Goal: Information Seeking & Learning: Learn about a topic

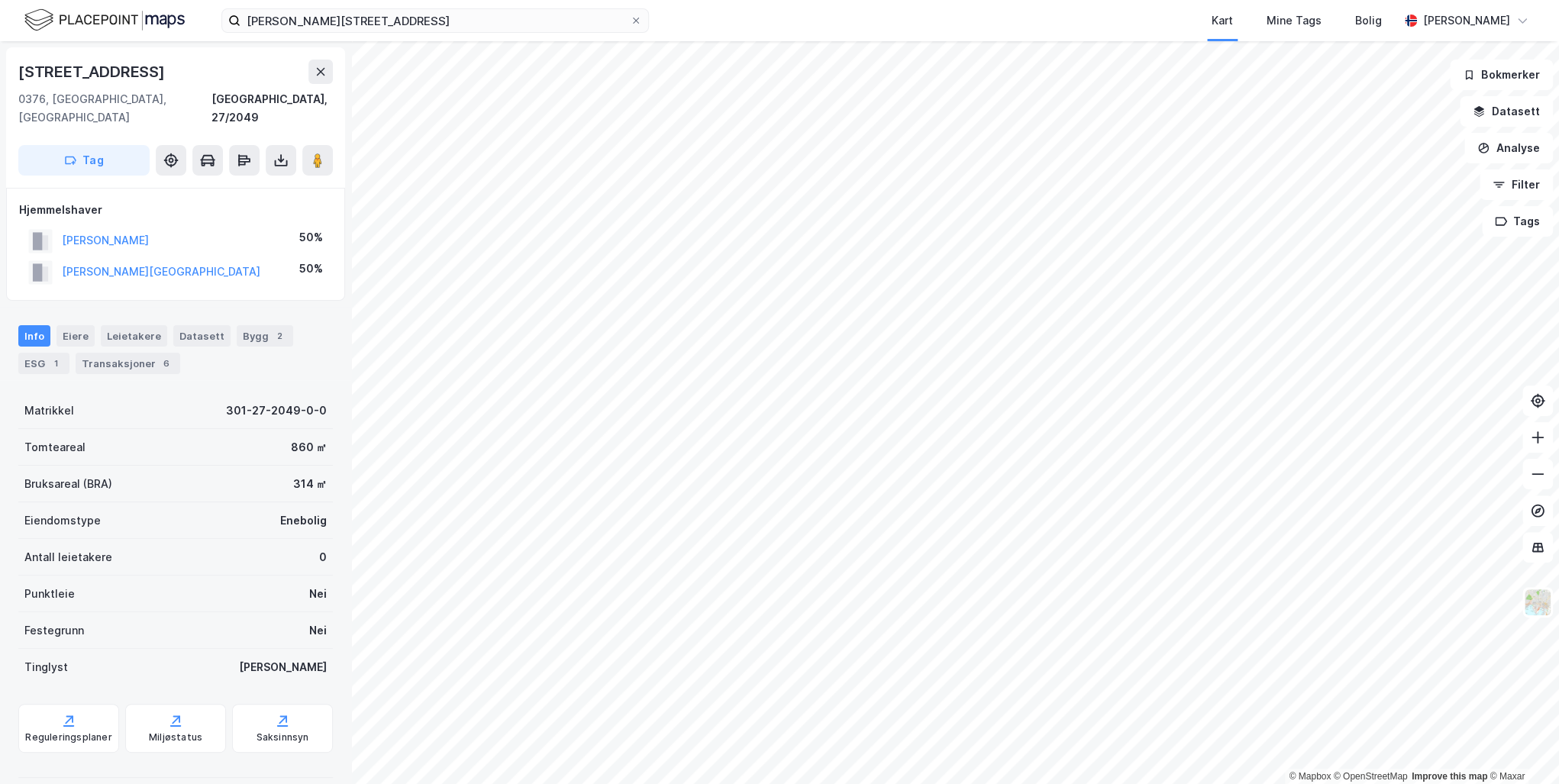
scroll to position [1, 0]
click at [0, 0] on button "[PERSON_NAME]" at bounding box center [0, 0] width 0 height 0
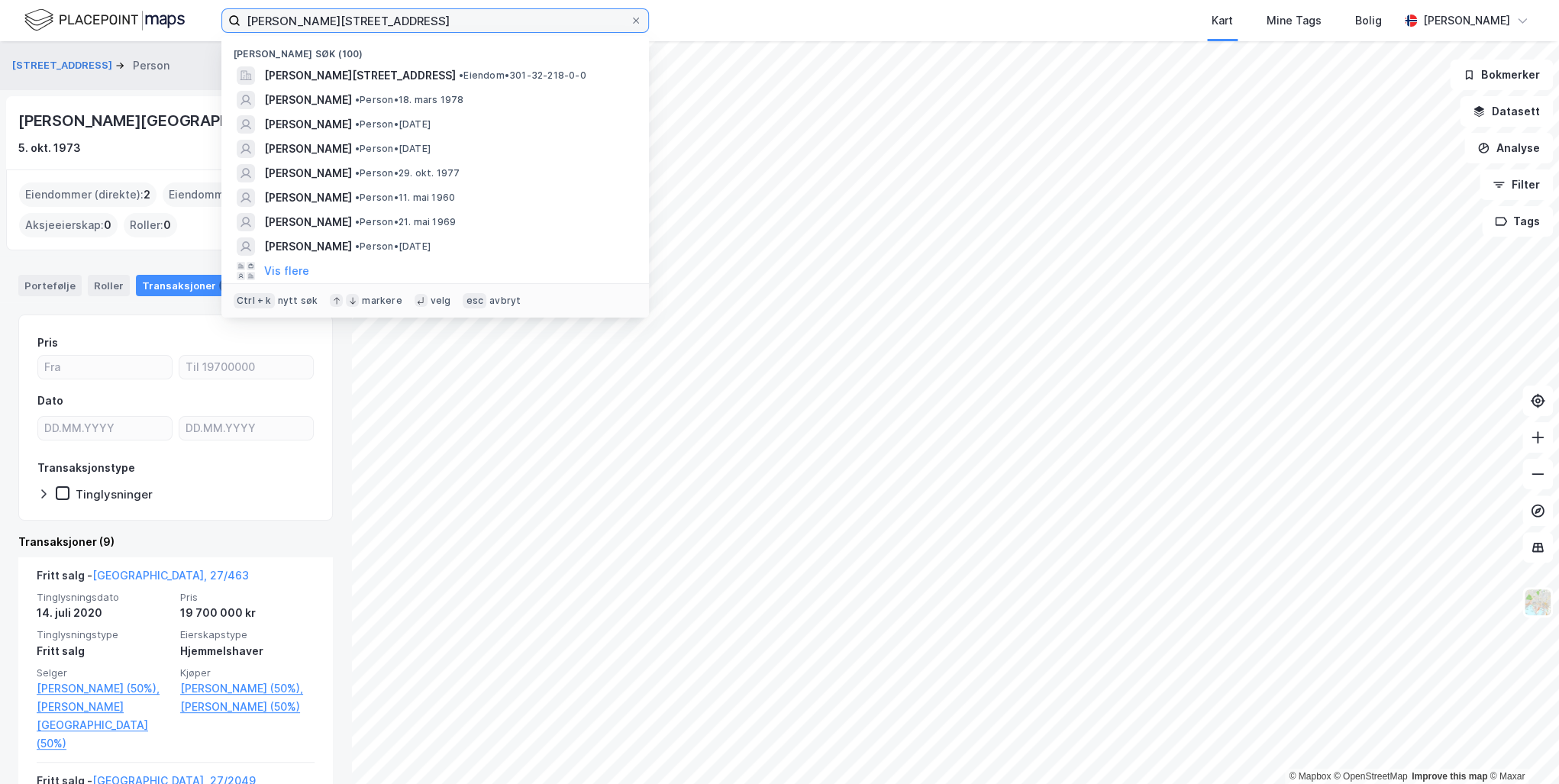
drag, startPoint x: 480, startPoint y: 19, endPoint x: 115, endPoint y: 21, distance: 365.0
click at [115, 21] on div "[PERSON_NAME][STREET_ADDRESS] Nylige søk (100) [PERSON_NAME][STREET_ADDRESS] • …" at bounding box center [780, 20] width 1559 height 41
paste input "[STREET_ADDRESS]"
type input "[STREET_ADDRESS]"
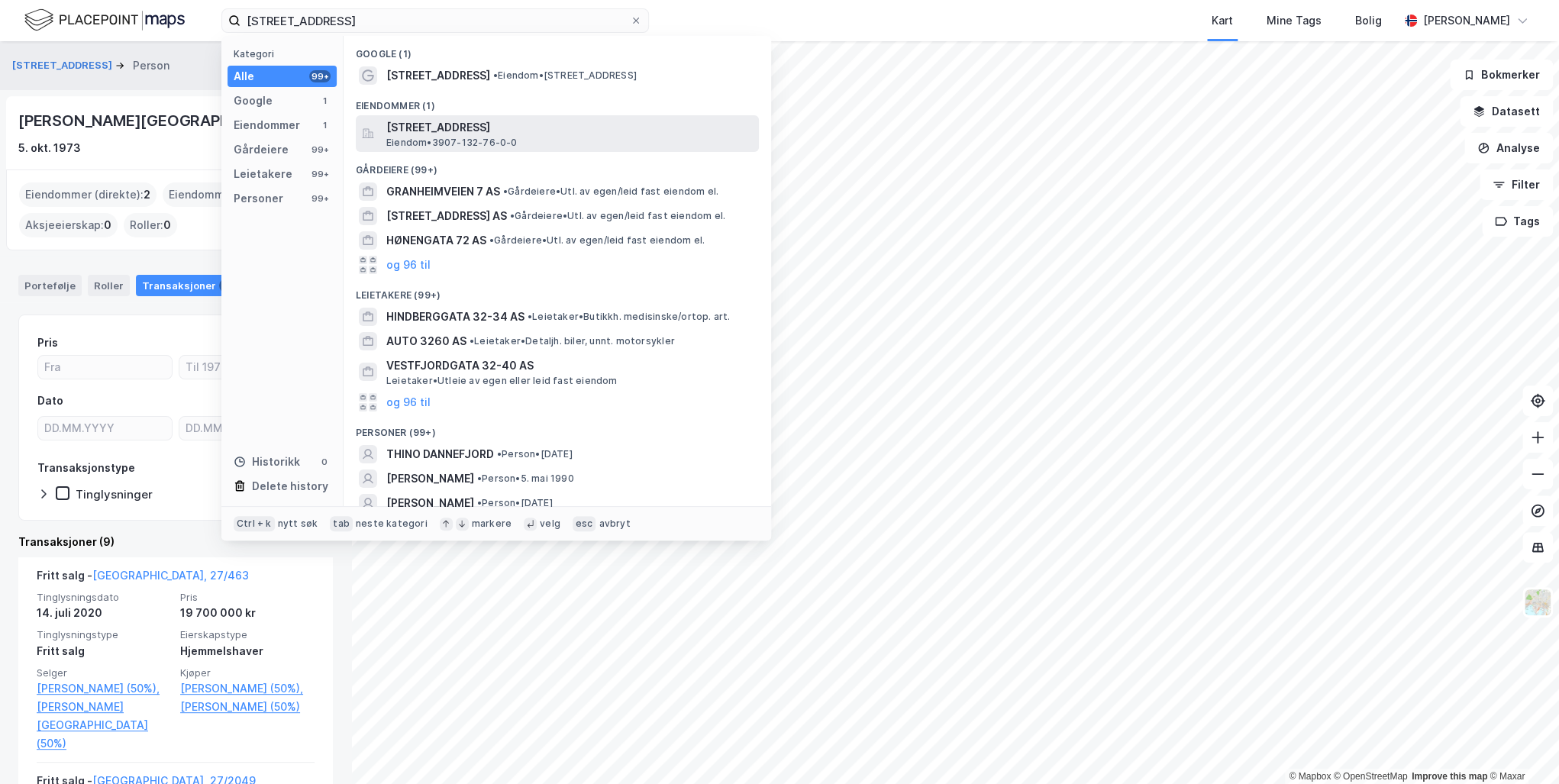
click at [613, 129] on span "[STREET_ADDRESS]" at bounding box center [570, 127] width 366 height 19
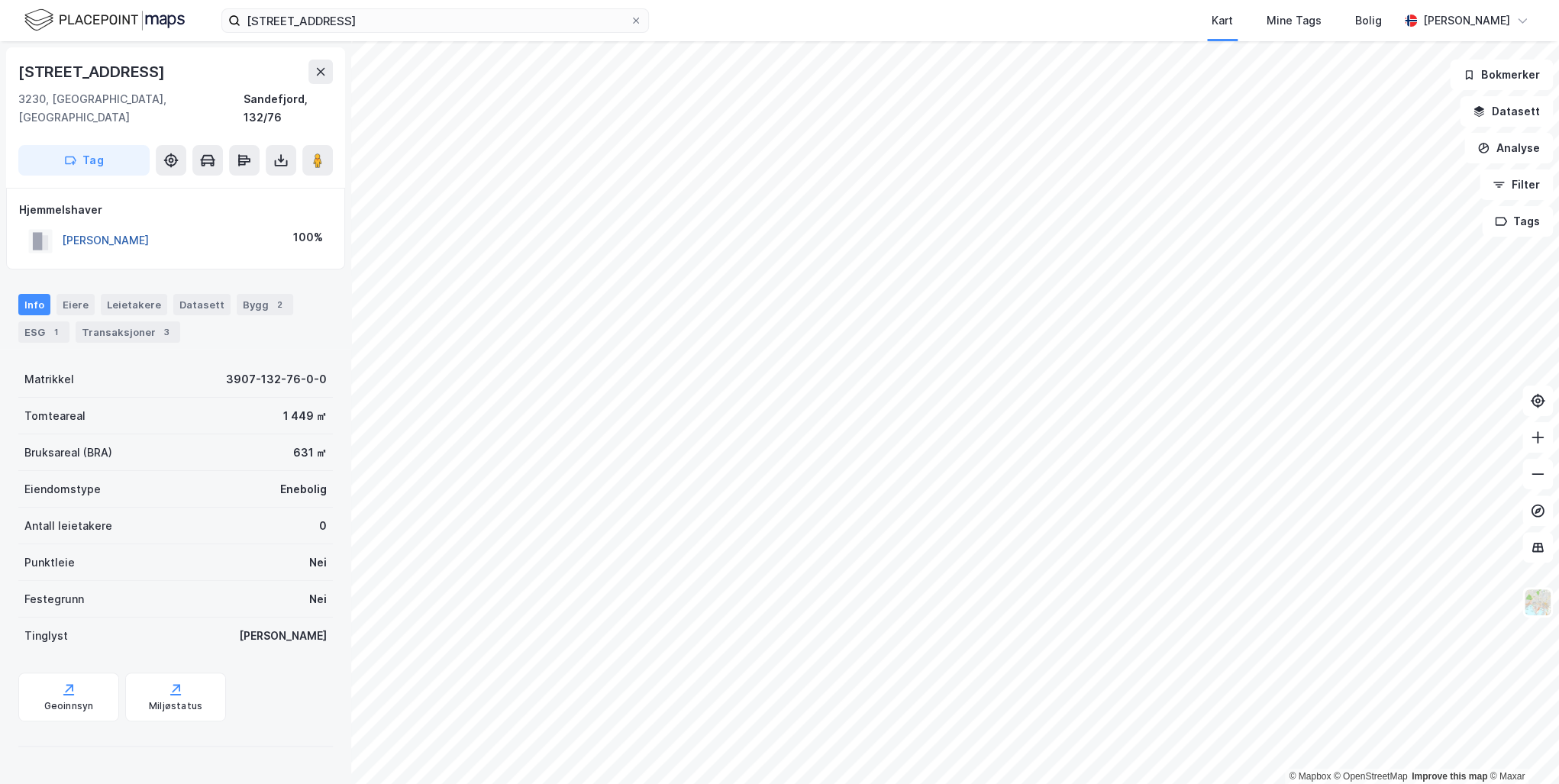
click at [0, 0] on button "[PERSON_NAME]" at bounding box center [0, 0] width 0 height 0
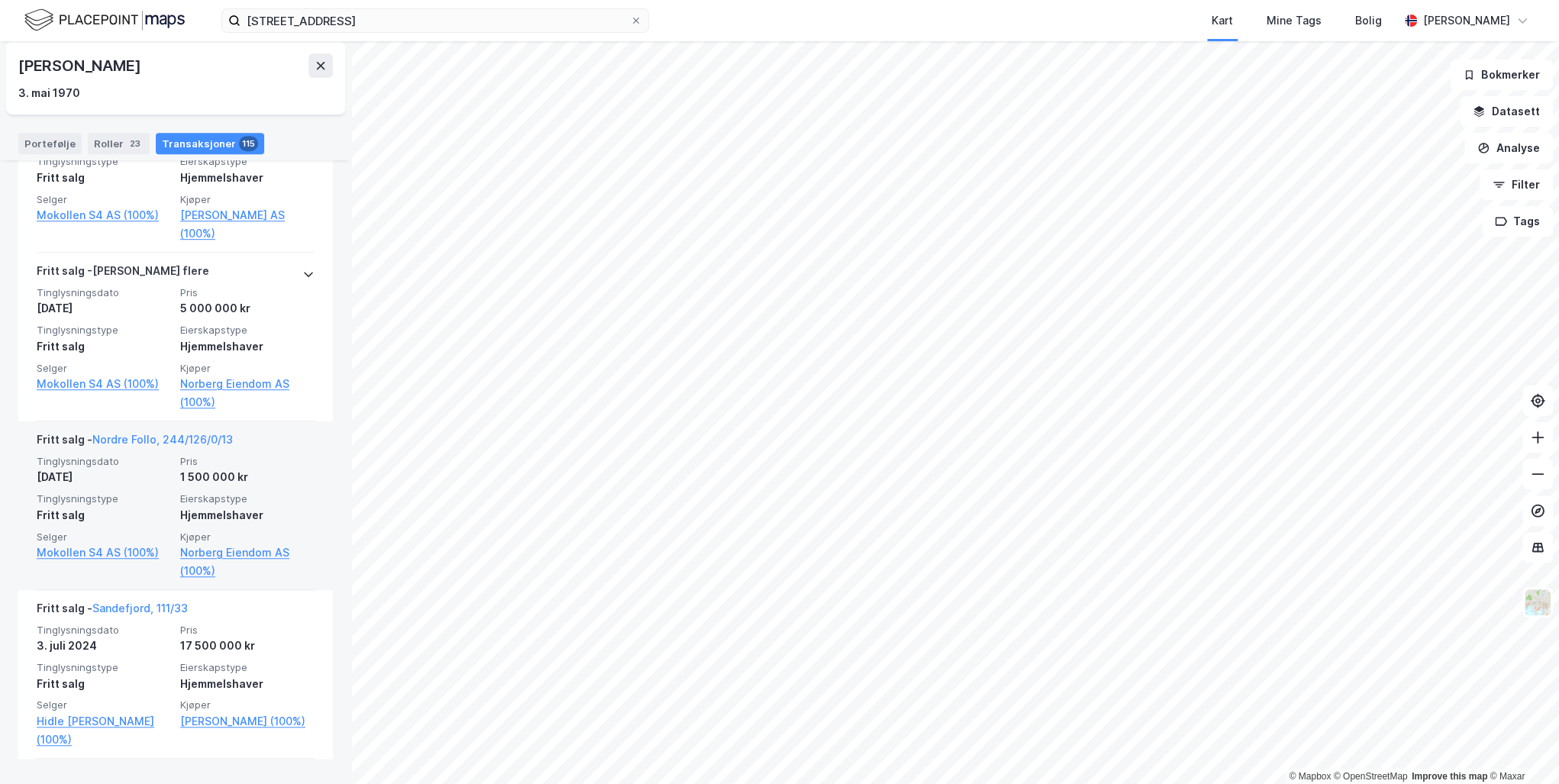
scroll to position [549, 0]
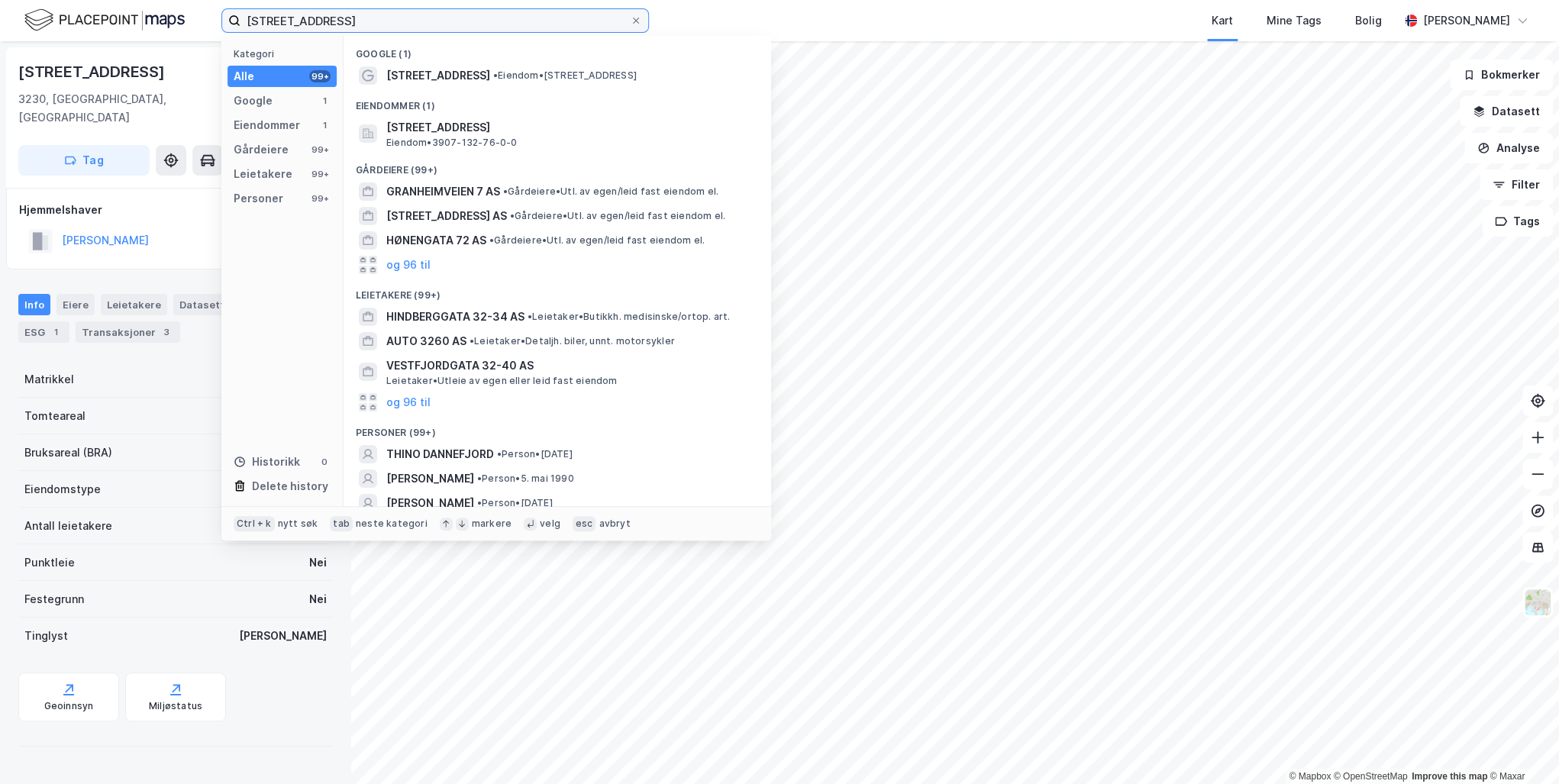
drag, startPoint x: 461, startPoint y: 20, endPoint x: 134, endPoint y: 19, distance: 327.0
click at [134, 19] on div "[STREET_ADDRESS] Kategori Alle 99+ Google 1 Eiendommer 1 Gårdeiere 99+ Leietake…" at bounding box center [780, 20] width 1559 height 41
paste input "[STREET_ADDRESS]"
type input "[STREET_ADDRESS]"
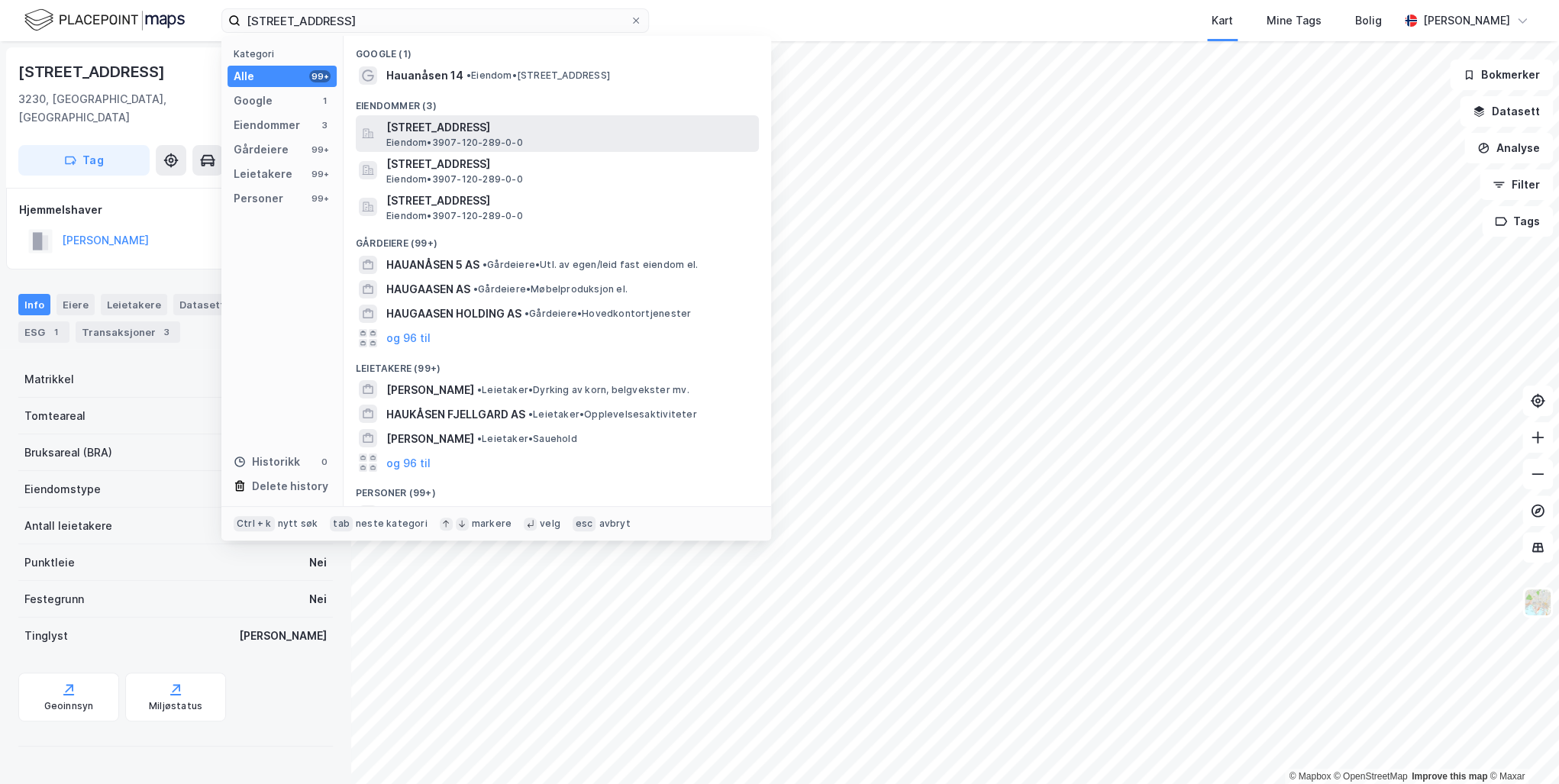
click at [487, 127] on span "[STREET_ADDRESS]" at bounding box center [570, 127] width 366 height 19
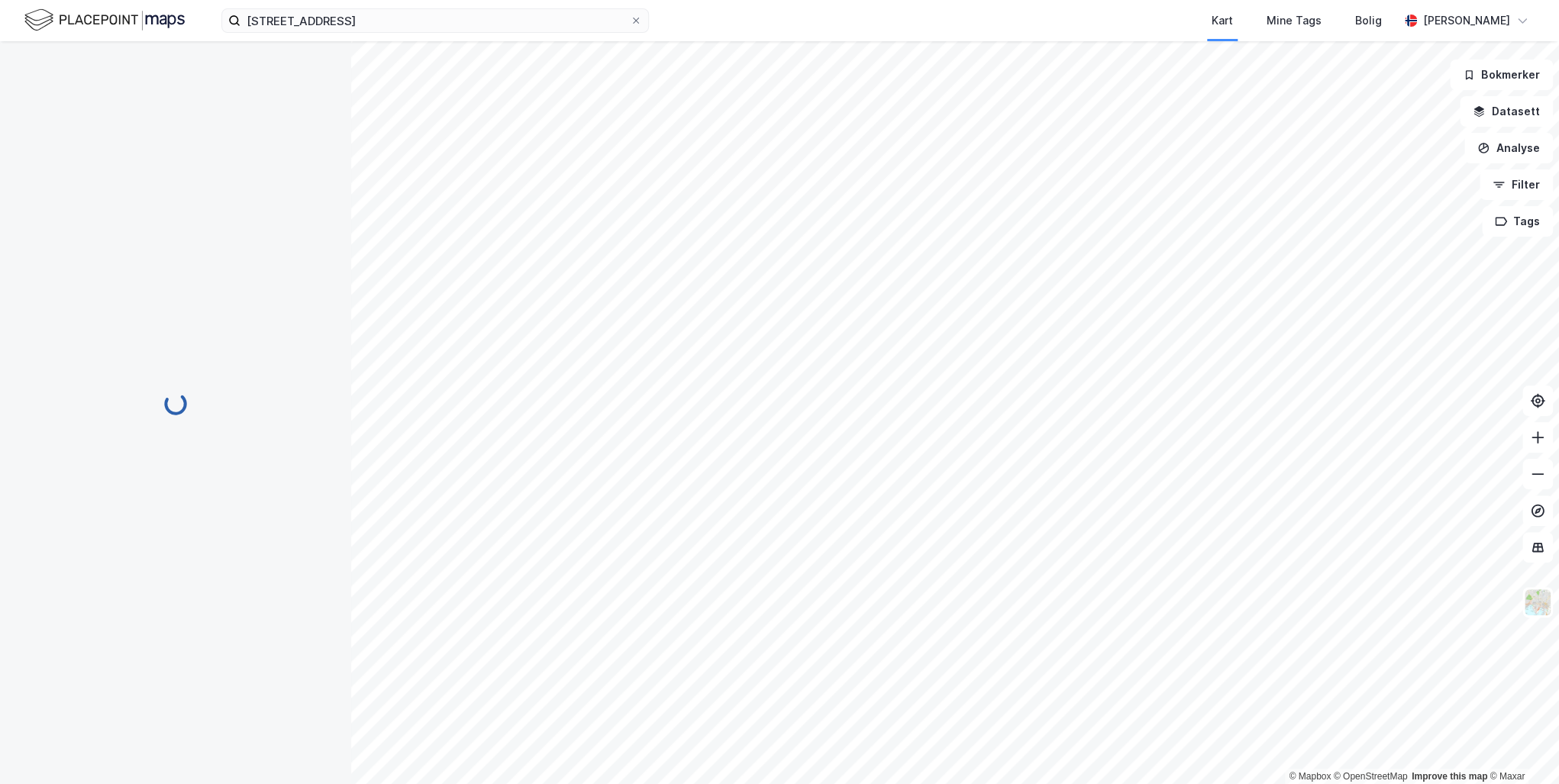
scroll to position [1, 0]
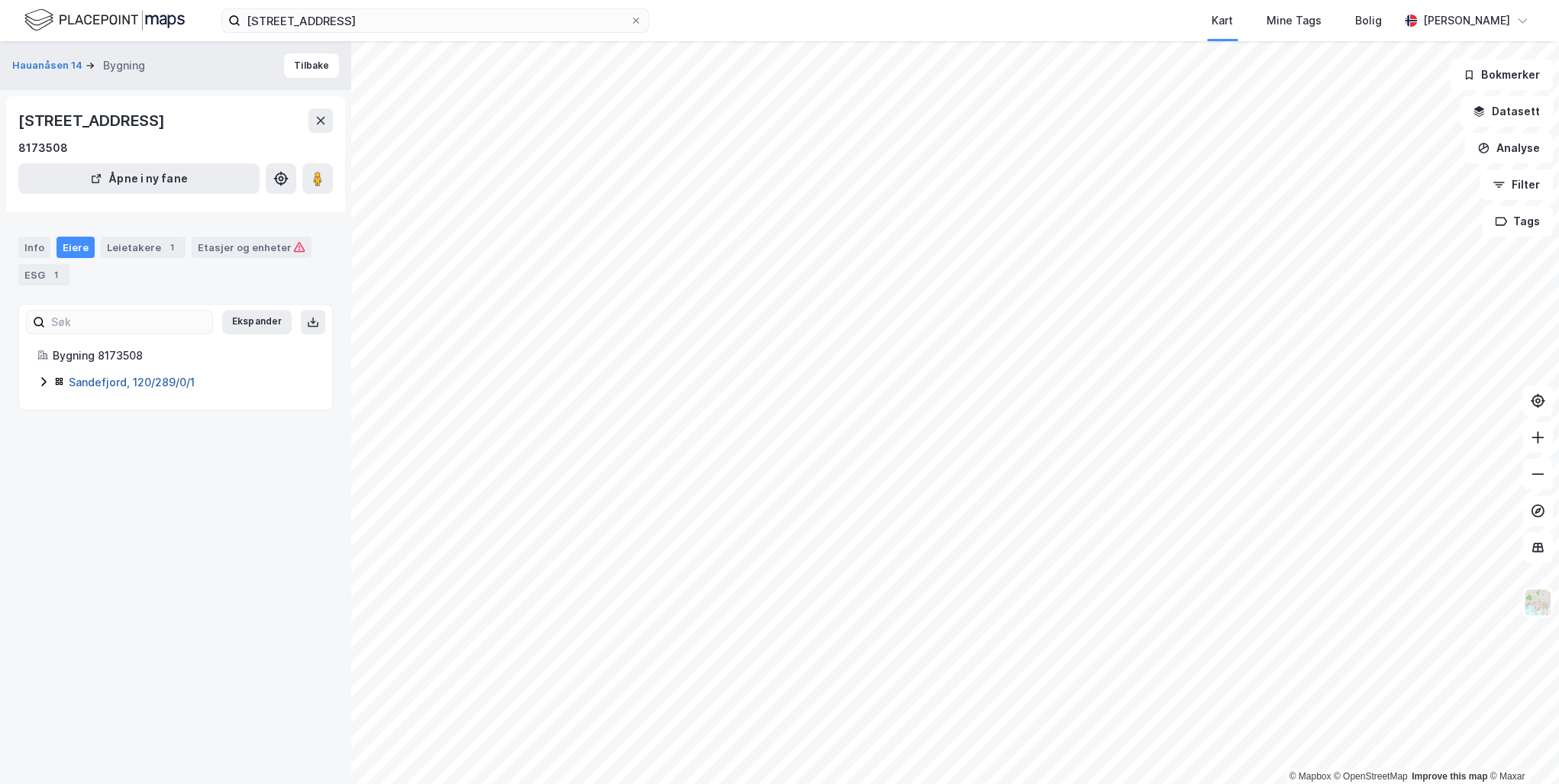
click at [167, 383] on link "Sandefjord, 120/289/0/1" at bounding box center [132, 382] width 126 height 13
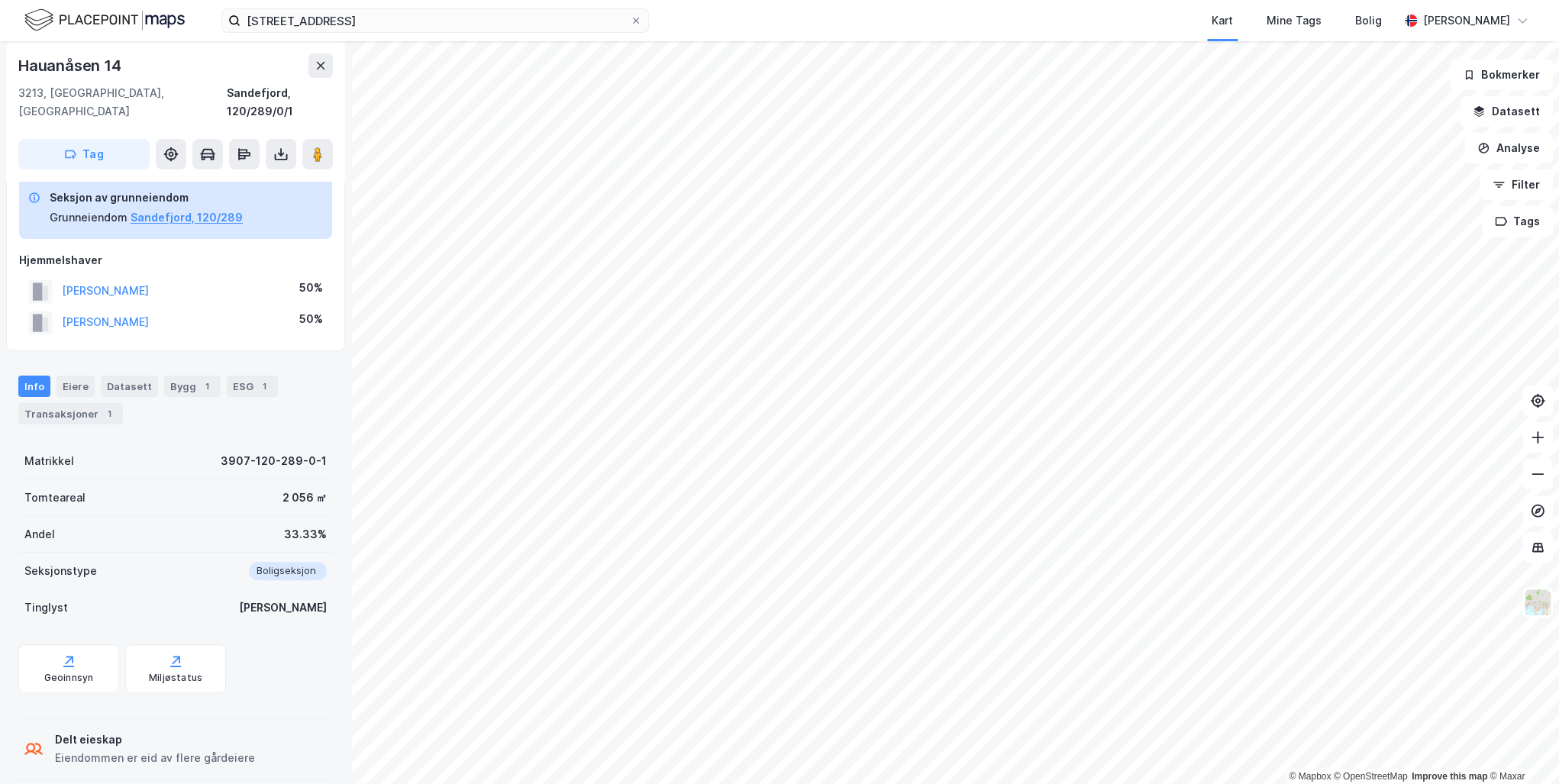
scroll to position [74, 0]
click at [60, 402] on div "Transaksjoner 1" at bounding box center [70, 413] width 104 height 21
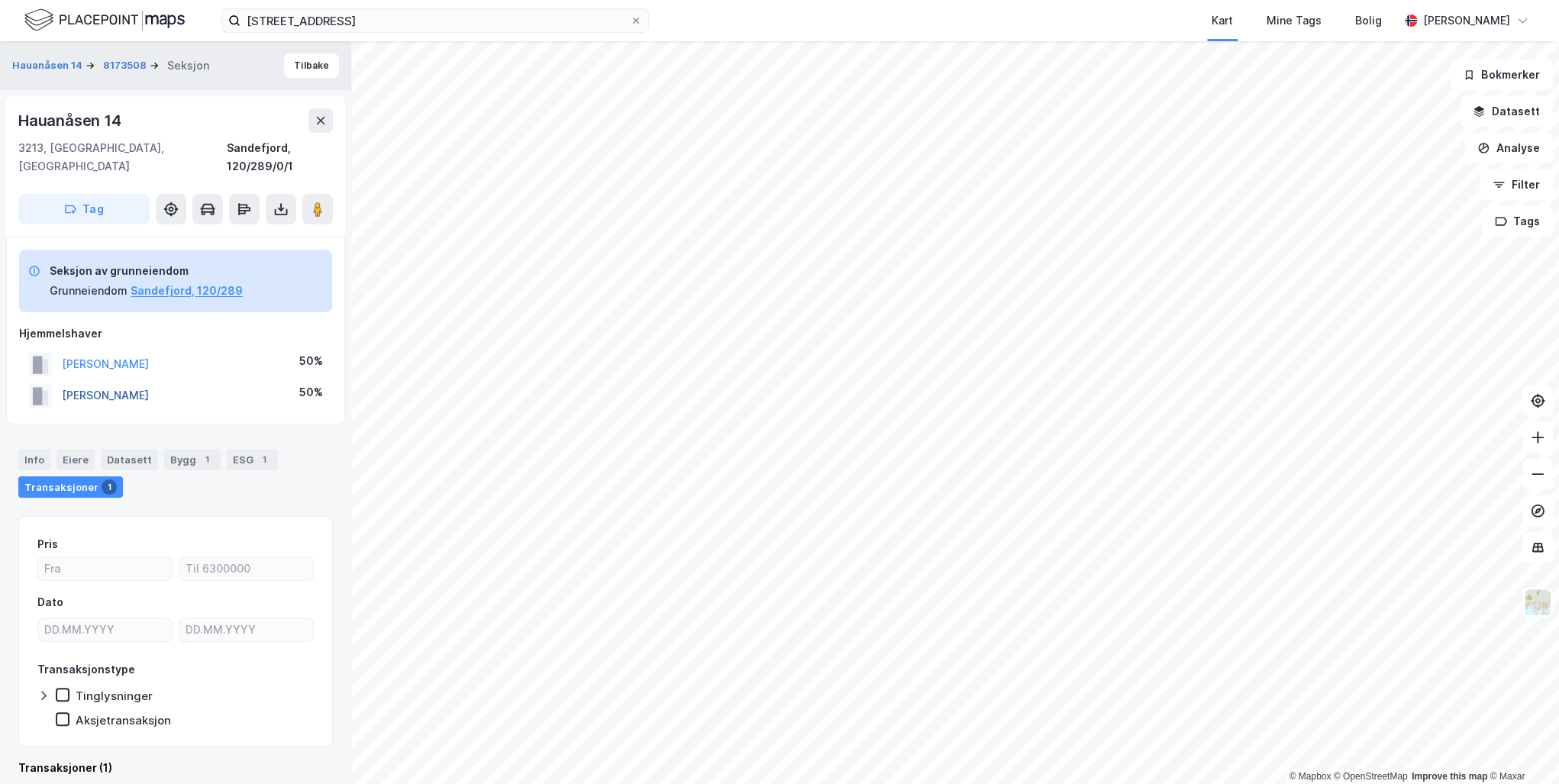
click at [0, 0] on button "[PERSON_NAME]" at bounding box center [0, 0] width 0 height 0
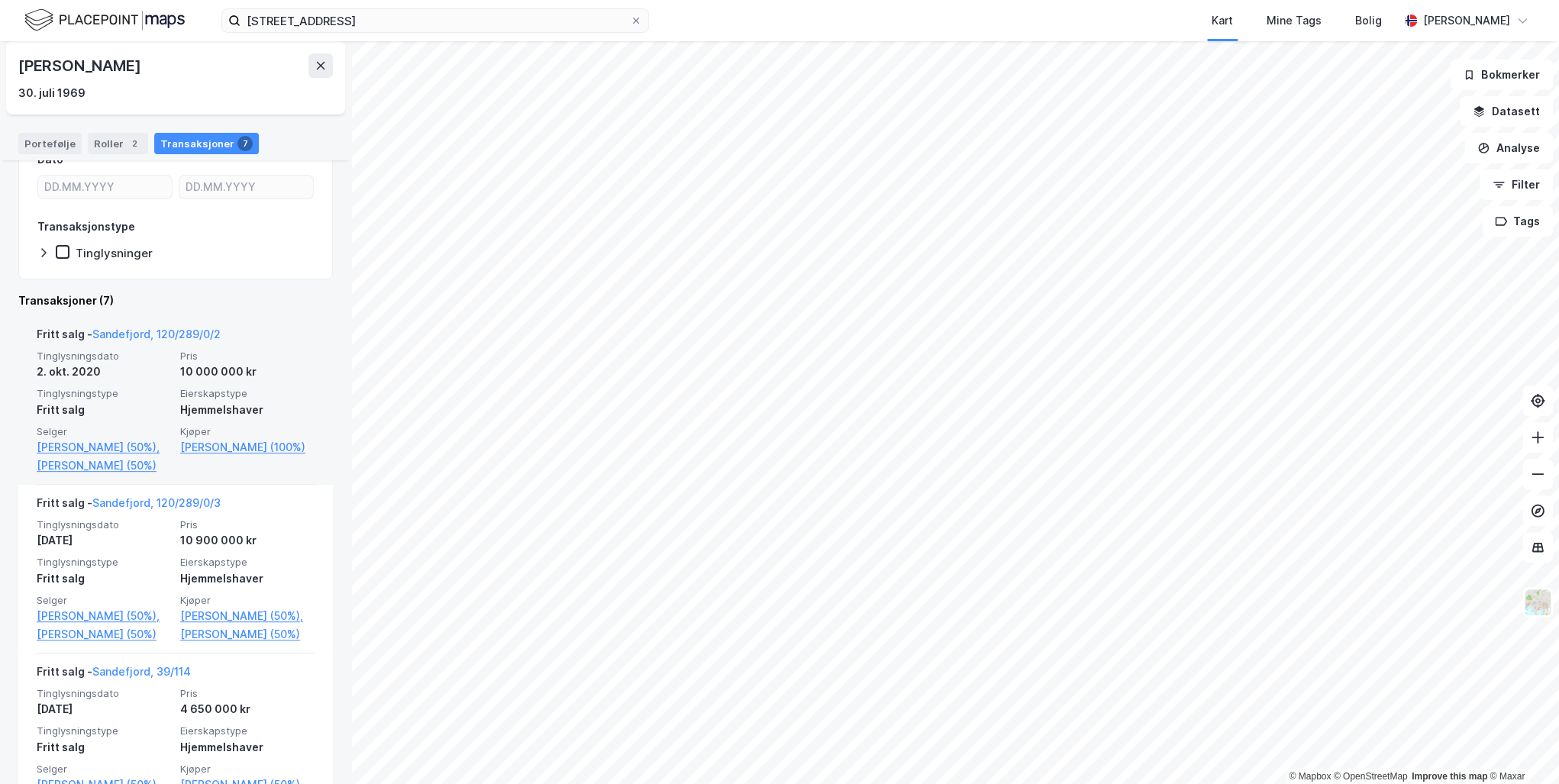
scroll to position [183, 0]
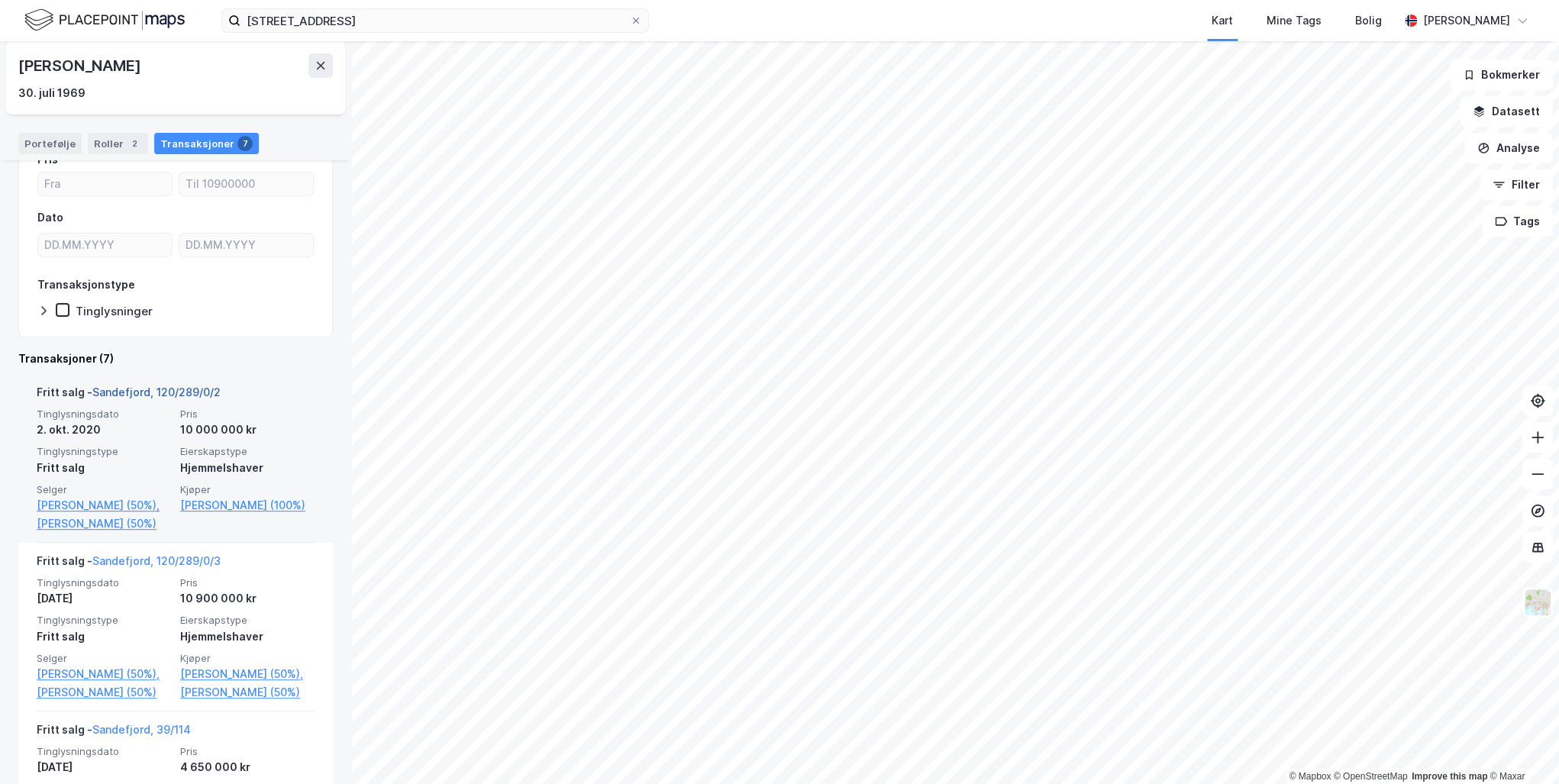
click at [152, 392] on link "Sandefjord, 120/289/0/2" at bounding box center [157, 392] width 129 height 13
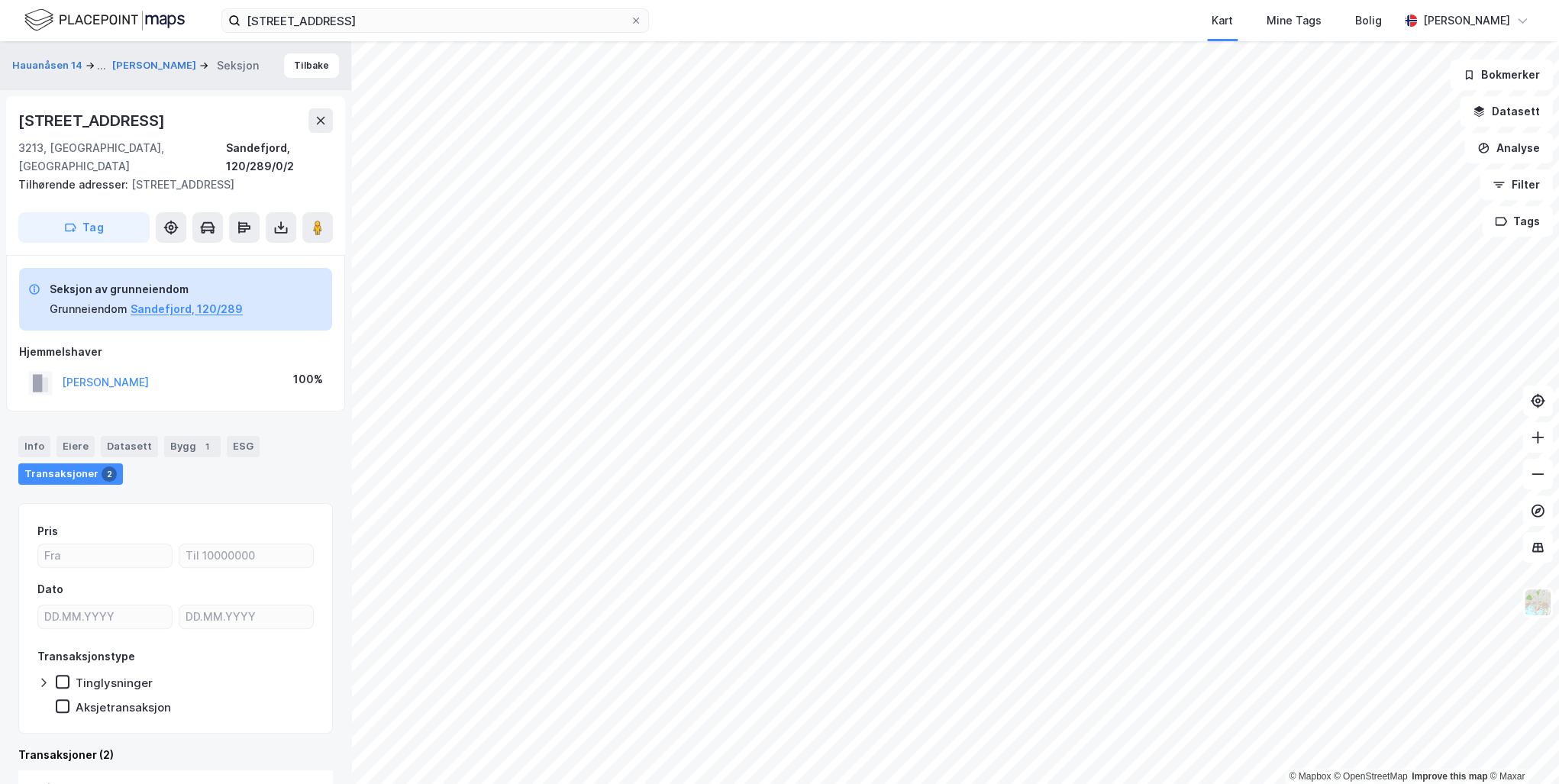
click at [290, 436] on div "Info Eiere Datasett Bygg 1 ESG Transaksjoner 2" at bounding box center [175, 461] width 315 height 49
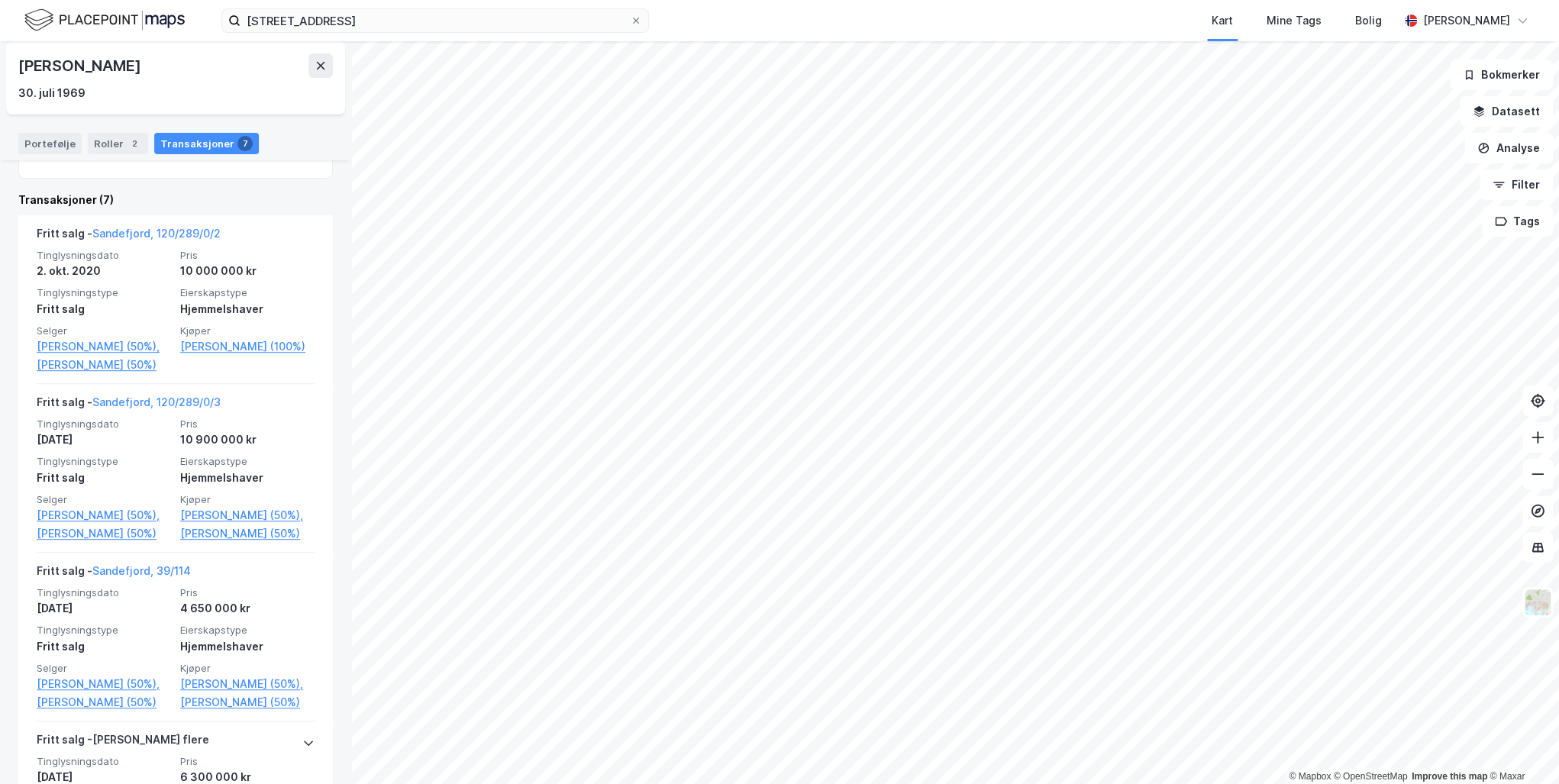
scroll to position [366, 0]
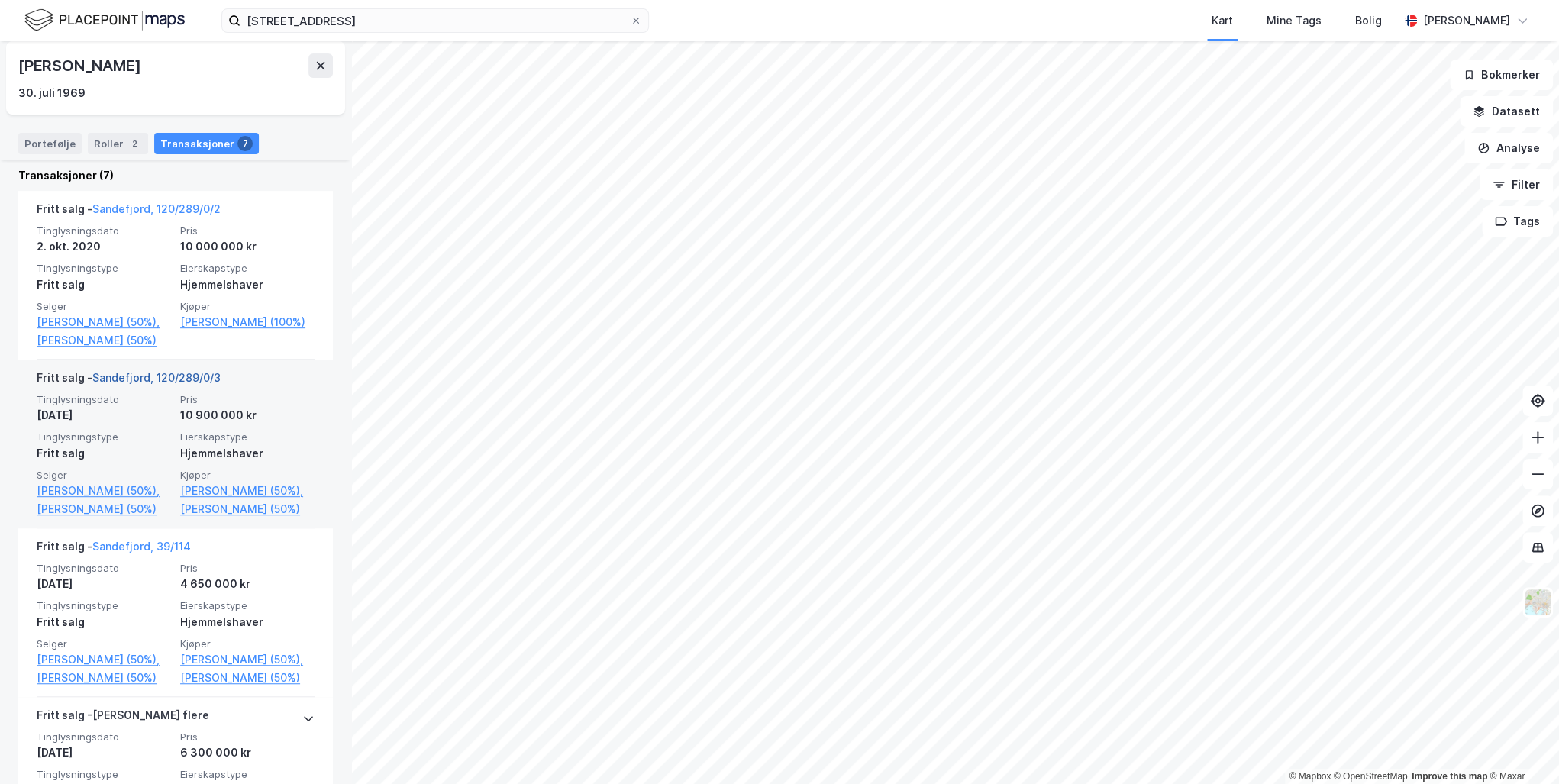
click at [142, 384] on link "Sandefjord, 120/289/0/3" at bounding box center [157, 377] width 129 height 13
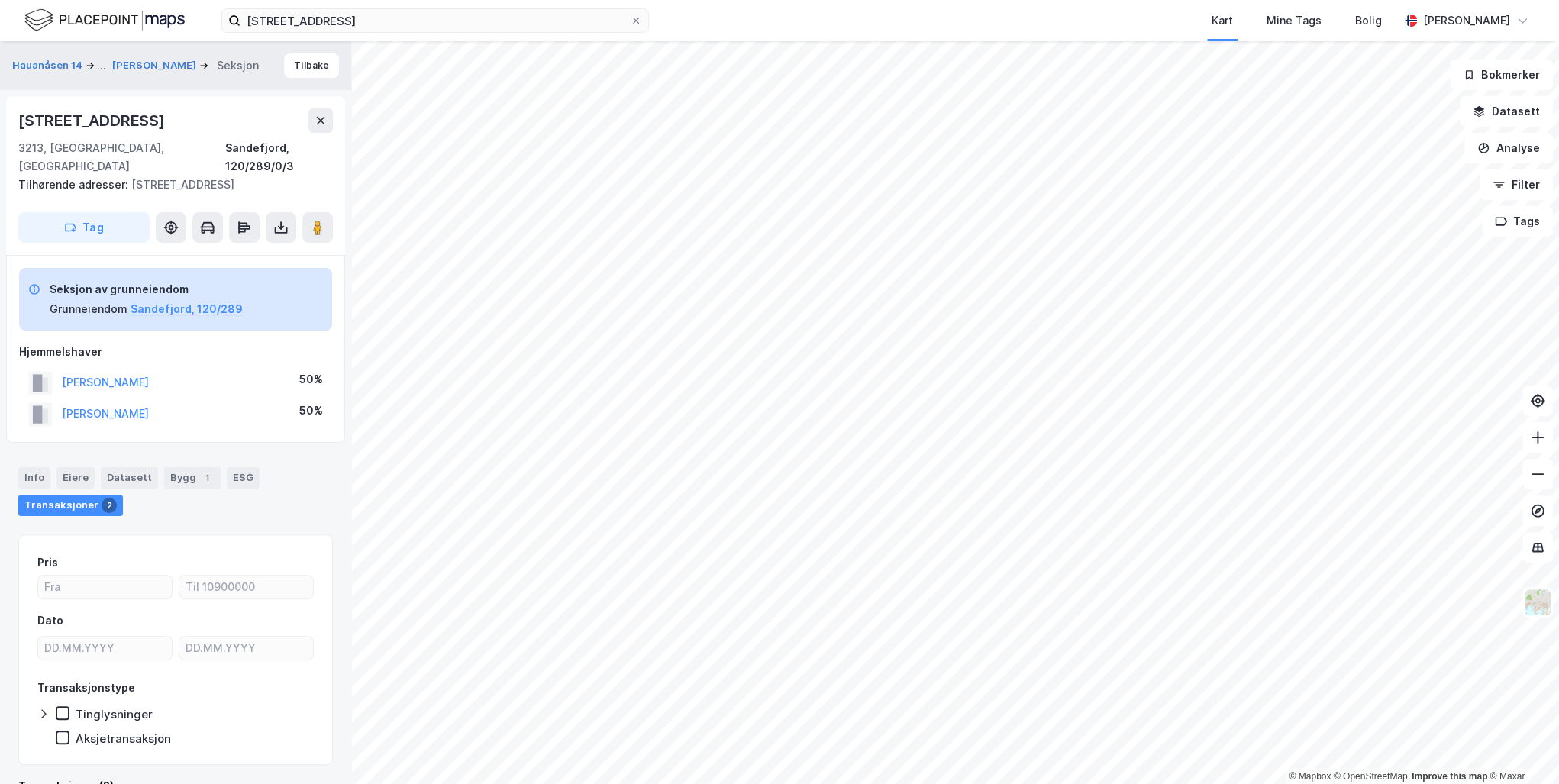
scroll to position [3, 0]
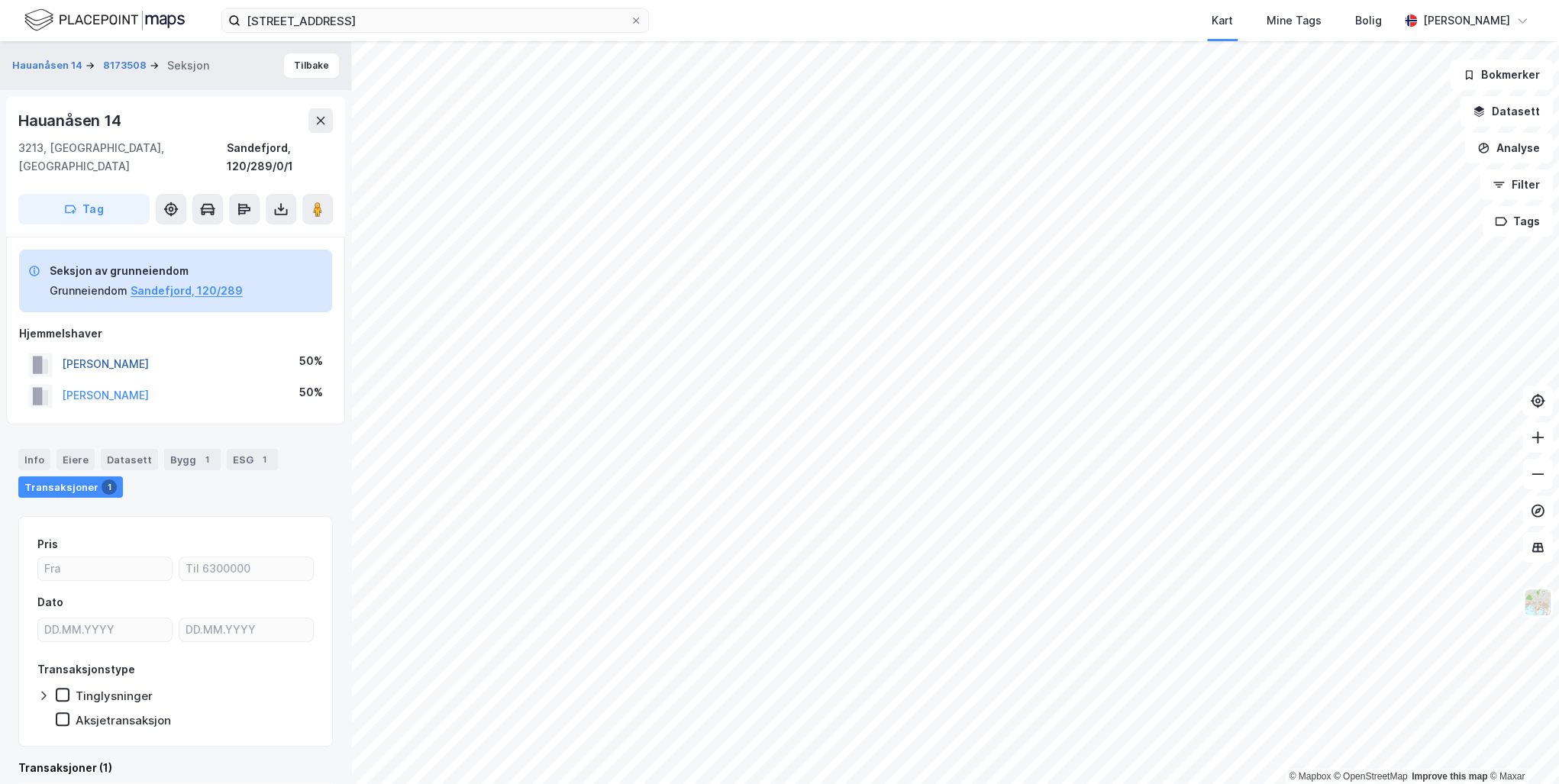
click at [0, 0] on button "[PERSON_NAME]" at bounding box center [0, 0] width 0 height 0
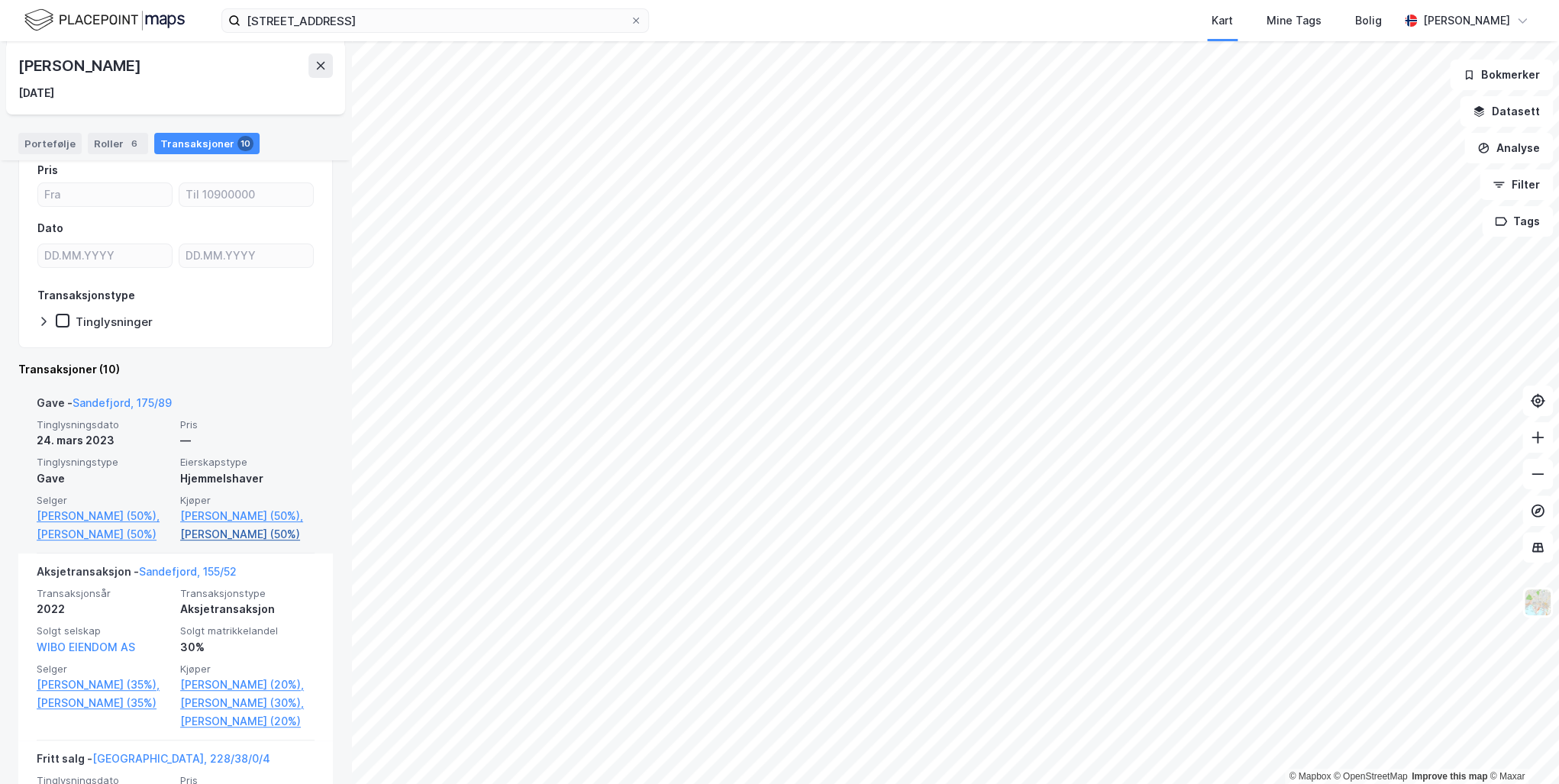
scroll to position [183, 0]
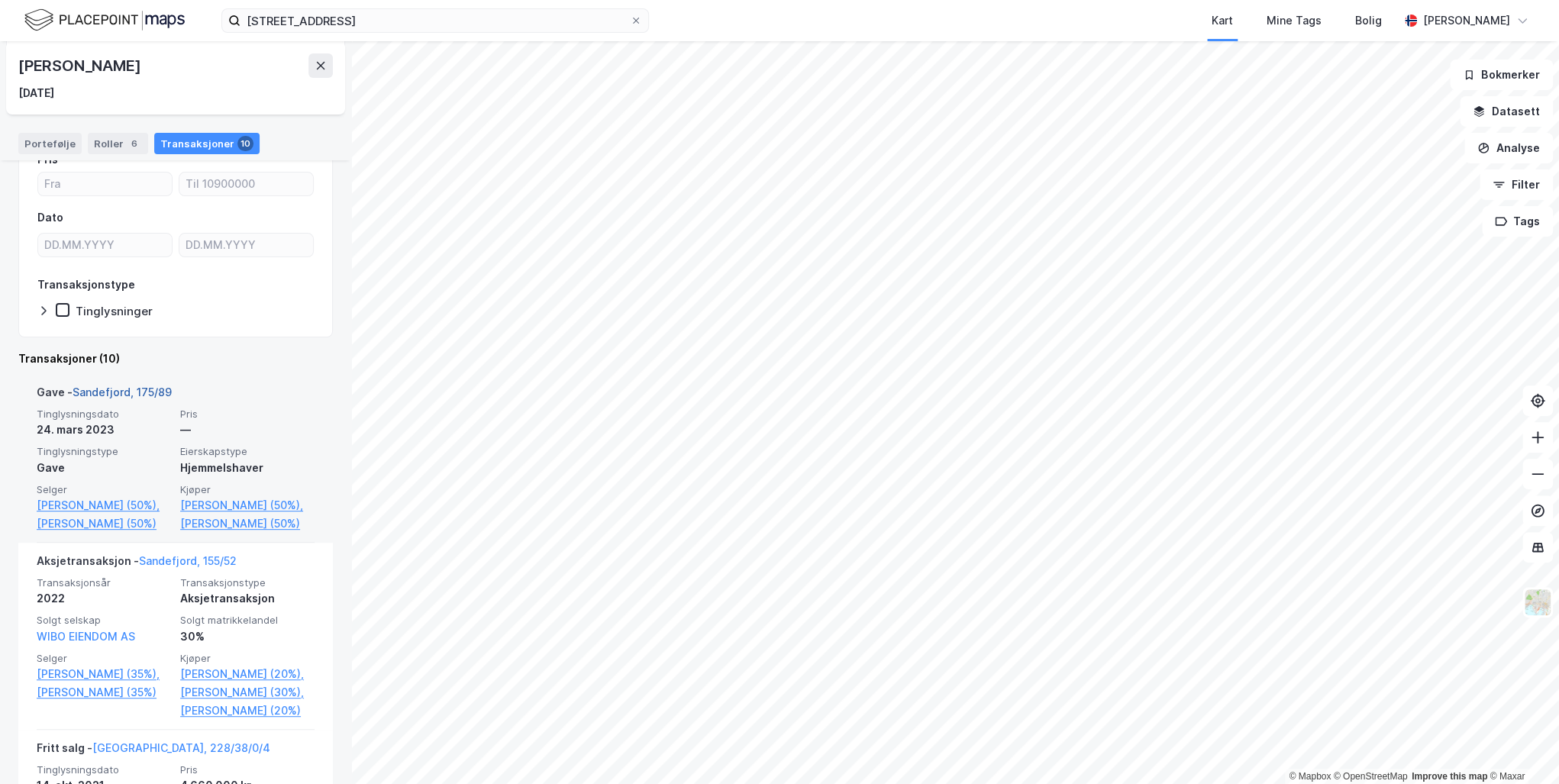
click at [124, 391] on link "Sandefjord, 175/89" at bounding box center [122, 392] width 99 height 13
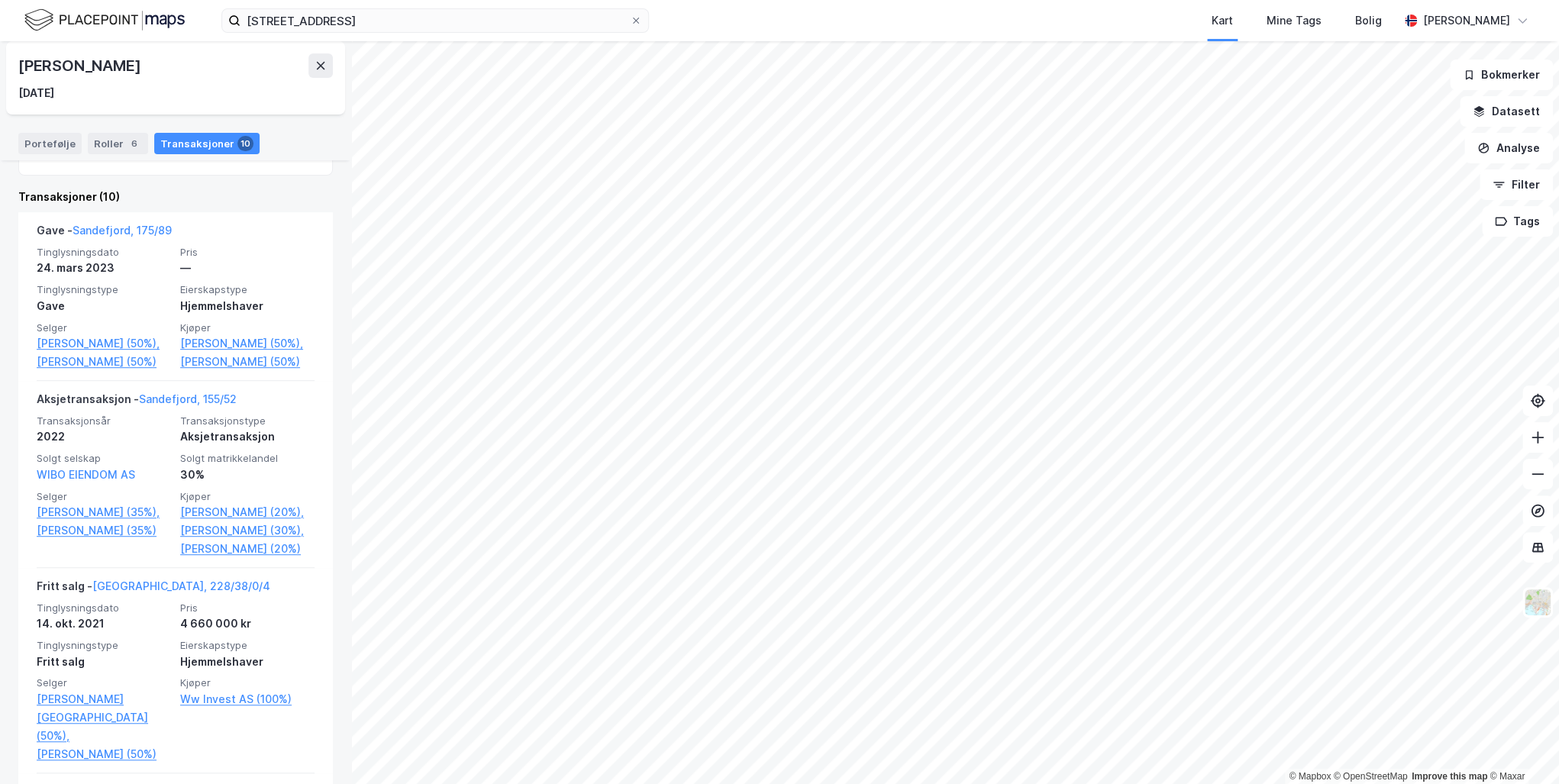
scroll to position [329, 0]
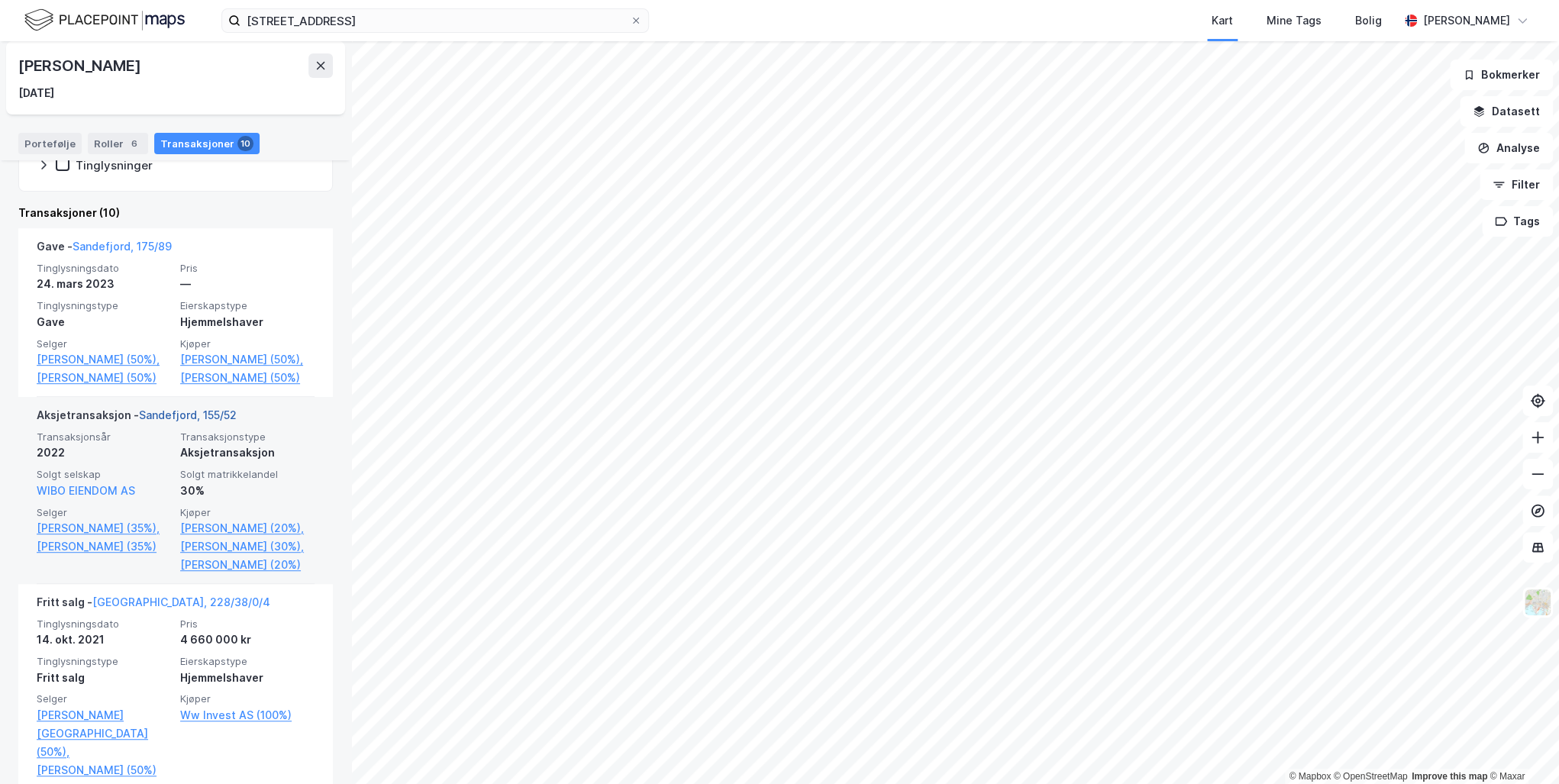
click at [182, 422] on link "Sandefjord, 155/52" at bounding box center [188, 414] width 97 height 13
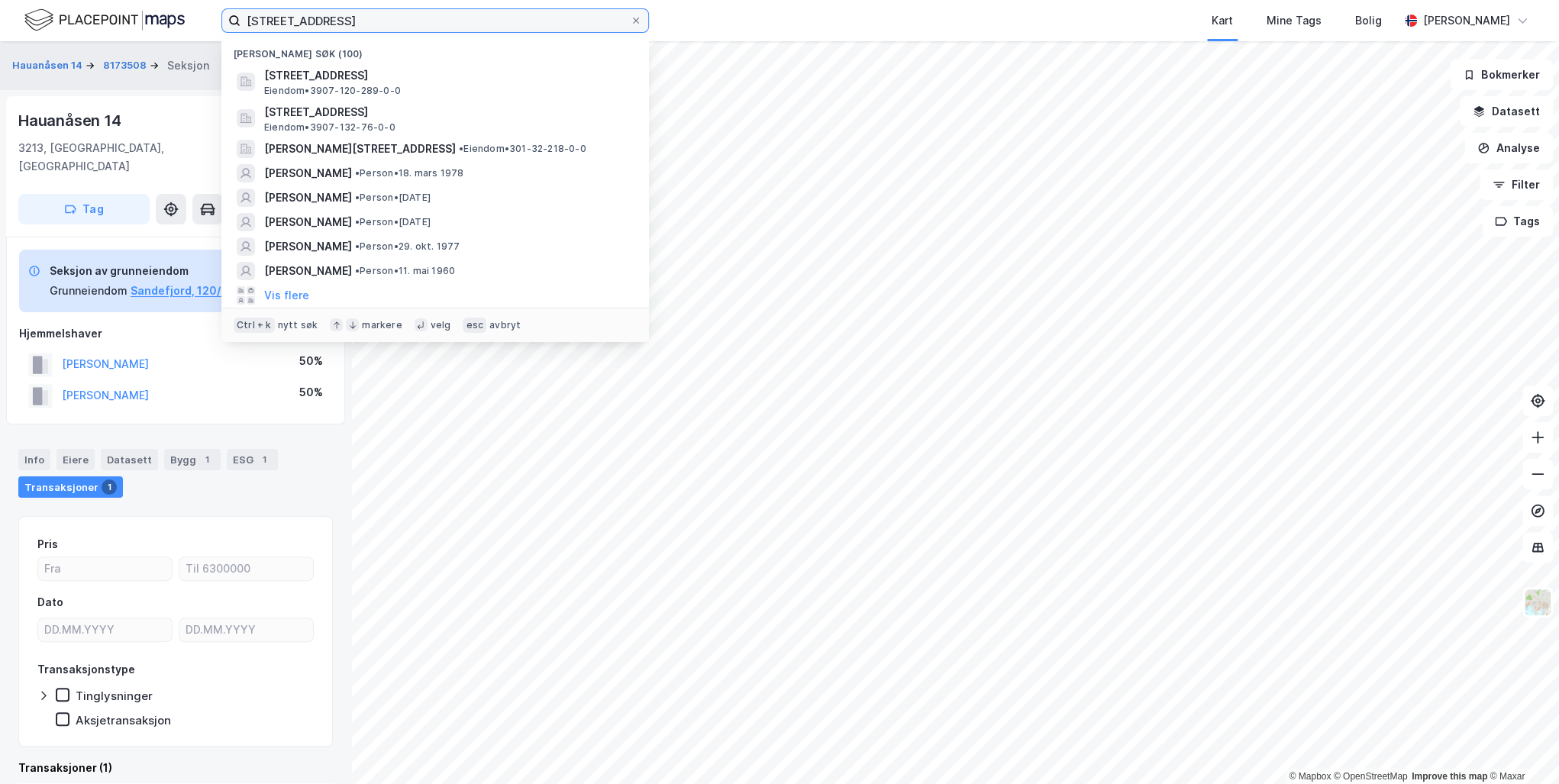
drag, startPoint x: 482, startPoint y: 21, endPoint x: 80, endPoint y: 17, distance: 402.0
click at [119, 24] on div "[STREET_ADDRESS] søk (100) [STREET_ADDRESS], [GEOGRAPHIC_DATA] Eiendom • 3907-1…" at bounding box center [780, 20] width 1559 height 41
paste input "[PERSON_NAME]"
type input "[PERSON_NAME]"
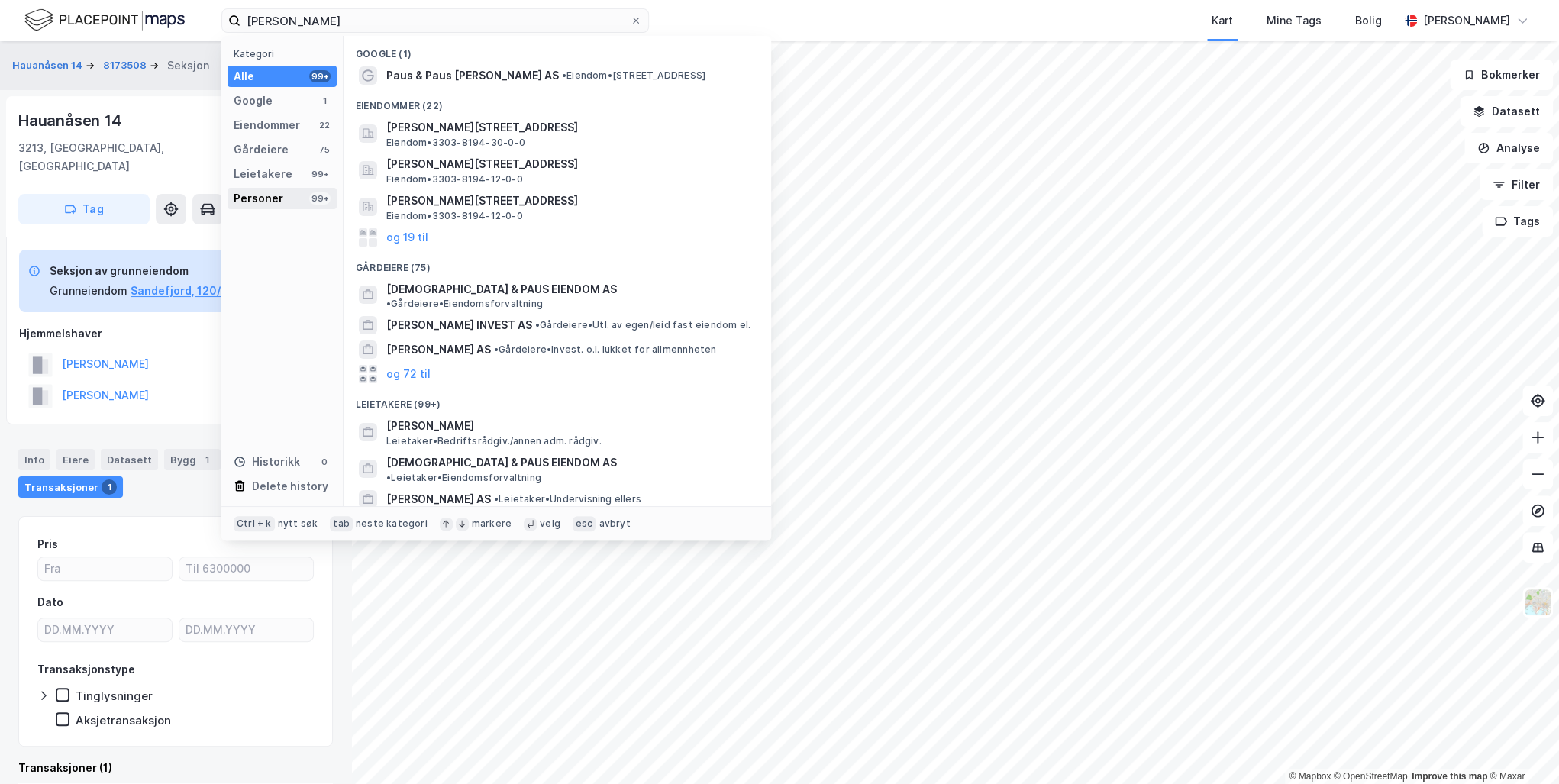
click at [259, 194] on div "Personer" at bounding box center [258, 198] width 50 height 19
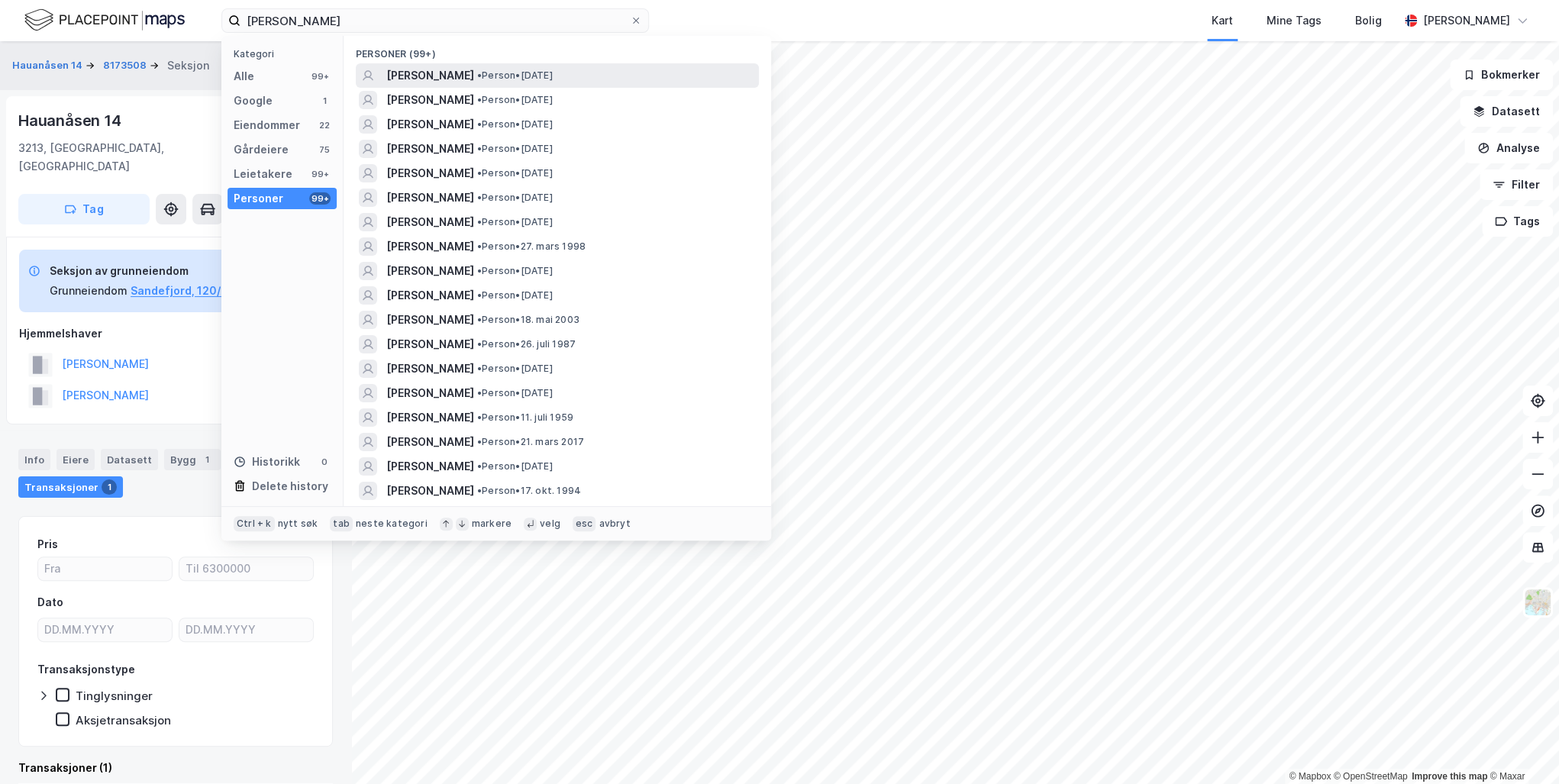
click at [462, 74] on span "[PERSON_NAME]" at bounding box center [431, 75] width 88 height 19
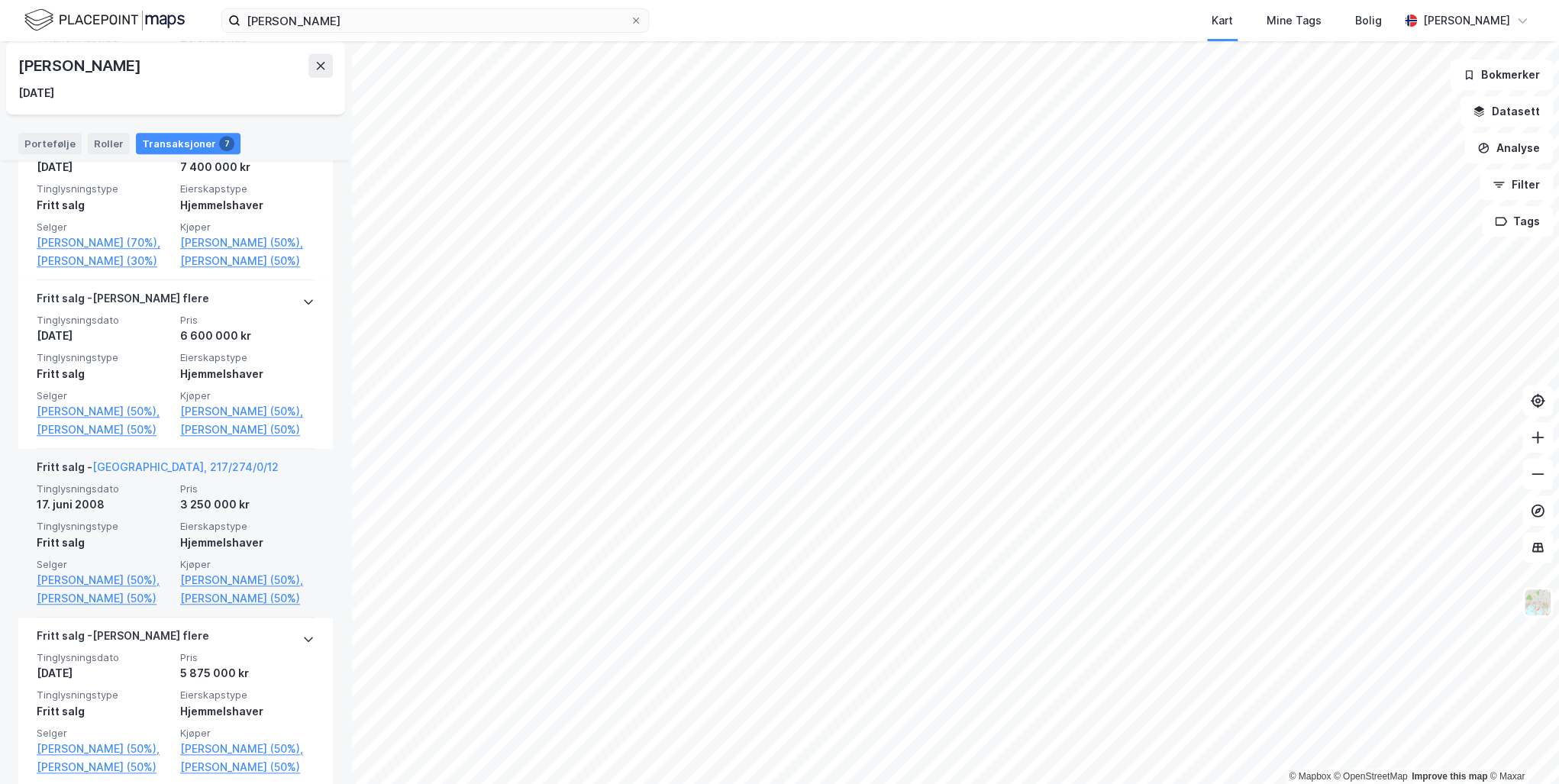
scroll to position [732, 0]
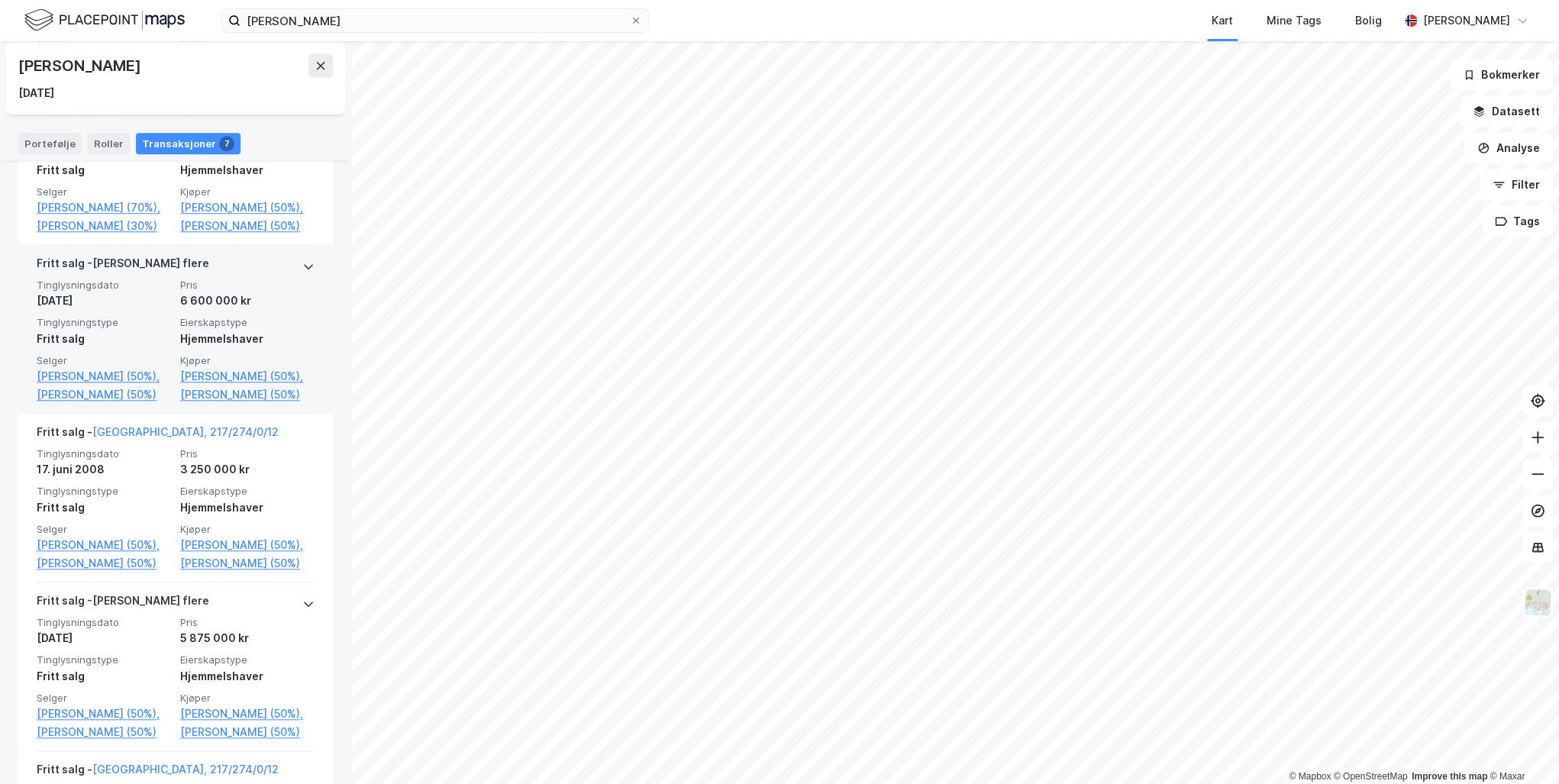
click at [302, 273] on icon at bounding box center [308, 266] width 13 height 13
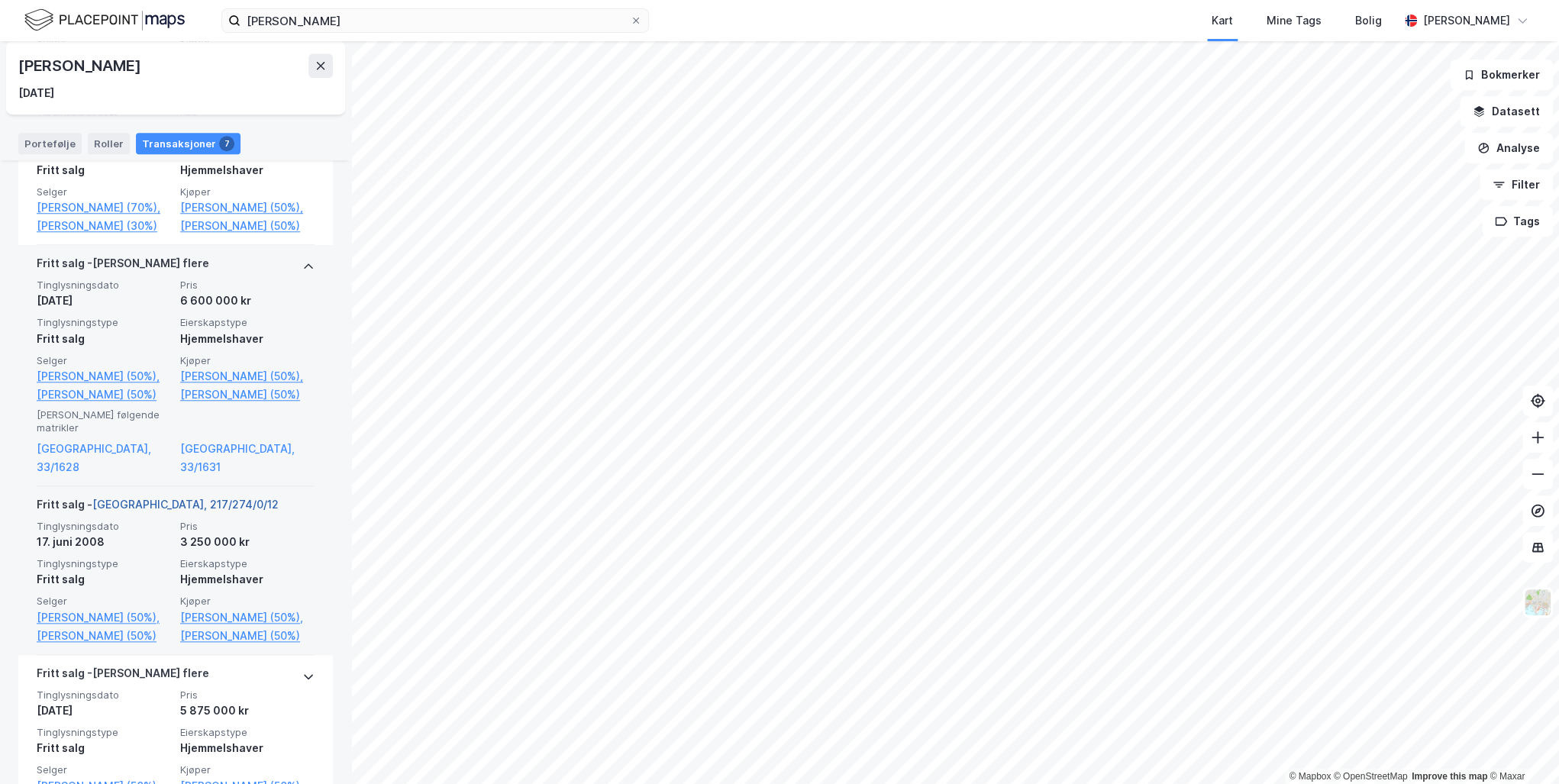
click at [139, 510] on link "[GEOGRAPHIC_DATA], 217/274/0/12" at bounding box center [185, 504] width 186 height 13
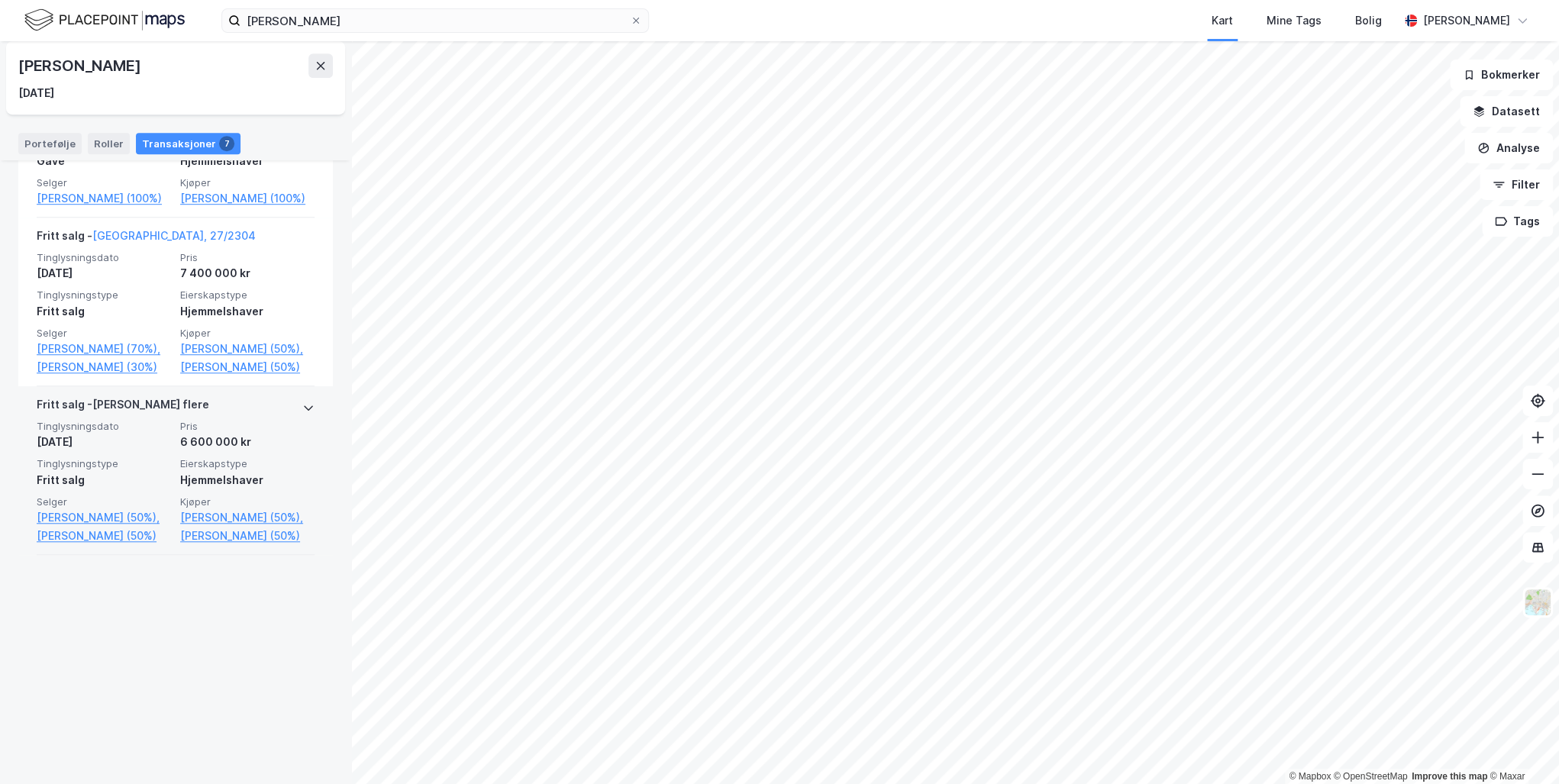
scroll to position [1032, 0]
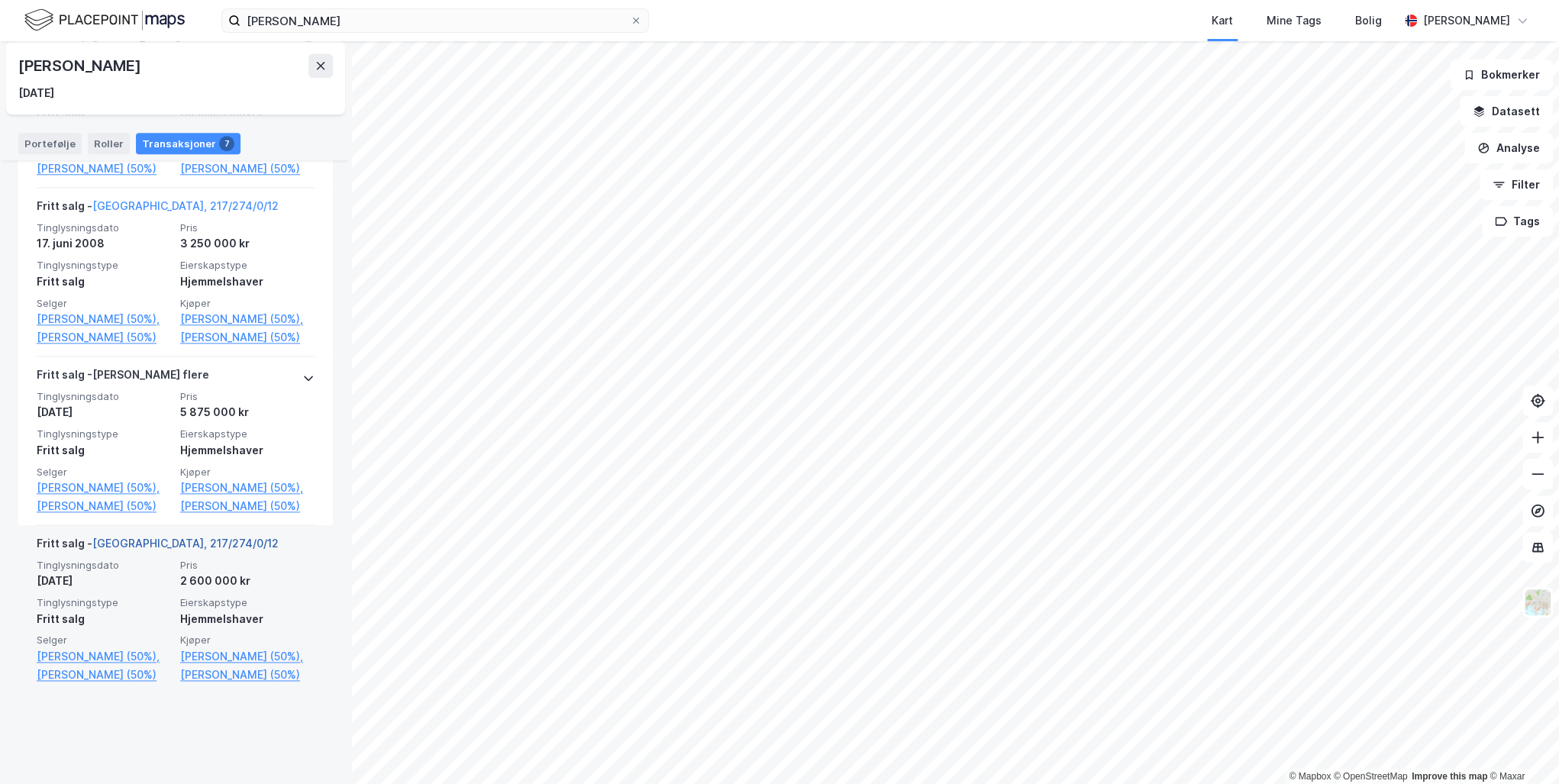
click at [154, 549] on link "[GEOGRAPHIC_DATA], 217/274/0/12" at bounding box center [185, 542] width 186 height 13
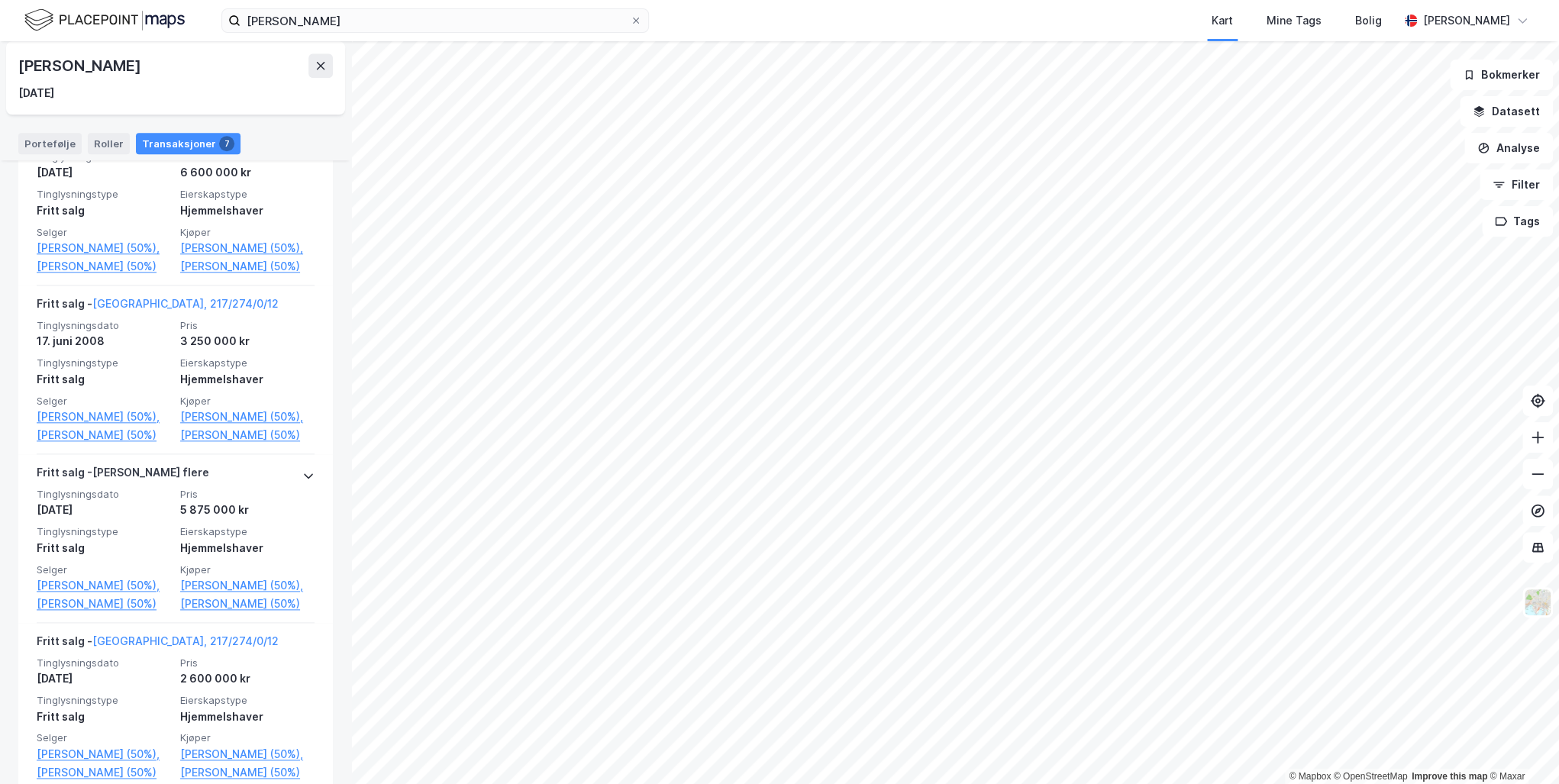
scroll to position [1032, 0]
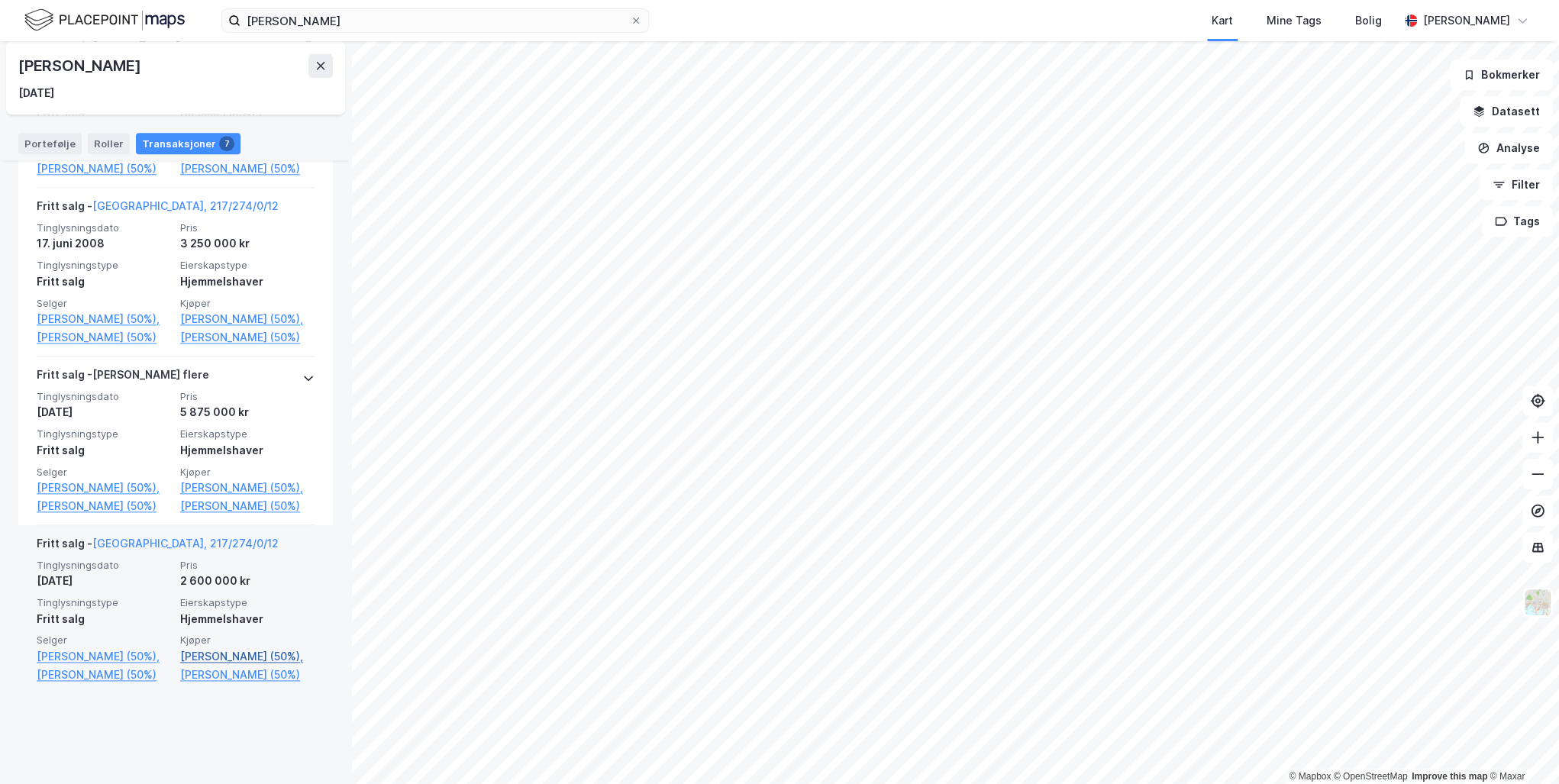
click at [194, 665] on link "[PERSON_NAME] (50%)," at bounding box center [247, 656] width 134 height 19
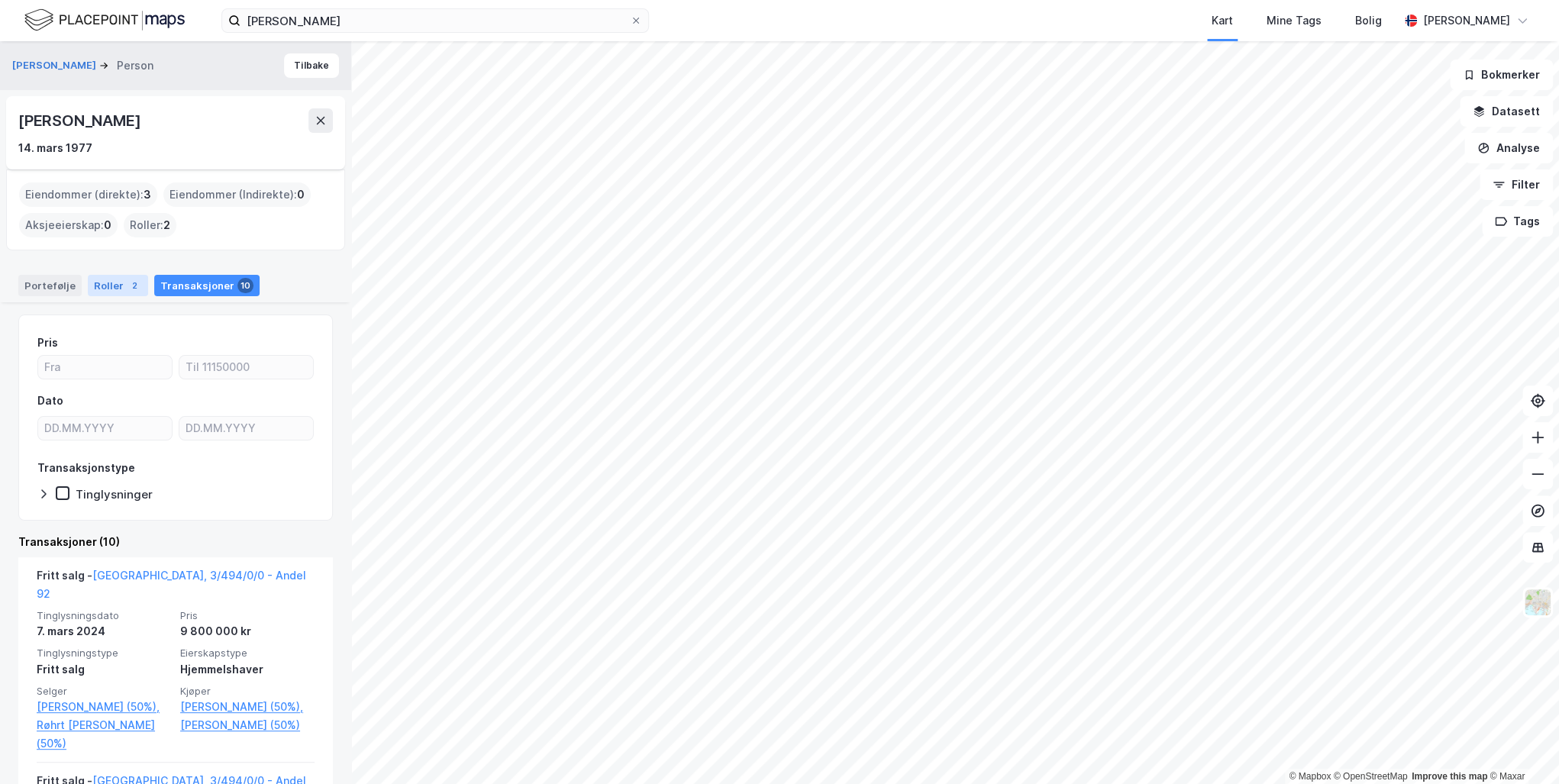
click at [111, 284] on div "Roller 2" at bounding box center [118, 285] width 60 height 21
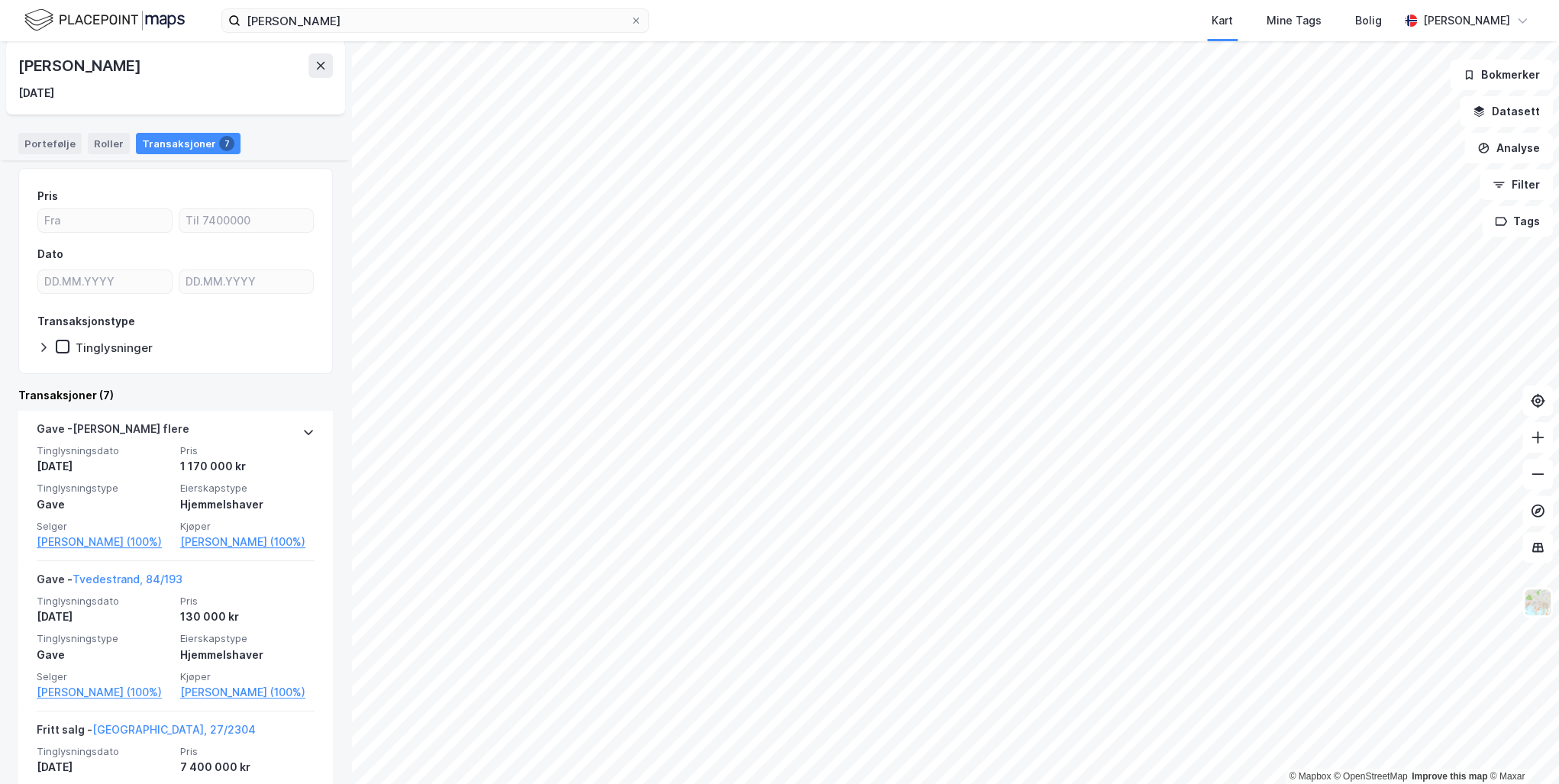
scroll to position [183, 0]
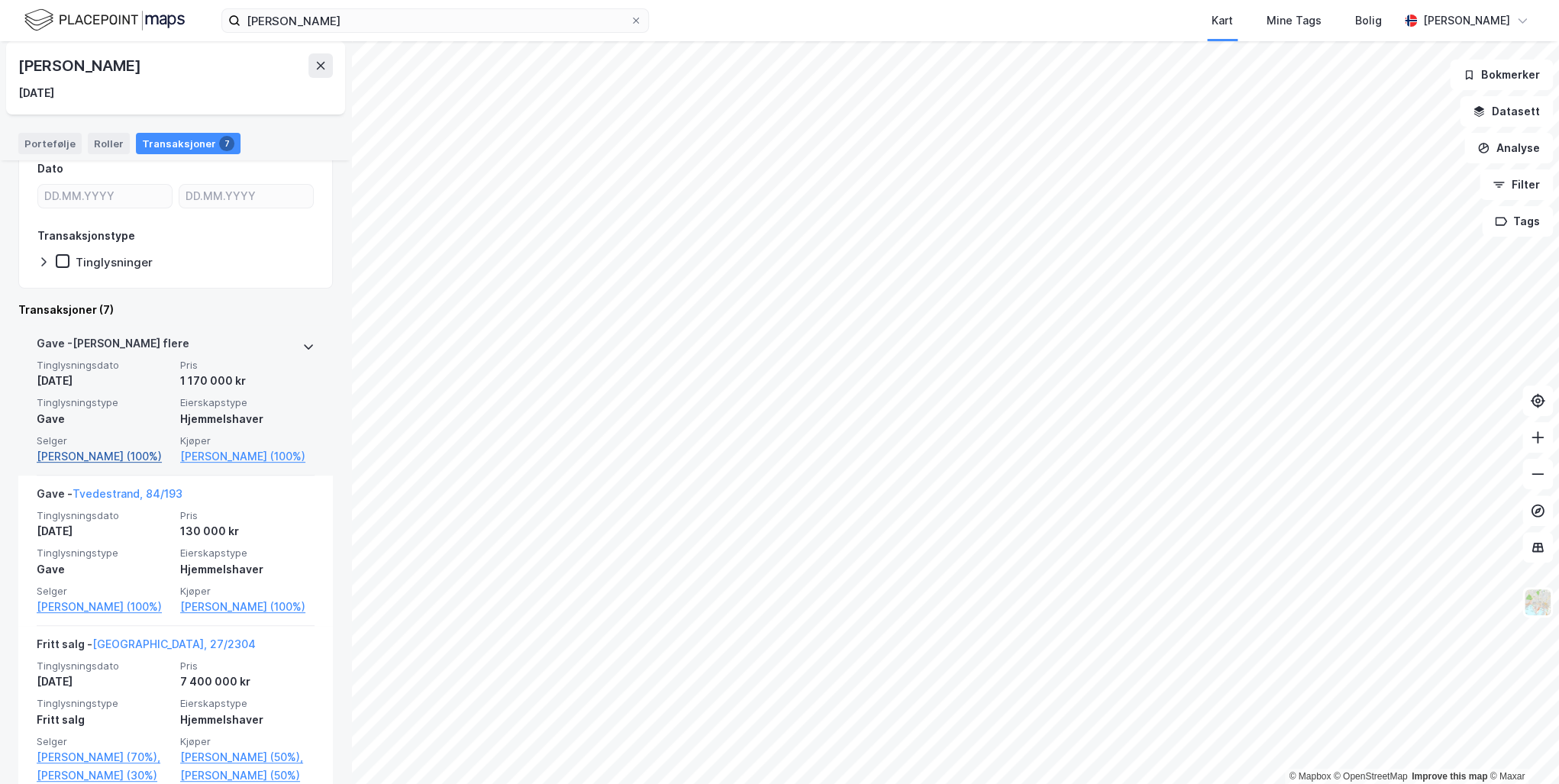
click at [67, 458] on link "[PERSON_NAME] (100%)" at bounding box center [104, 456] width 134 height 19
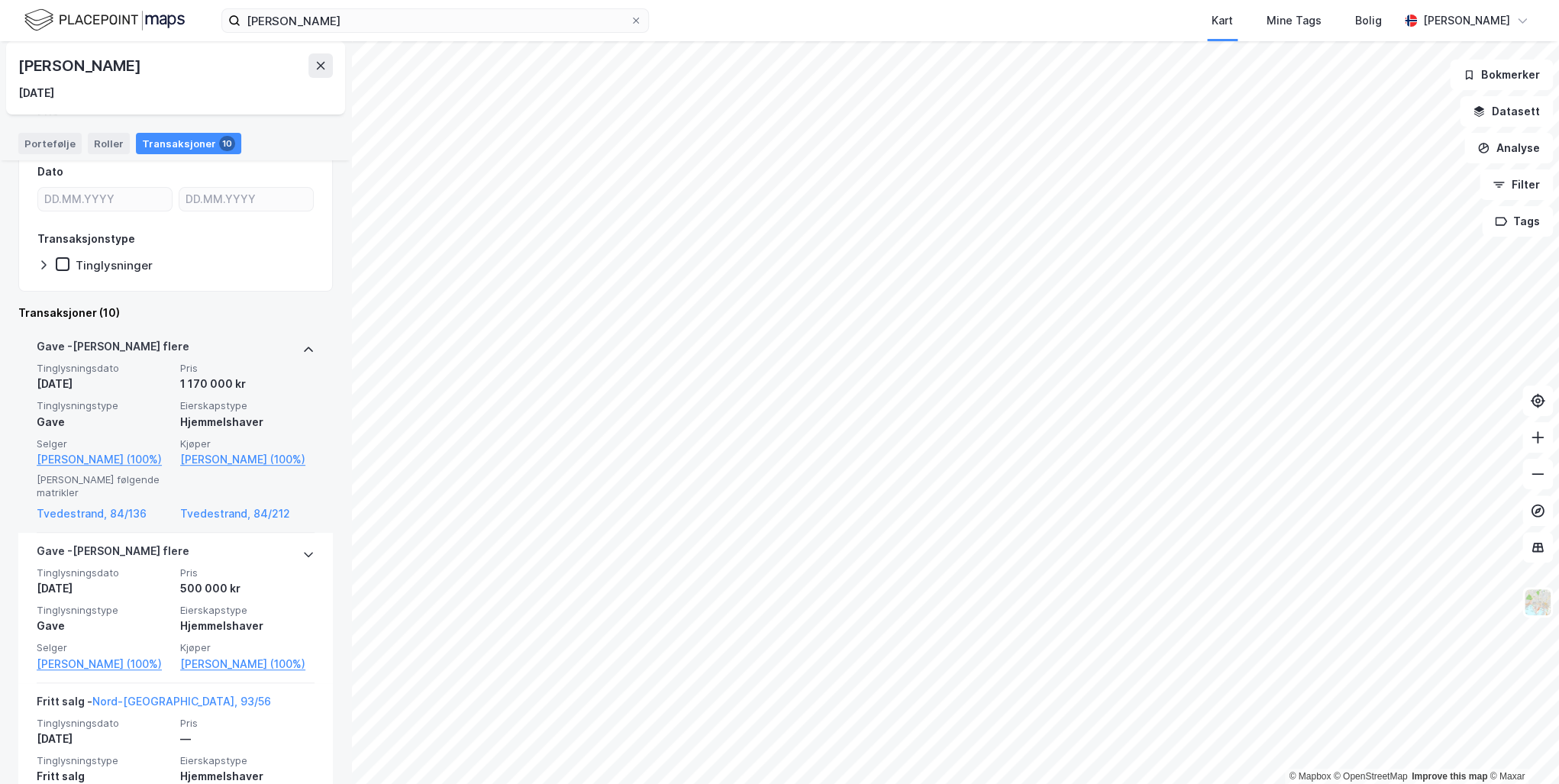
scroll to position [244, 0]
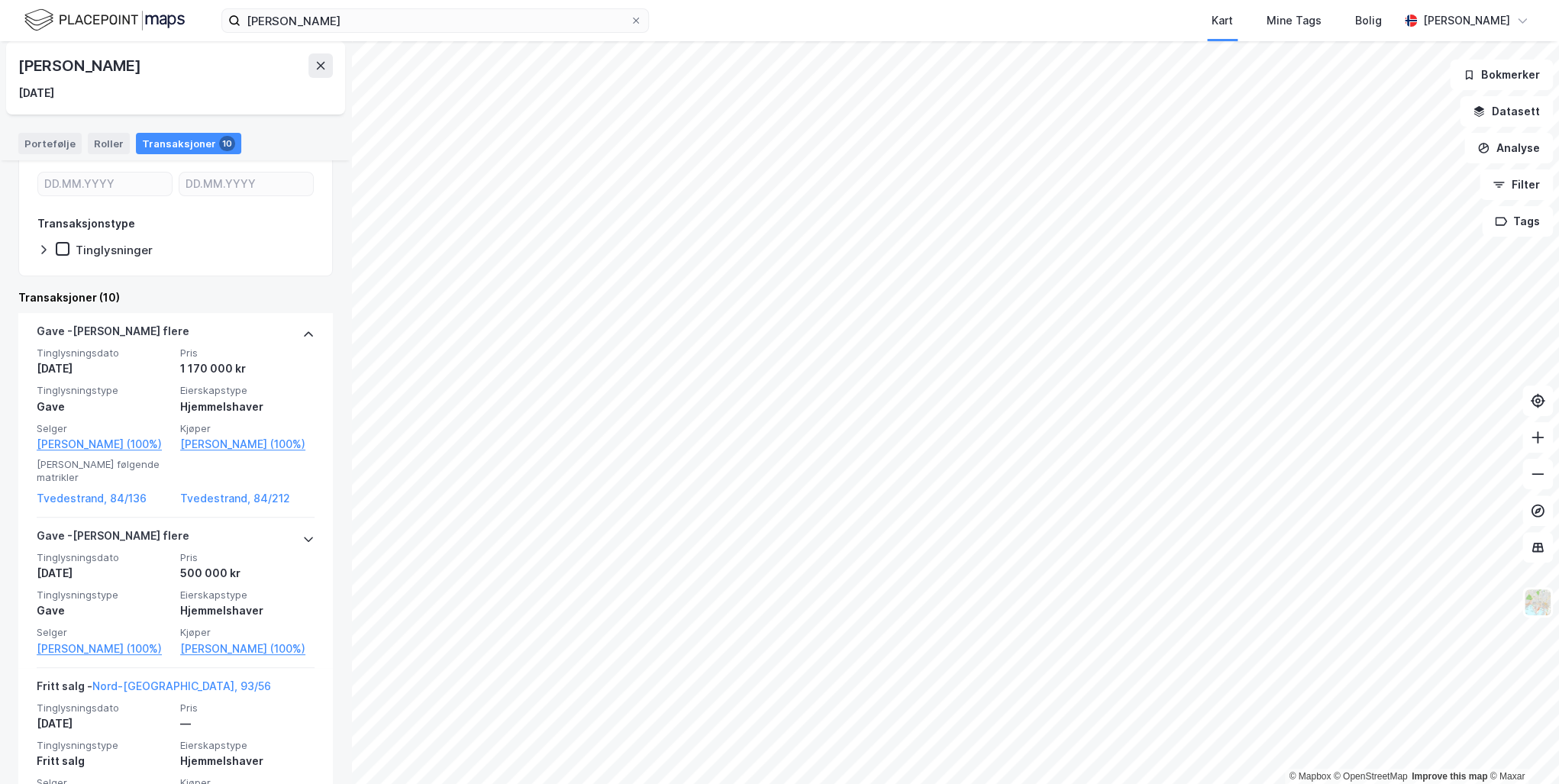
drag, startPoint x: 163, startPoint y: 65, endPoint x: 9, endPoint y: 64, distance: 154.0
click at [9, 64] on div "[PERSON_NAME] [DATE]" at bounding box center [175, 77] width 339 height 73
drag, startPoint x: 9, startPoint y: 64, endPoint x: 140, endPoint y: 68, distance: 131.1
copy div "[PERSON_NAME]"
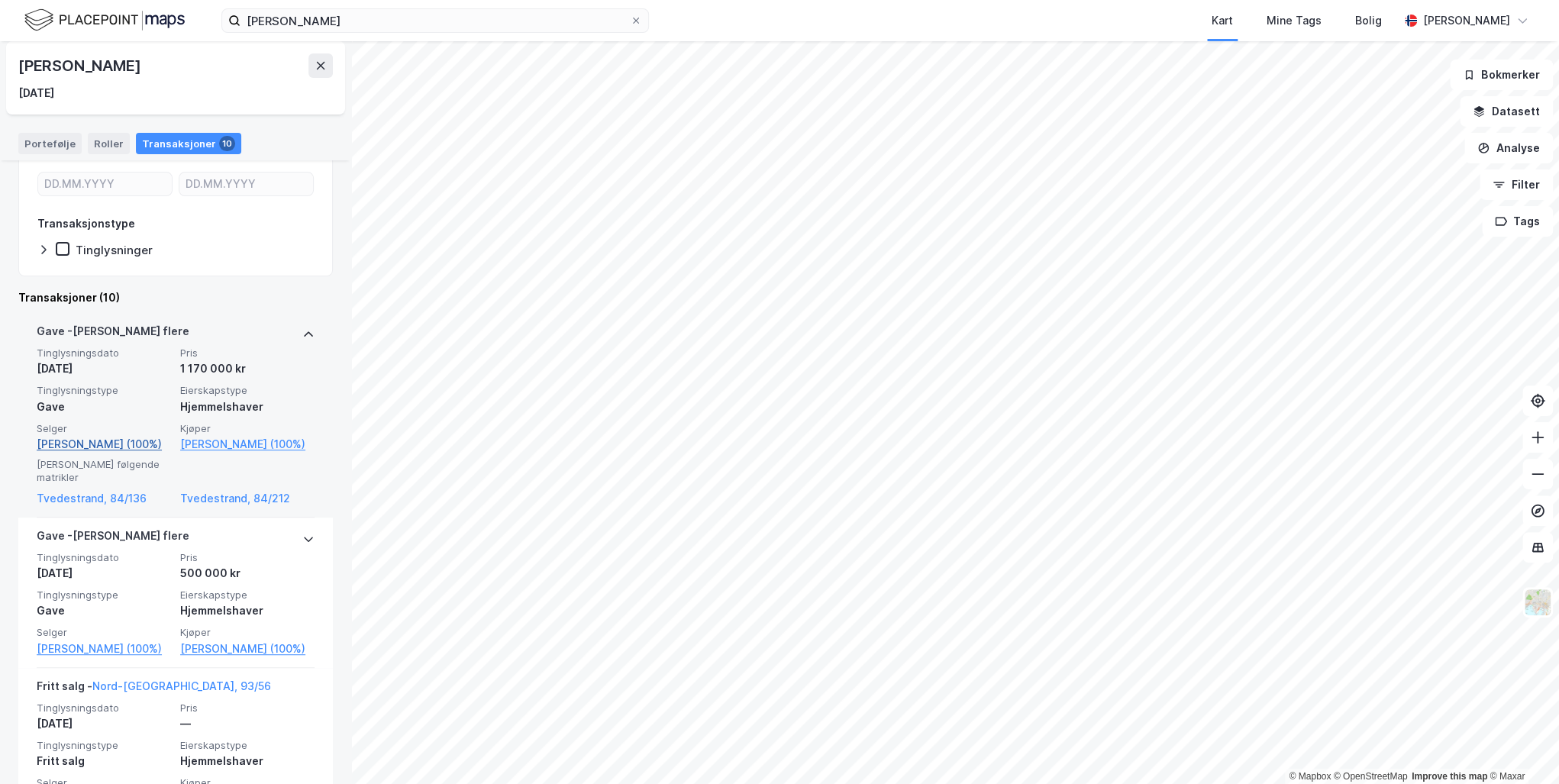
click at [78, 443] on link "[PERSON_NAME] (100%)" at bounding box center [104, 444] width 134 height 19
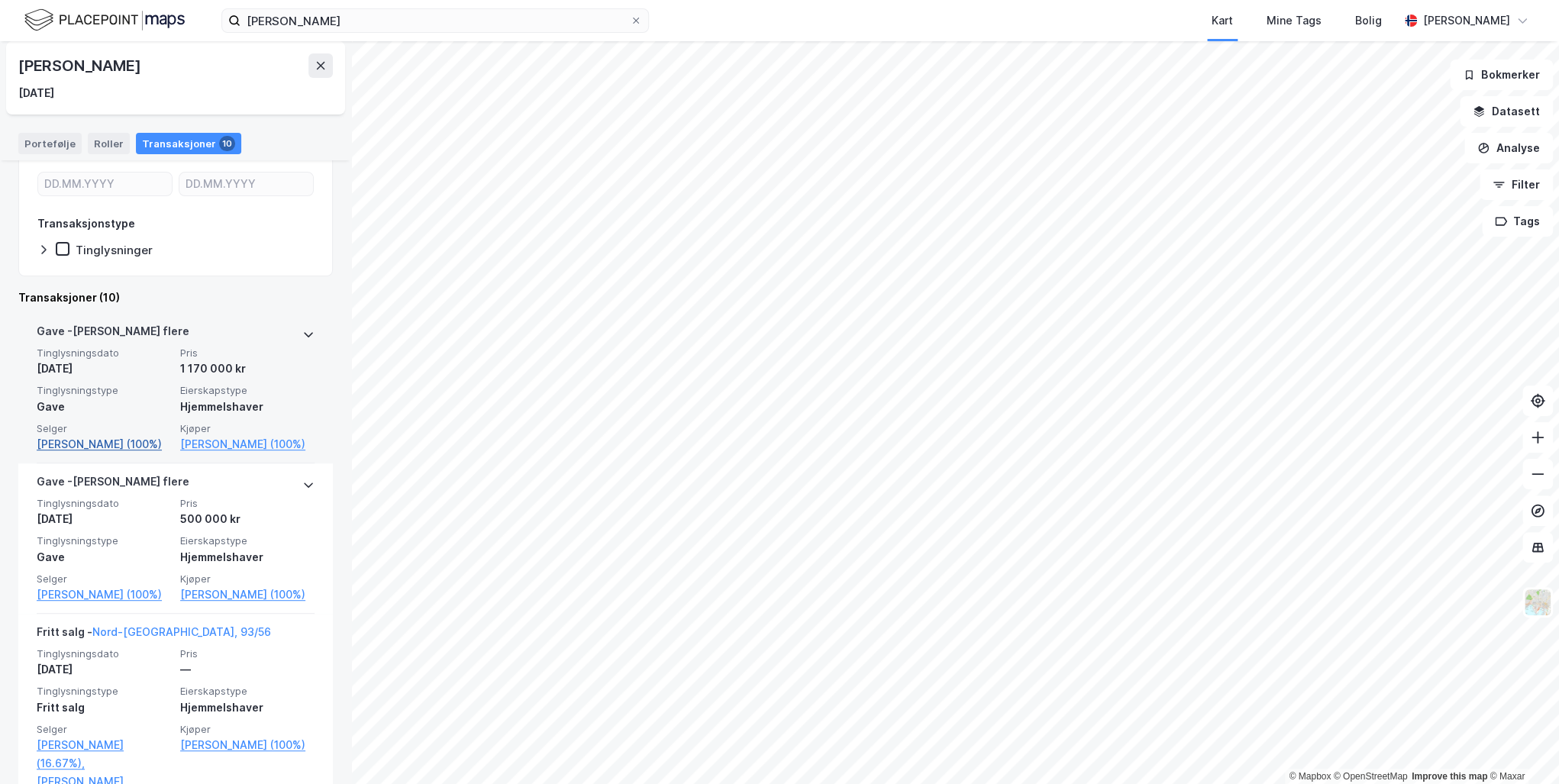
click at [78, 443] on link "[PERSON_NAME] (100%)" at bounding box center [104, 444] width 134 height 19
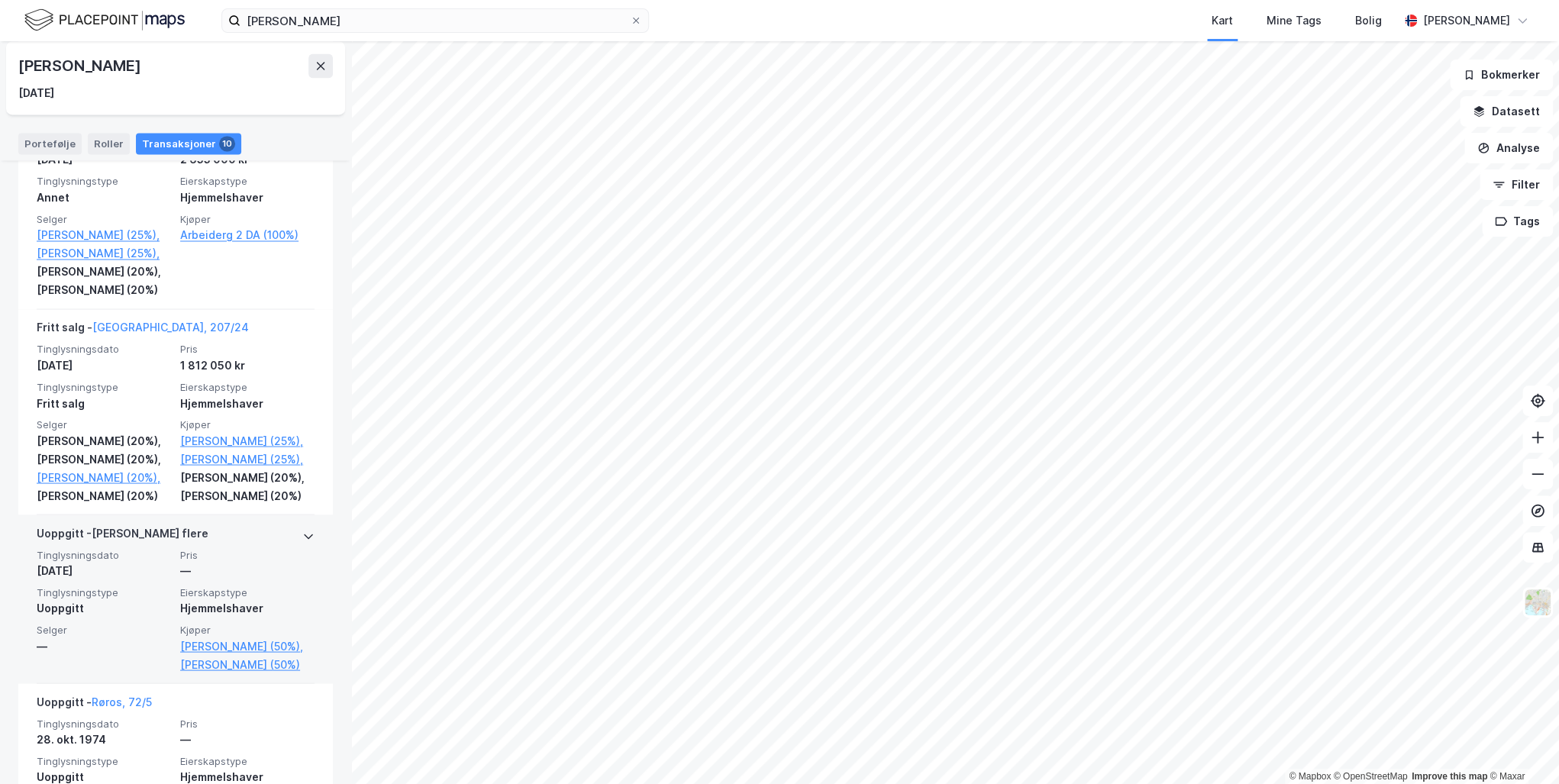
scroll to position [1608, 0]
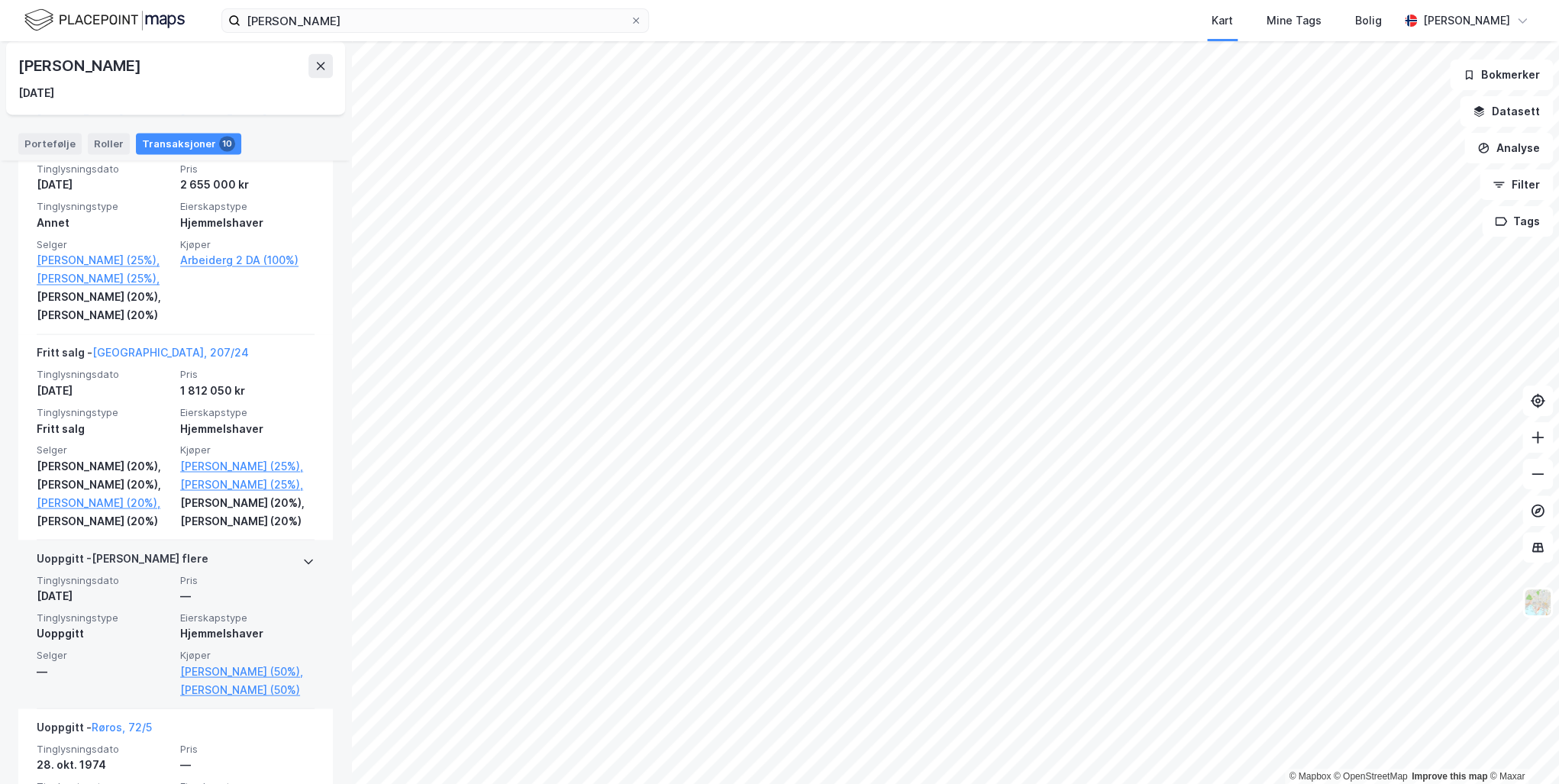
click at [302, 567] on icon at bounding box center [308, 561] width 13 height 13
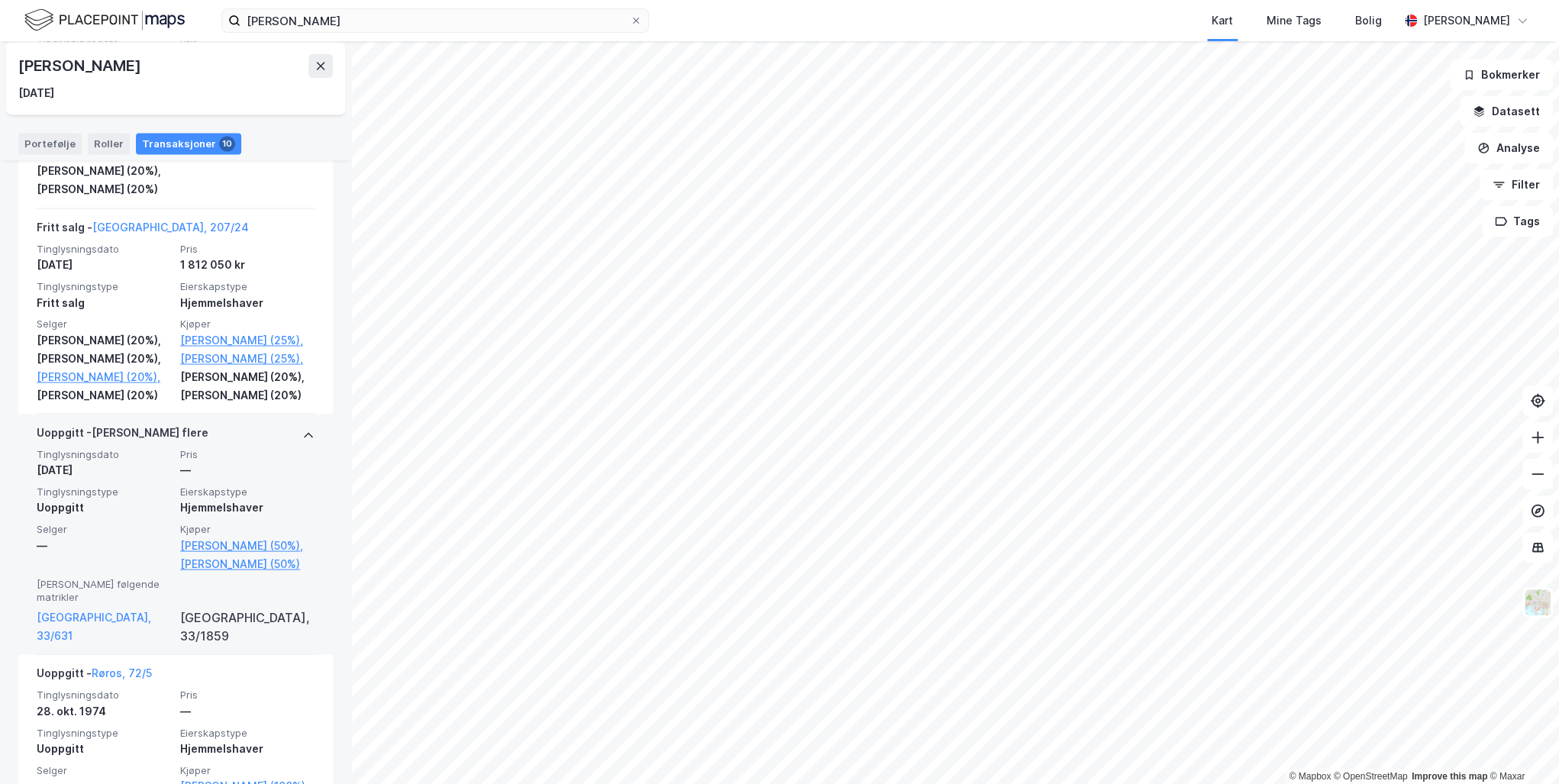
scroll to position [1832, 0]
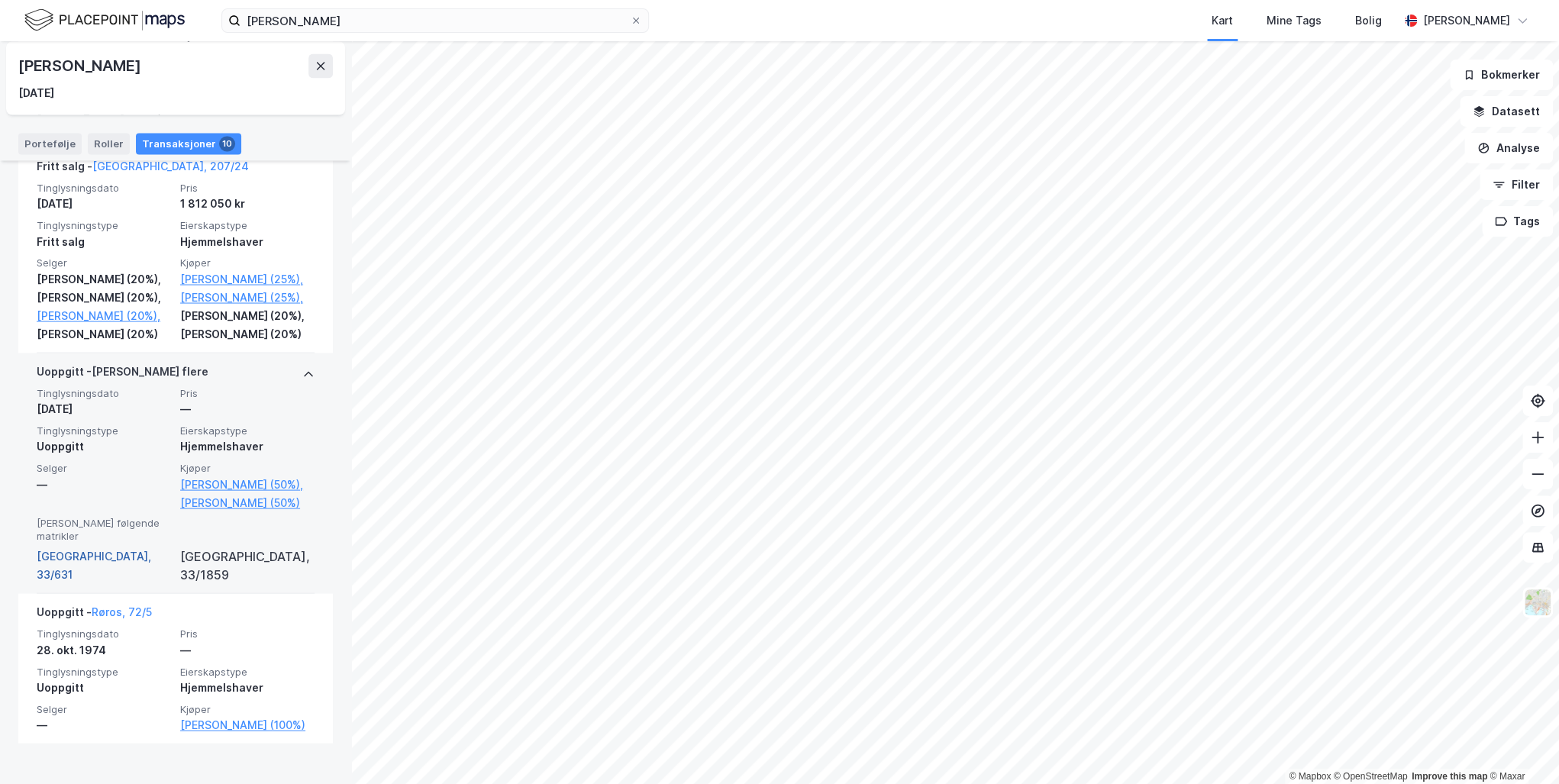
click at [61, 576] on link "[GEOGRAPHIC_DATA], 33/631" at bounding box center [104, 565] width 134 height 37
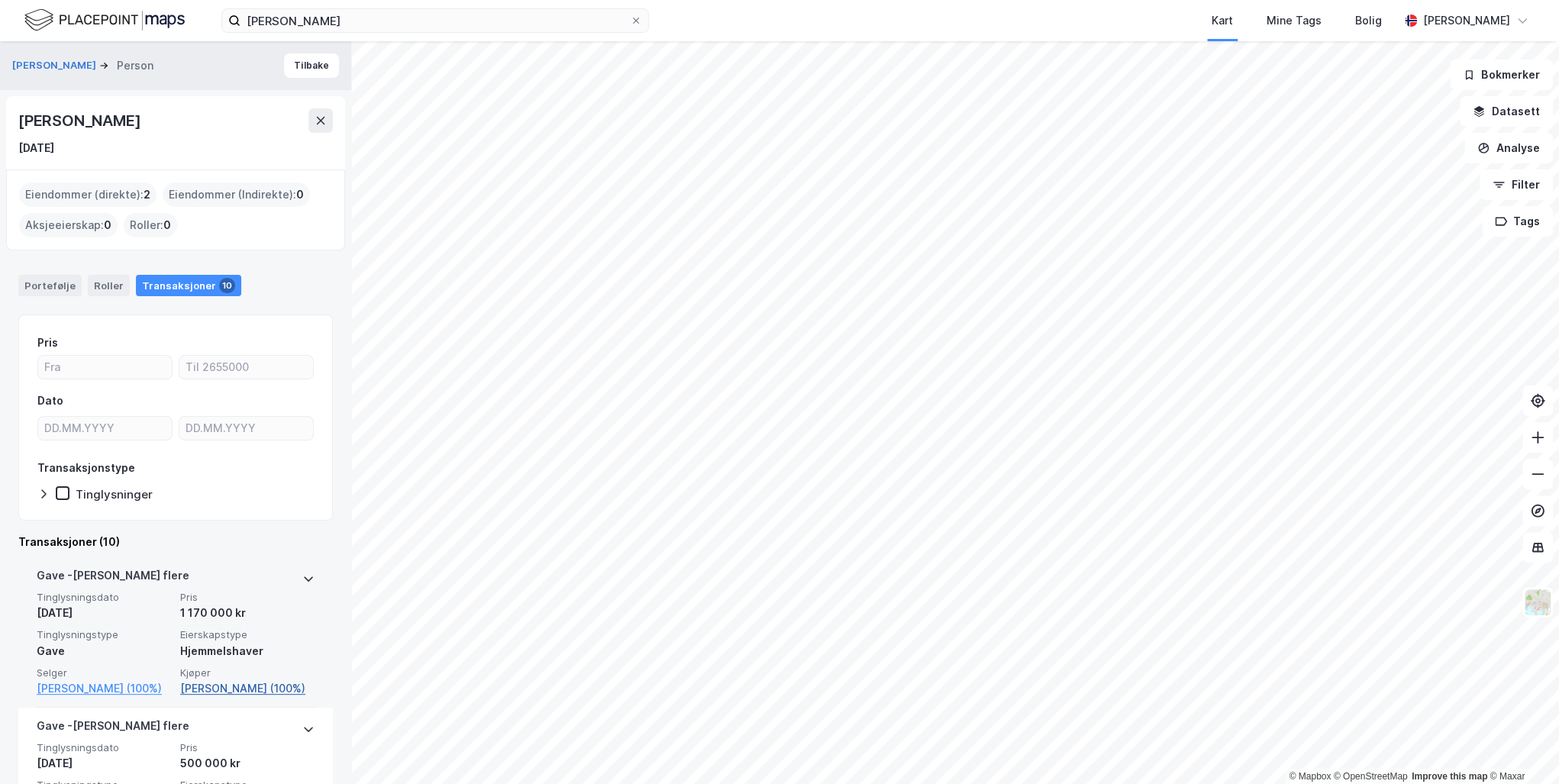
click at [250, 687] on link "[PERSON_NAME] (100%)" at bounding box center [247, 689] width 134 height 19
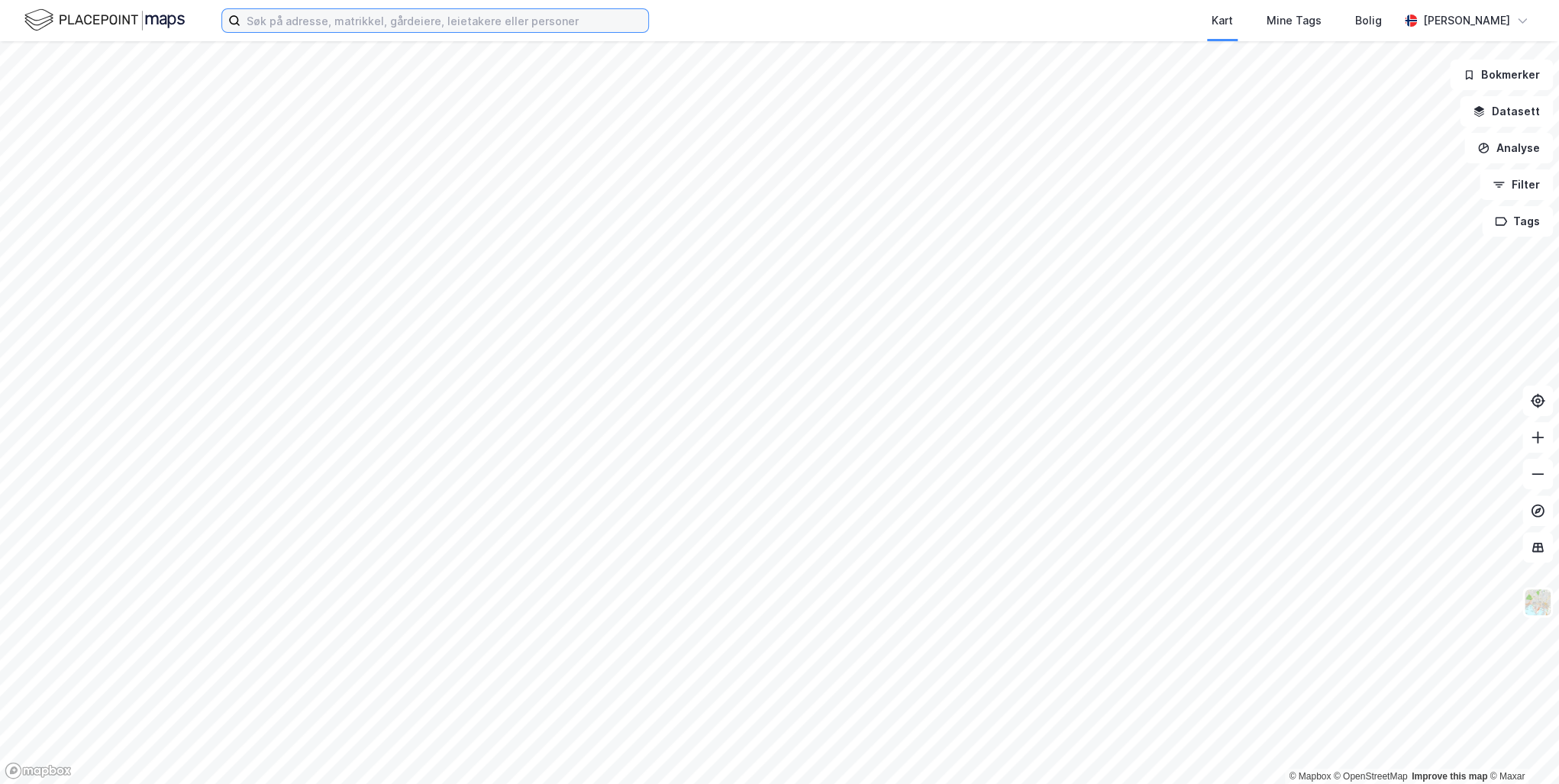
click at [295, 19] on input at bounding box center [444, 20] width 408 height 23
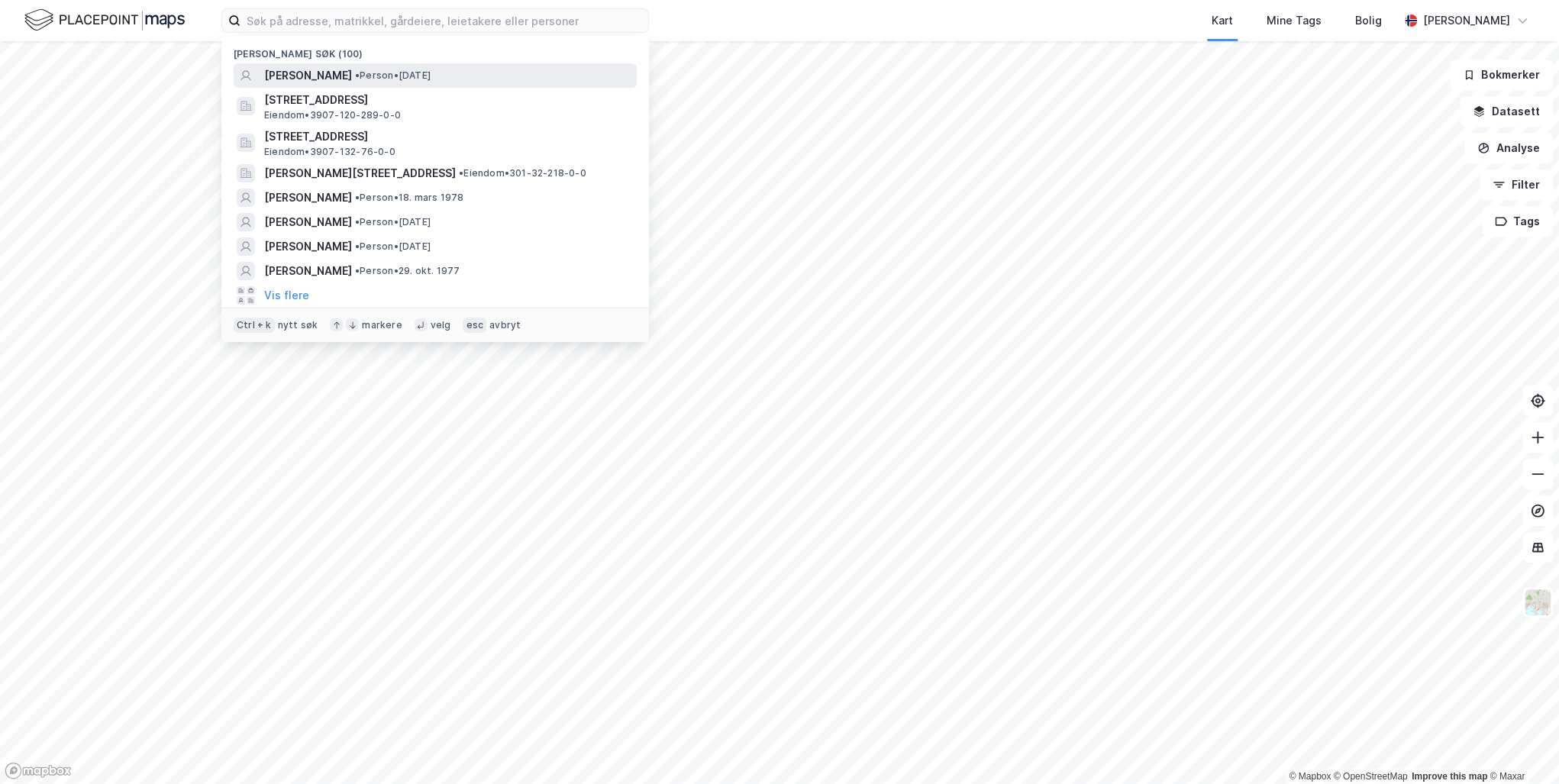
click at [305, 73] on span "[PERSON_NAME]" at bounding box center [308, 75] width 88 height 19
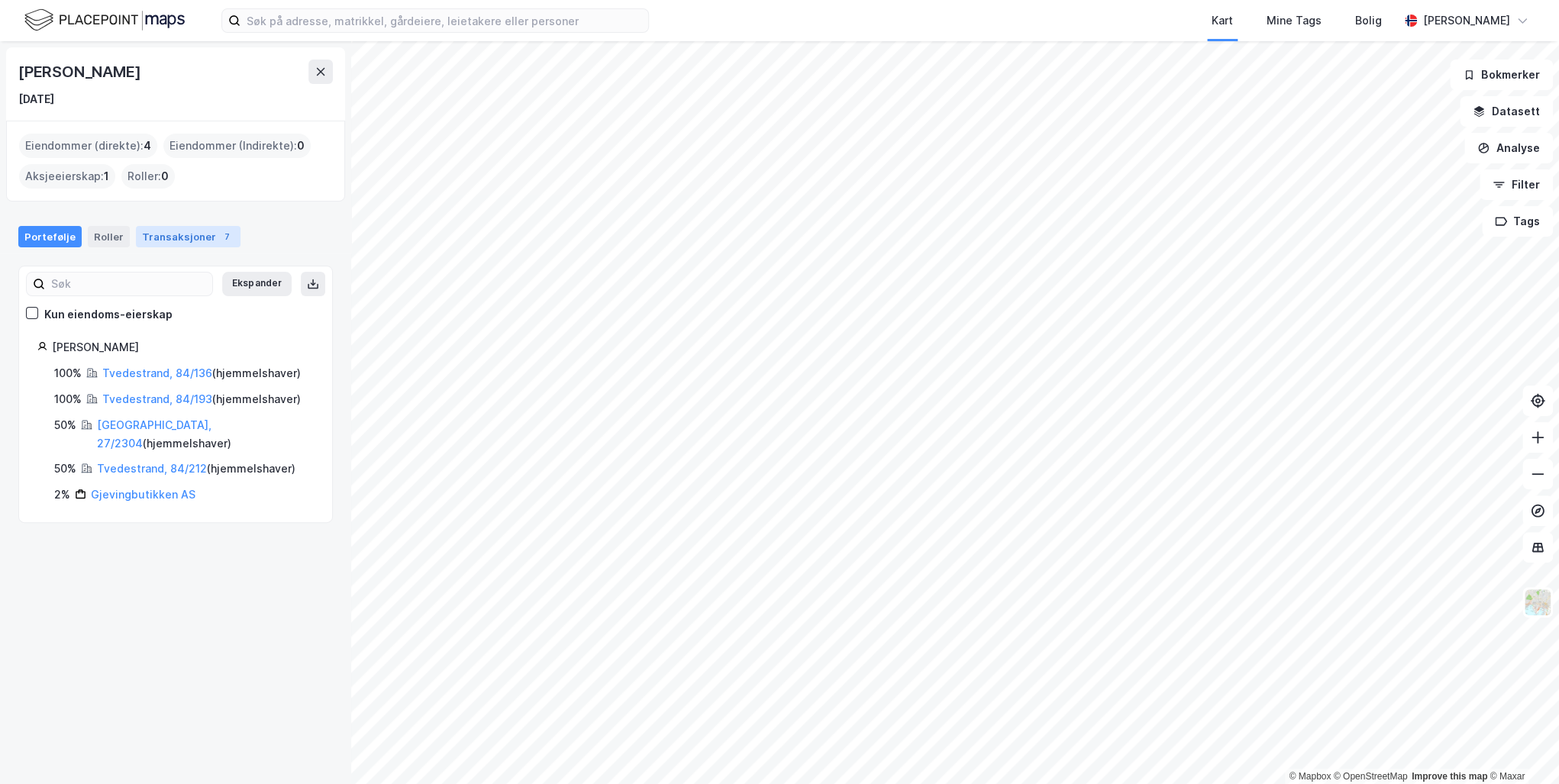
click at [171, 236] on div "Transaksjoner 7" at bounding box center [188, 237] width 104 height 21
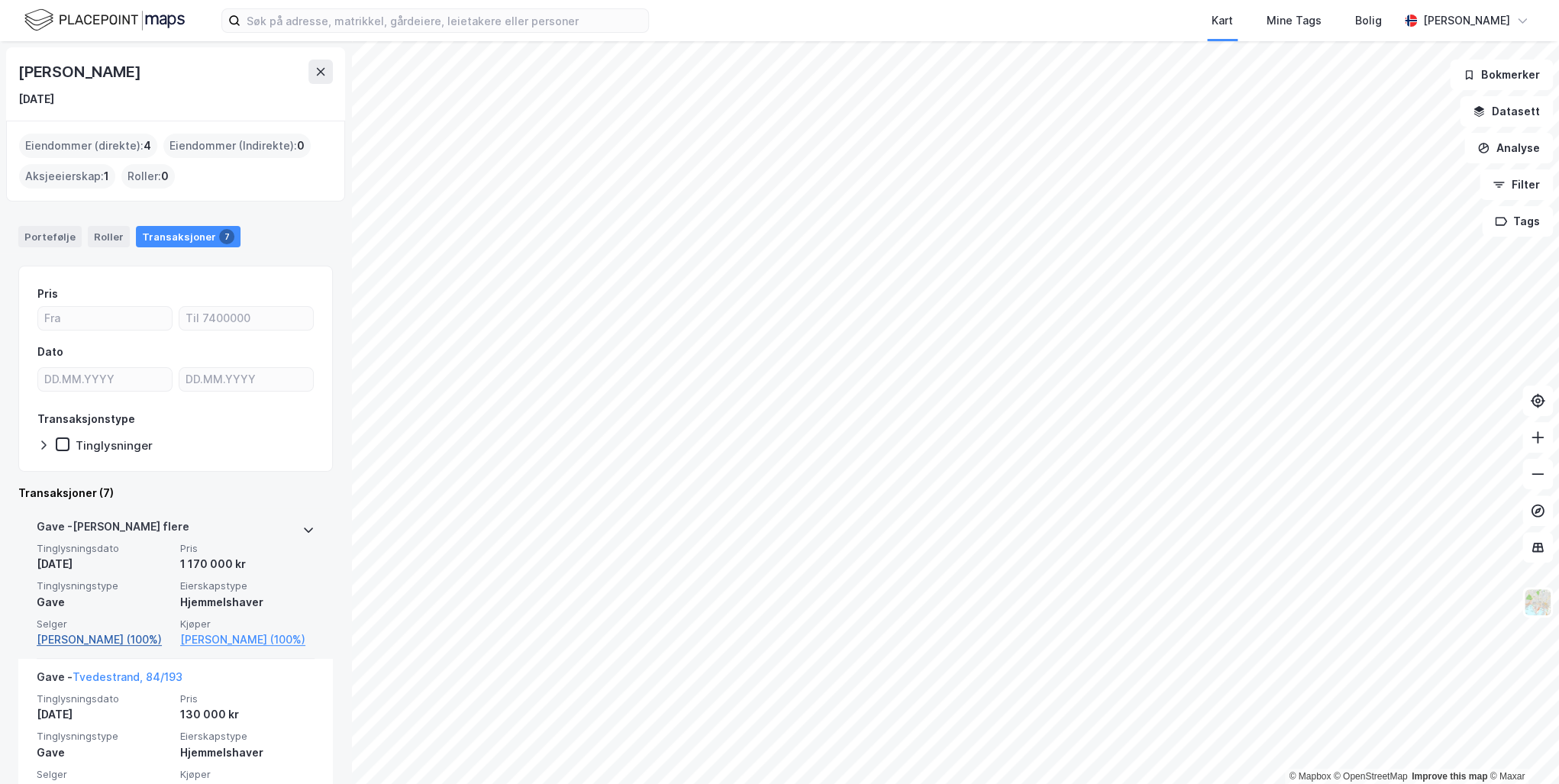
click at [52, 641] on link "[PERSON_NAME] (100%)" at bounding box center [104, 639] width 134 height 19
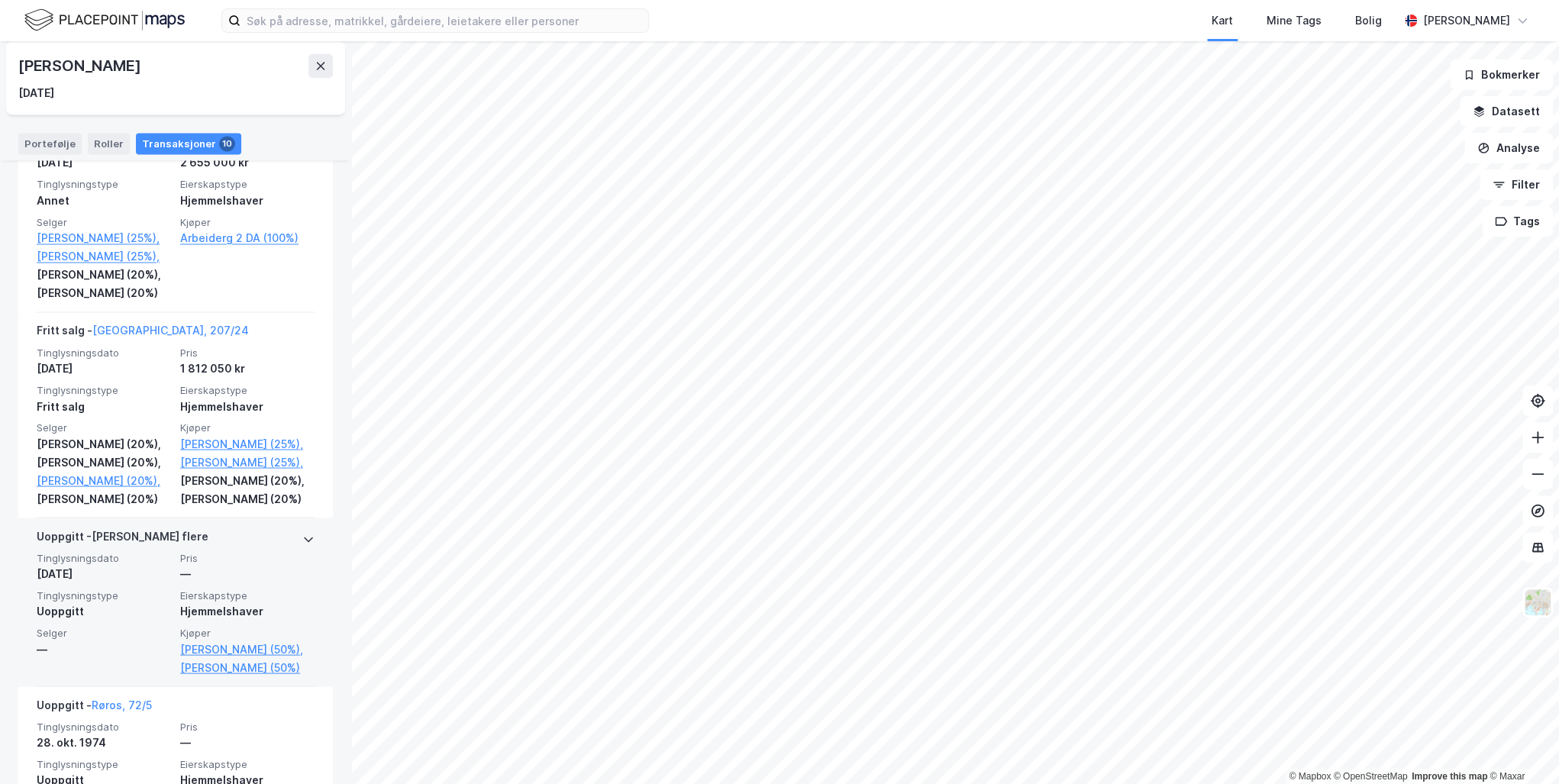
scroll to position [1791, 0]
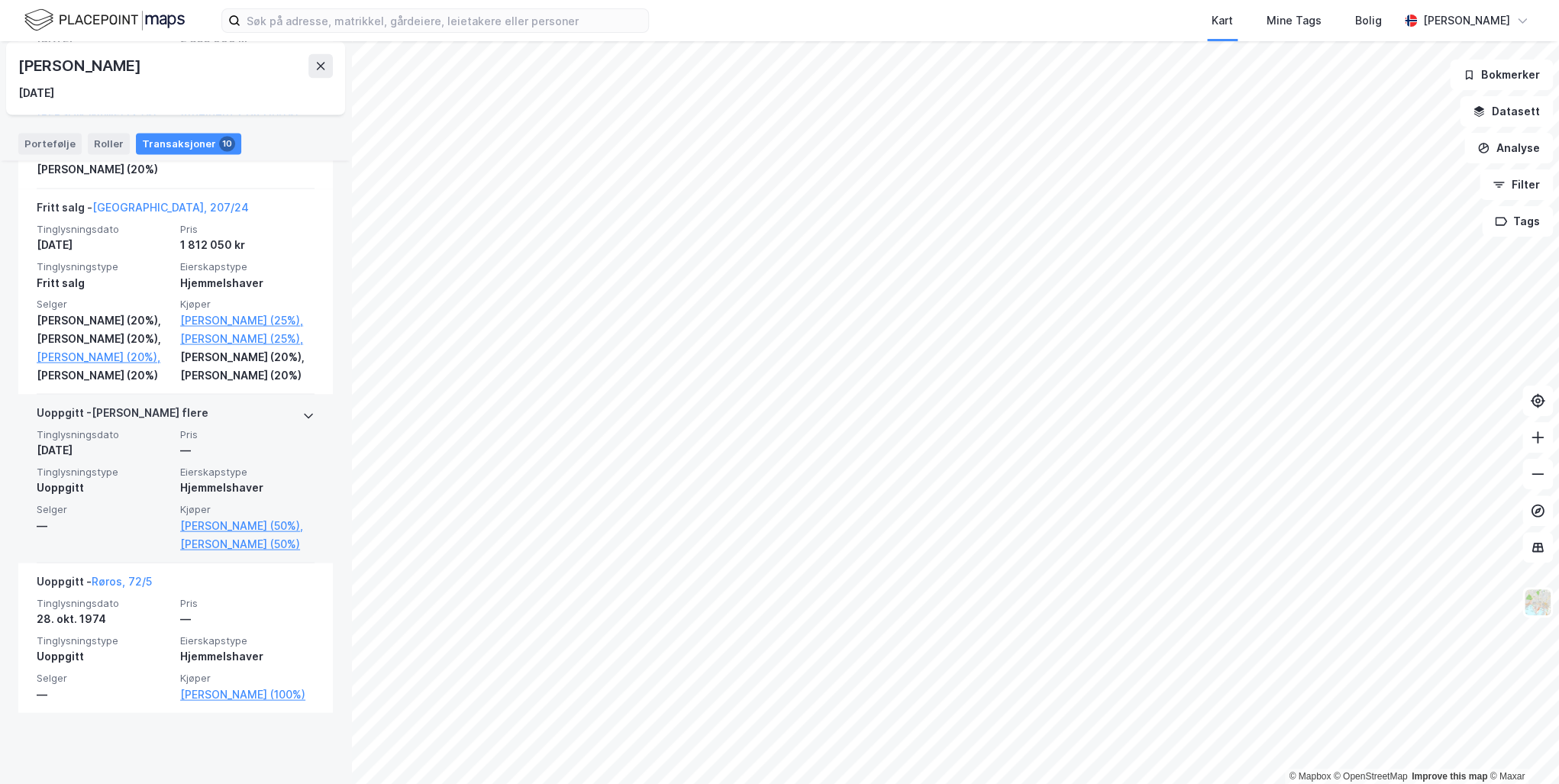
click at [302, 410] on icon at bounding box center [308, 415] width 13 height 13
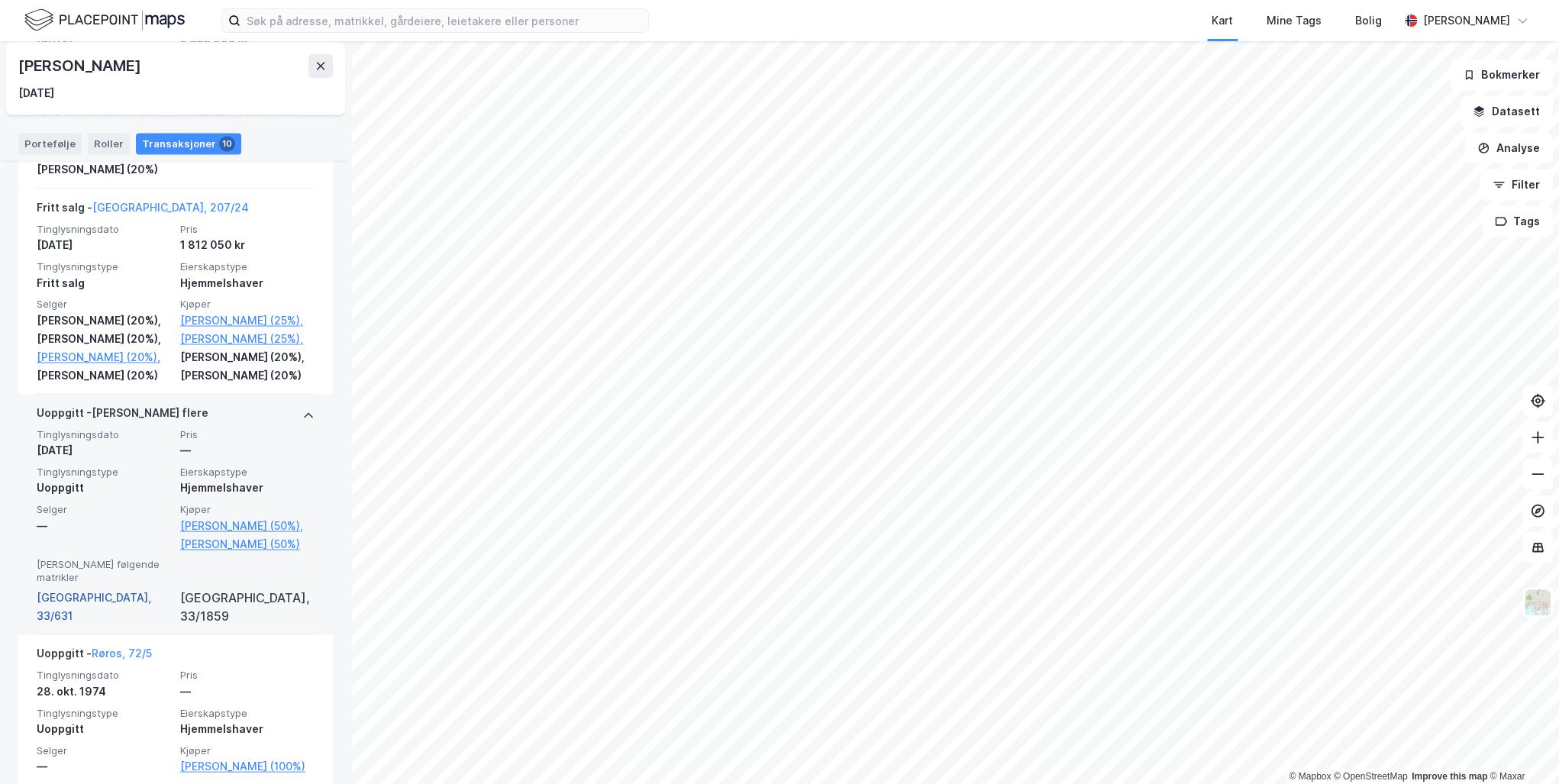
click at [72, 618] on link "[GEOGRAPHIC_DATA], 33/631" at bounding box center [104, 606] width 134 height 37
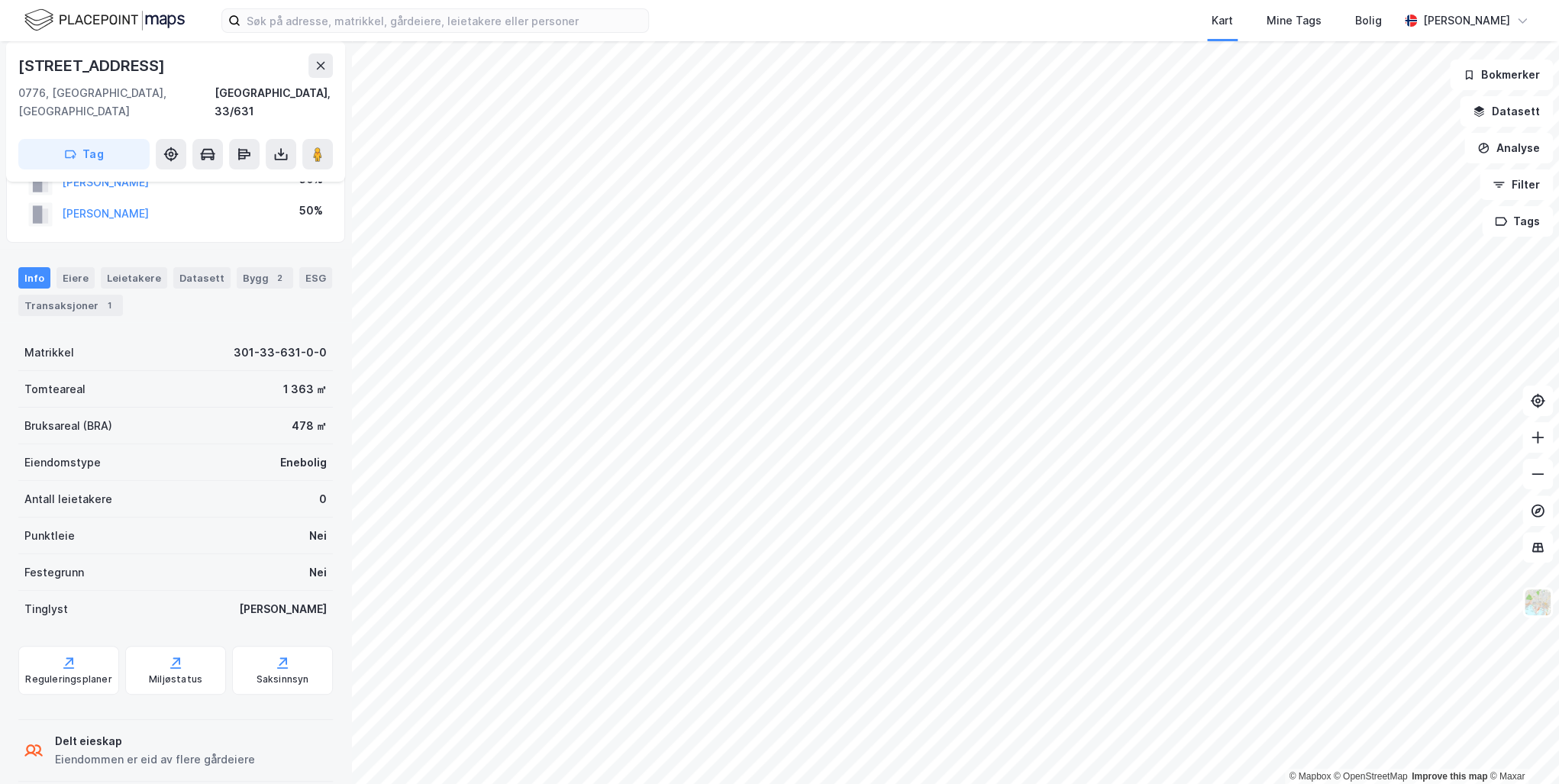
scroll to position [109, 0]
click at [279, 671] on div "Saksinnsyn" at bounding box center [283, 677] width 53 height 13
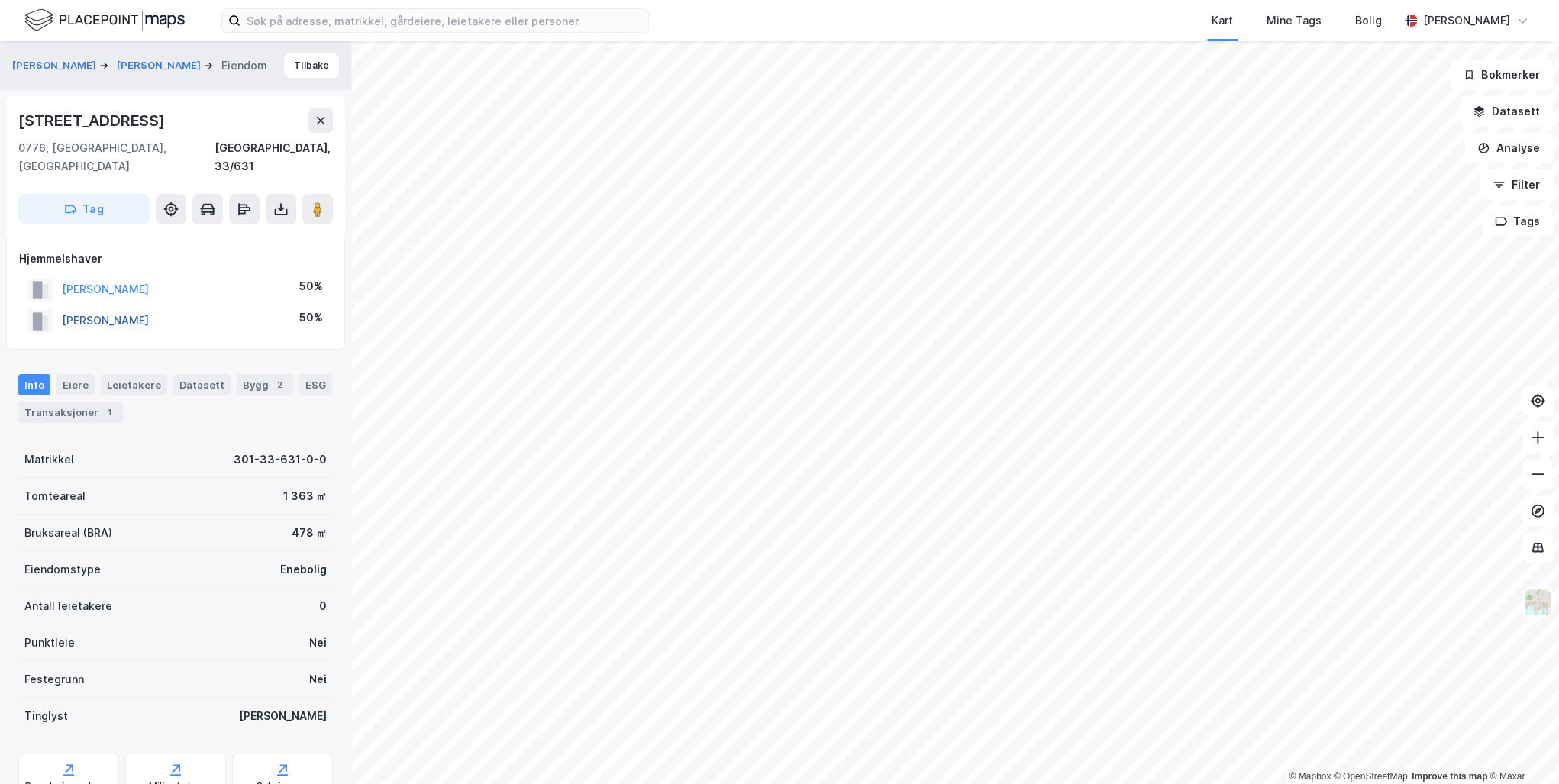
click at [0, 0] on button "[PERSON_NAME]" at bounding box center [0, 0] width 0 height 0
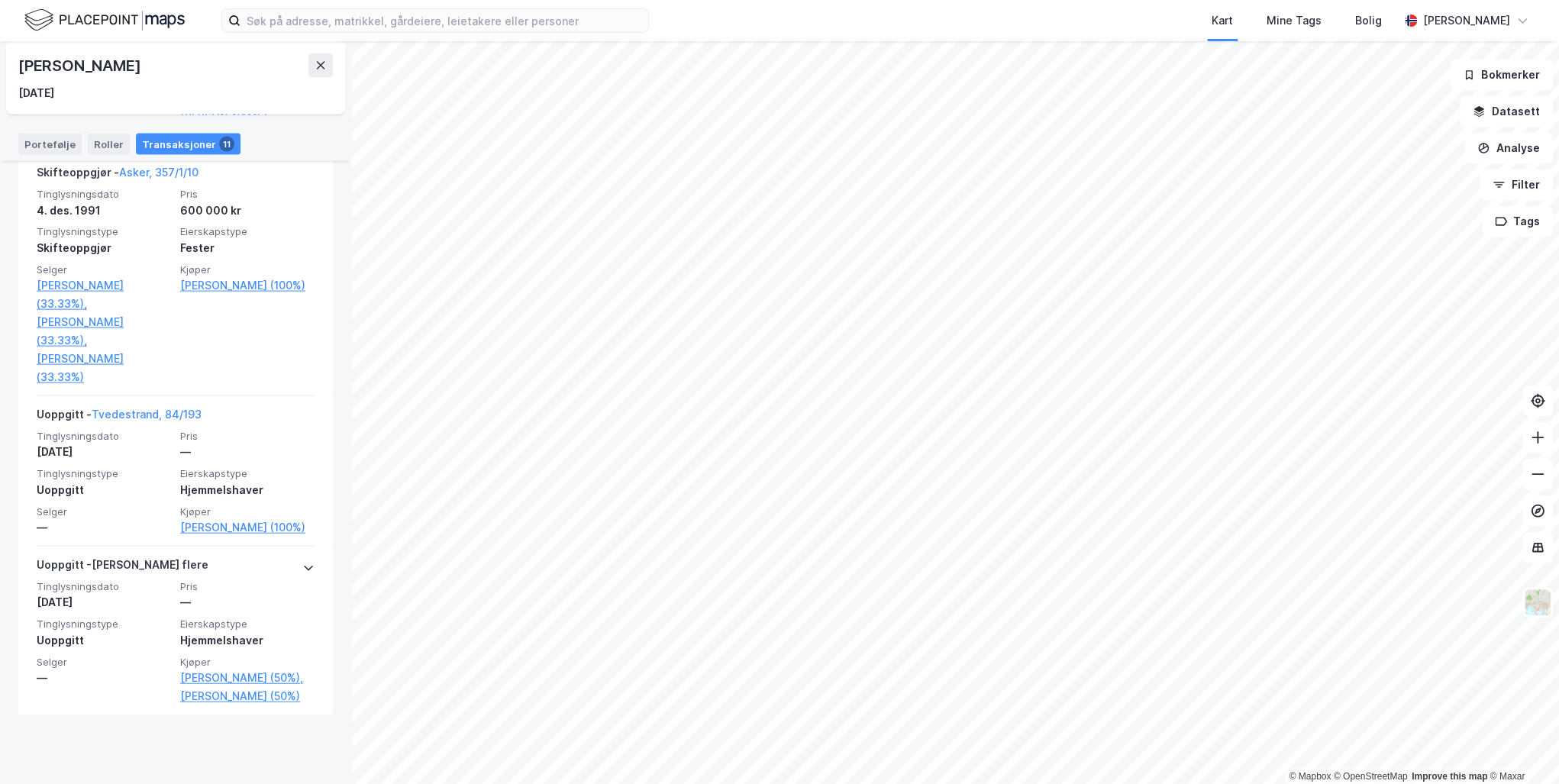
scroll to position [2139, 0]
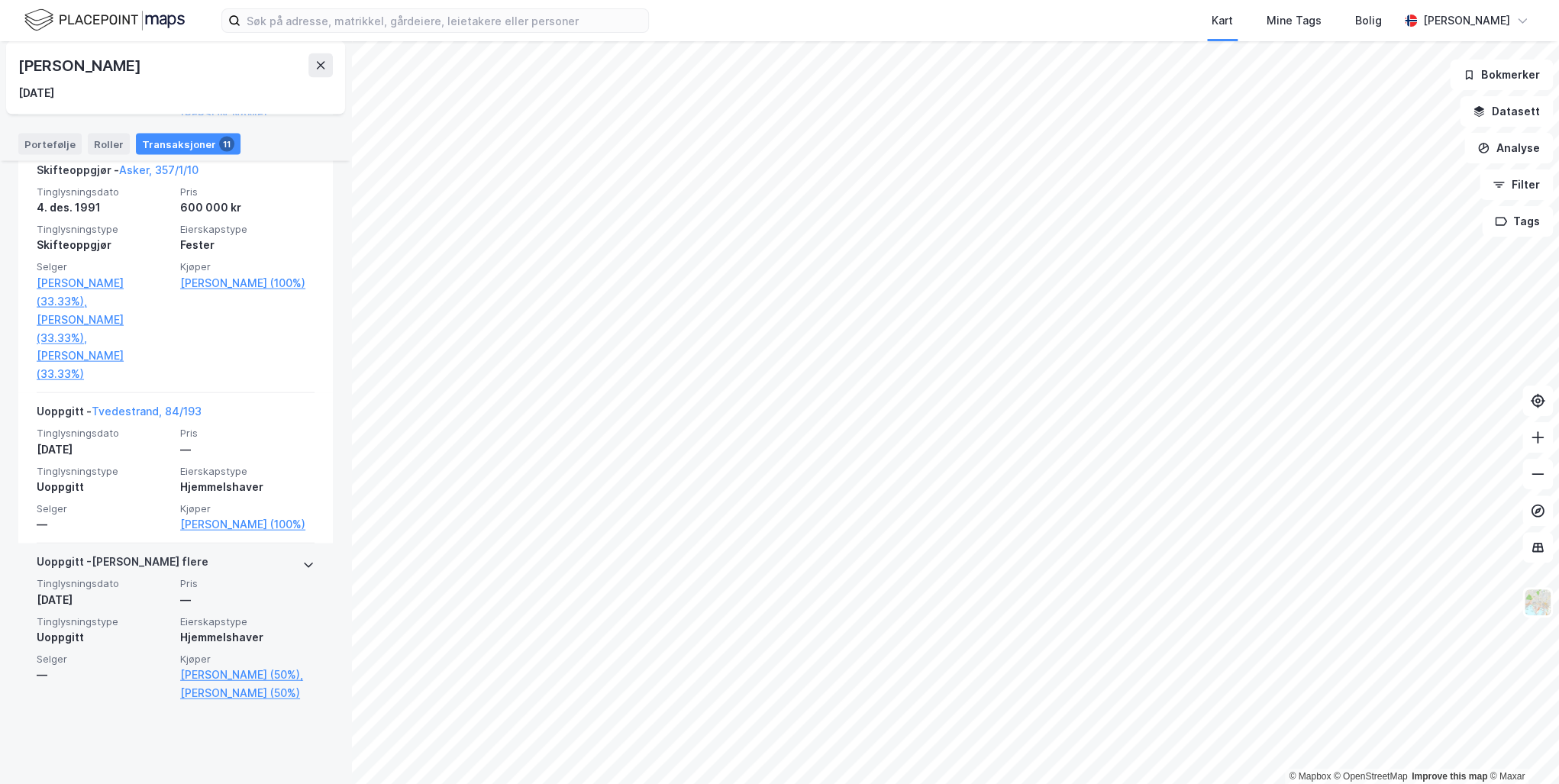
click at [302, 571] on icon at bounding box center [308, 565] width 13 height 13
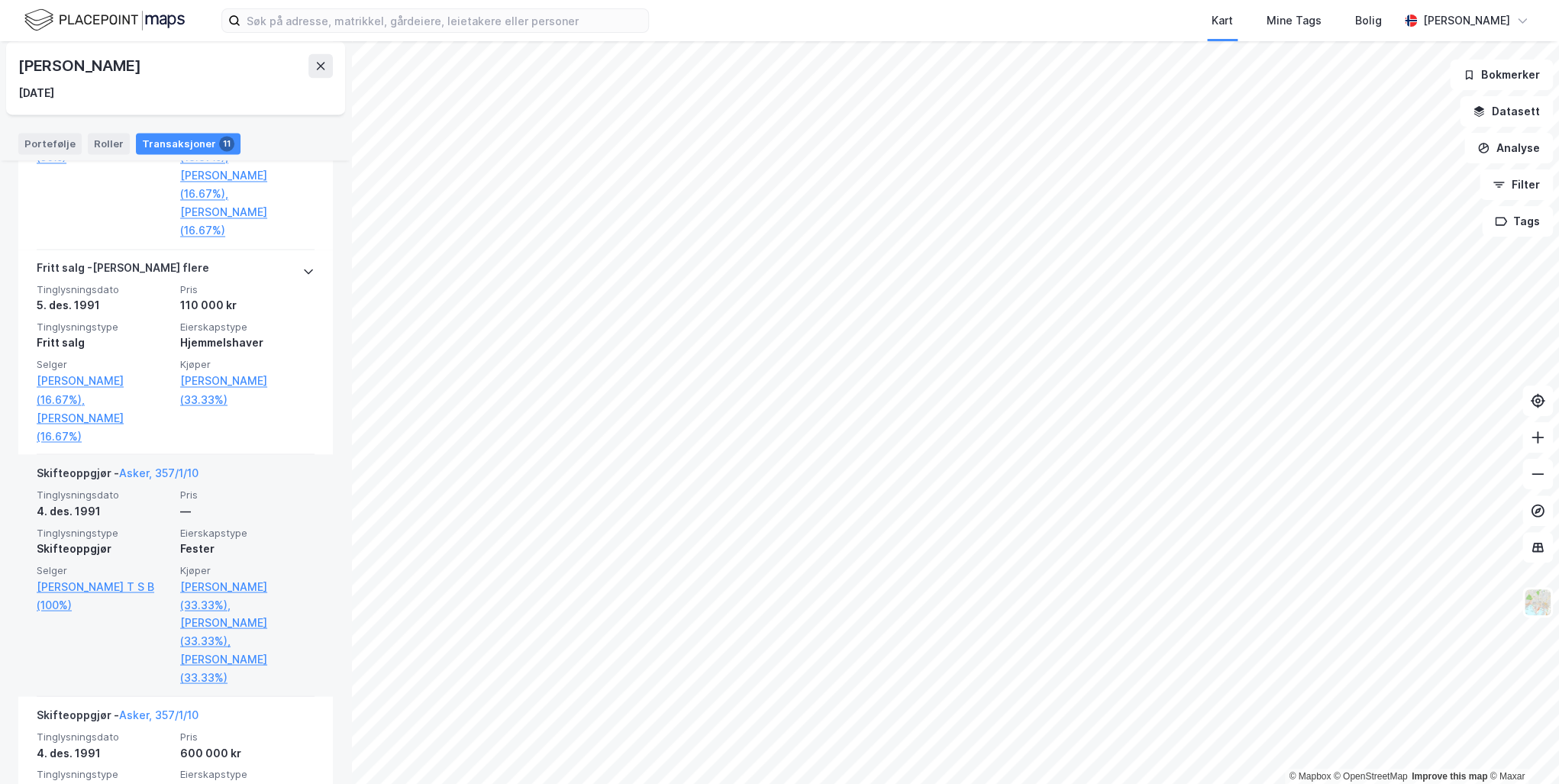
scroll to position [1489, 0]
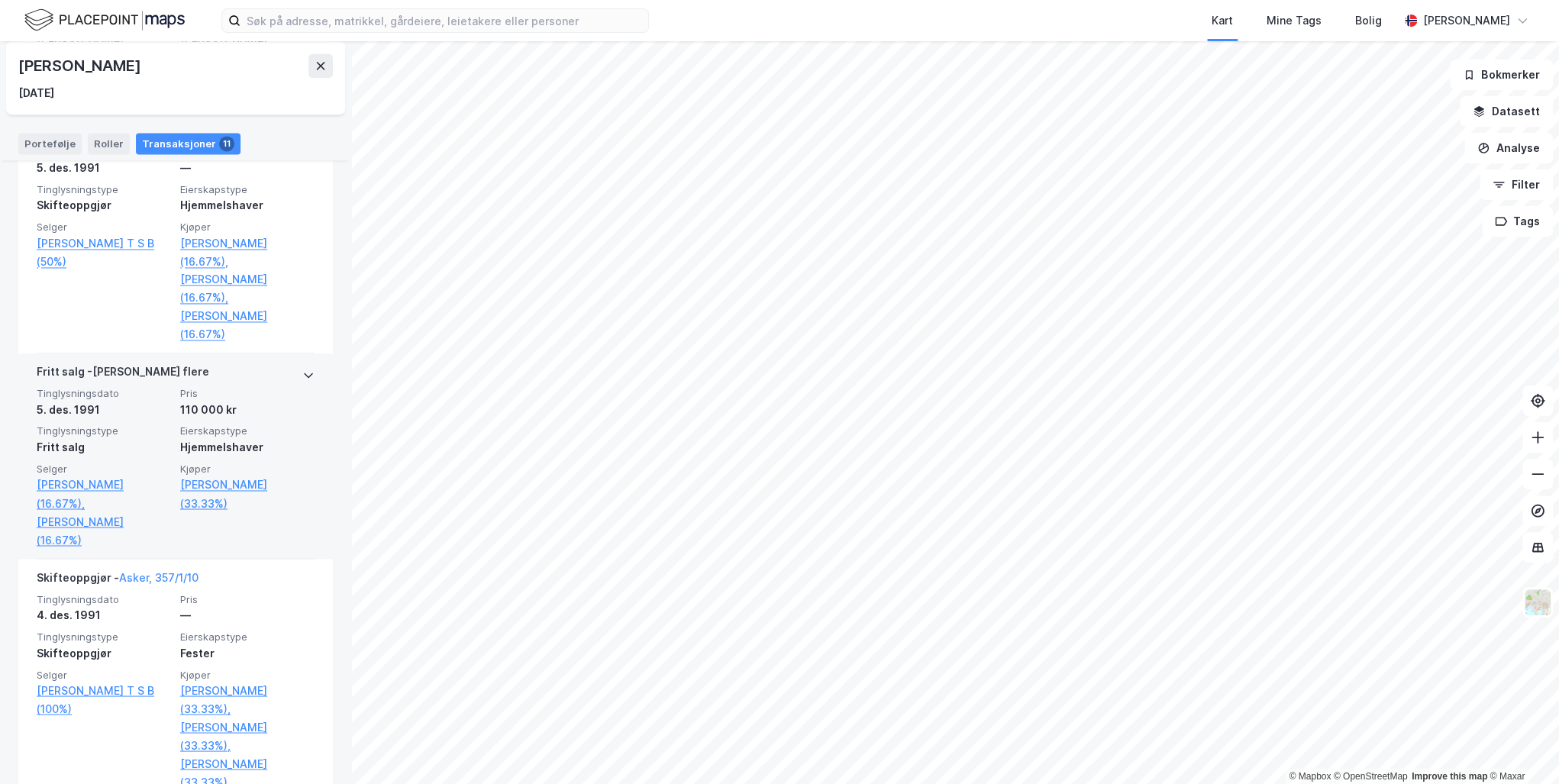
click at [302, 369] on icon at bounding box center [308, 375] width 13 height 13
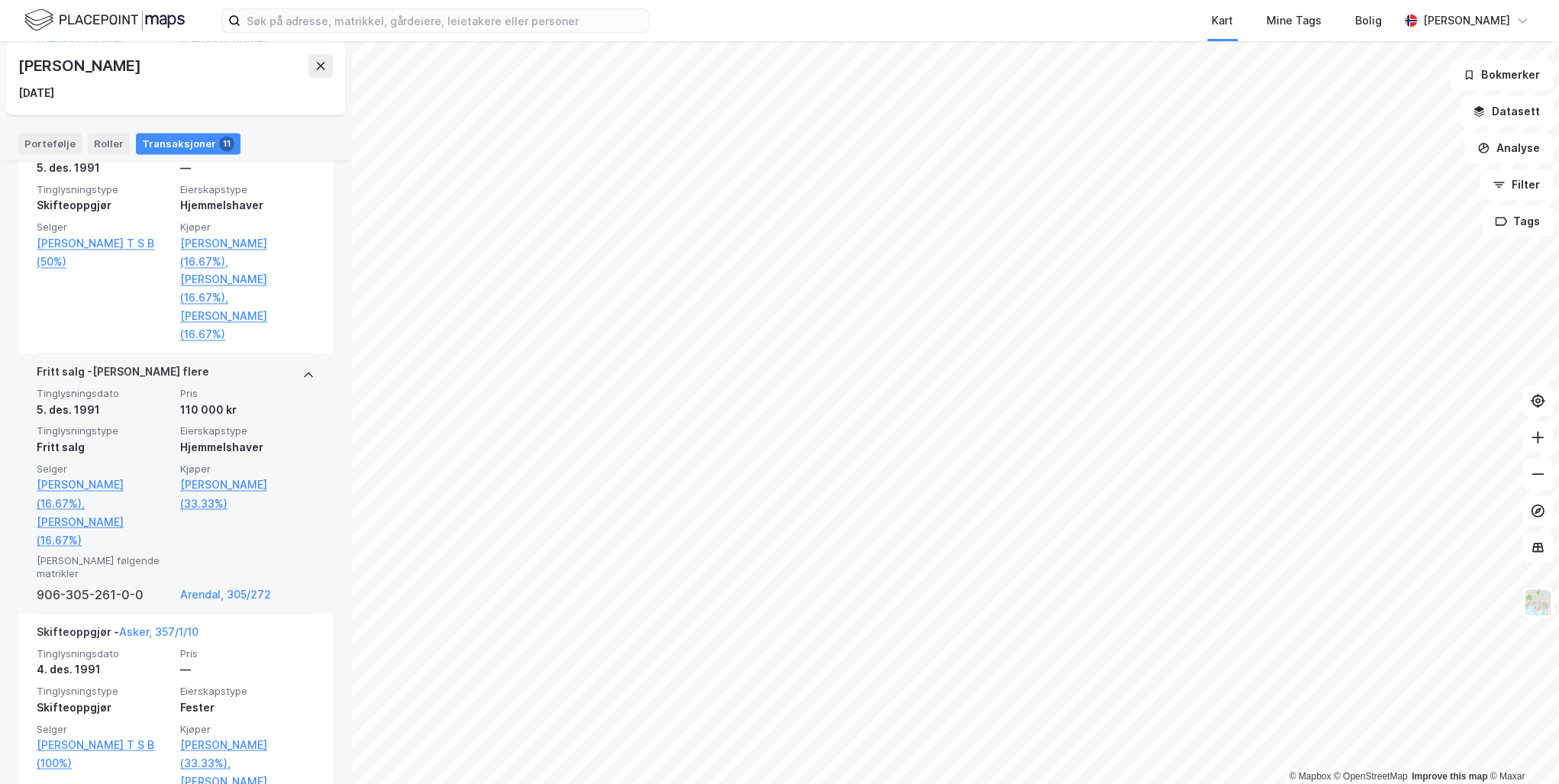
click at [302, 369] on icon at bounding box center [308, 375] width 13 height 13
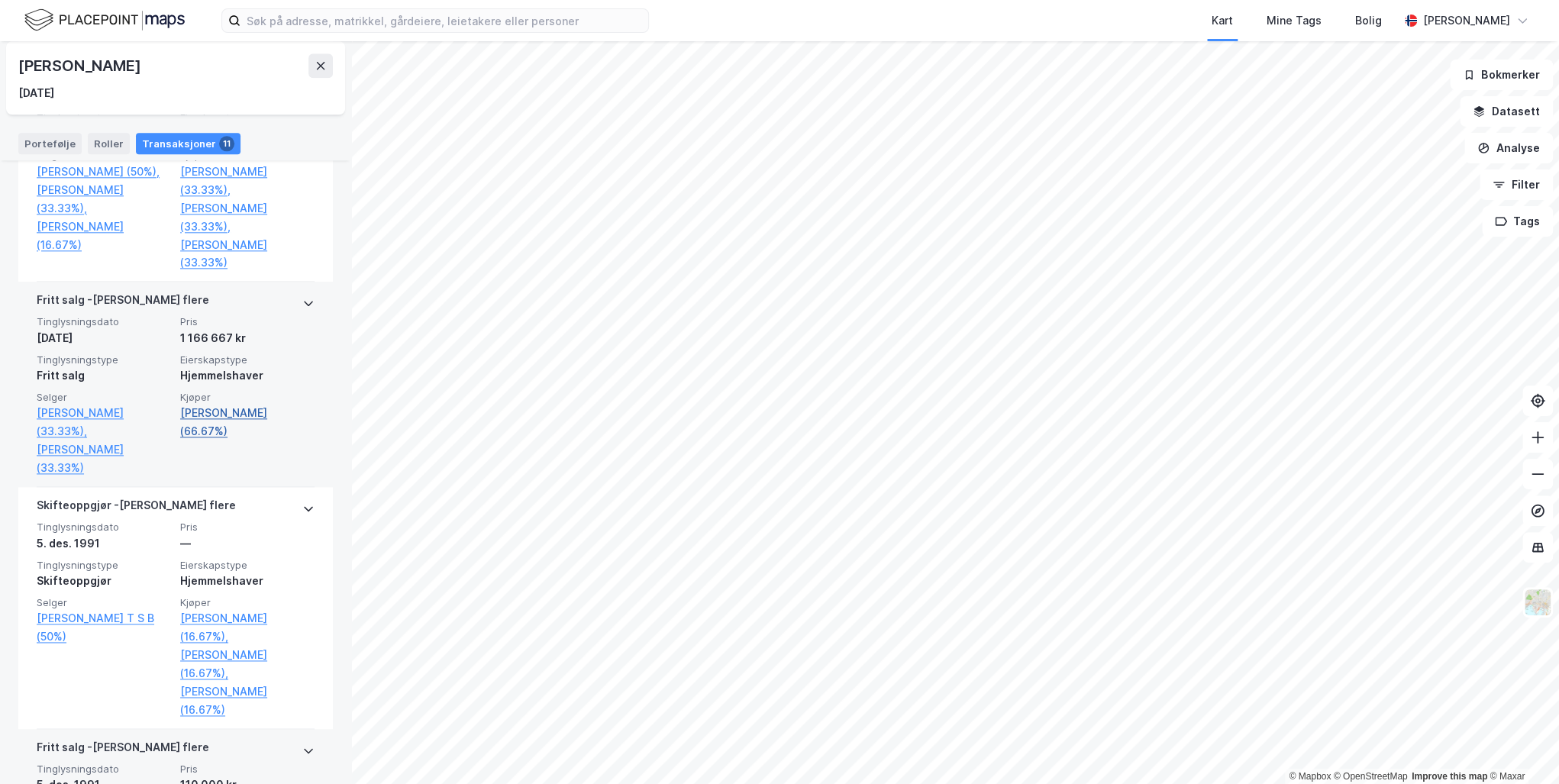
scroll to position [1062, 0]
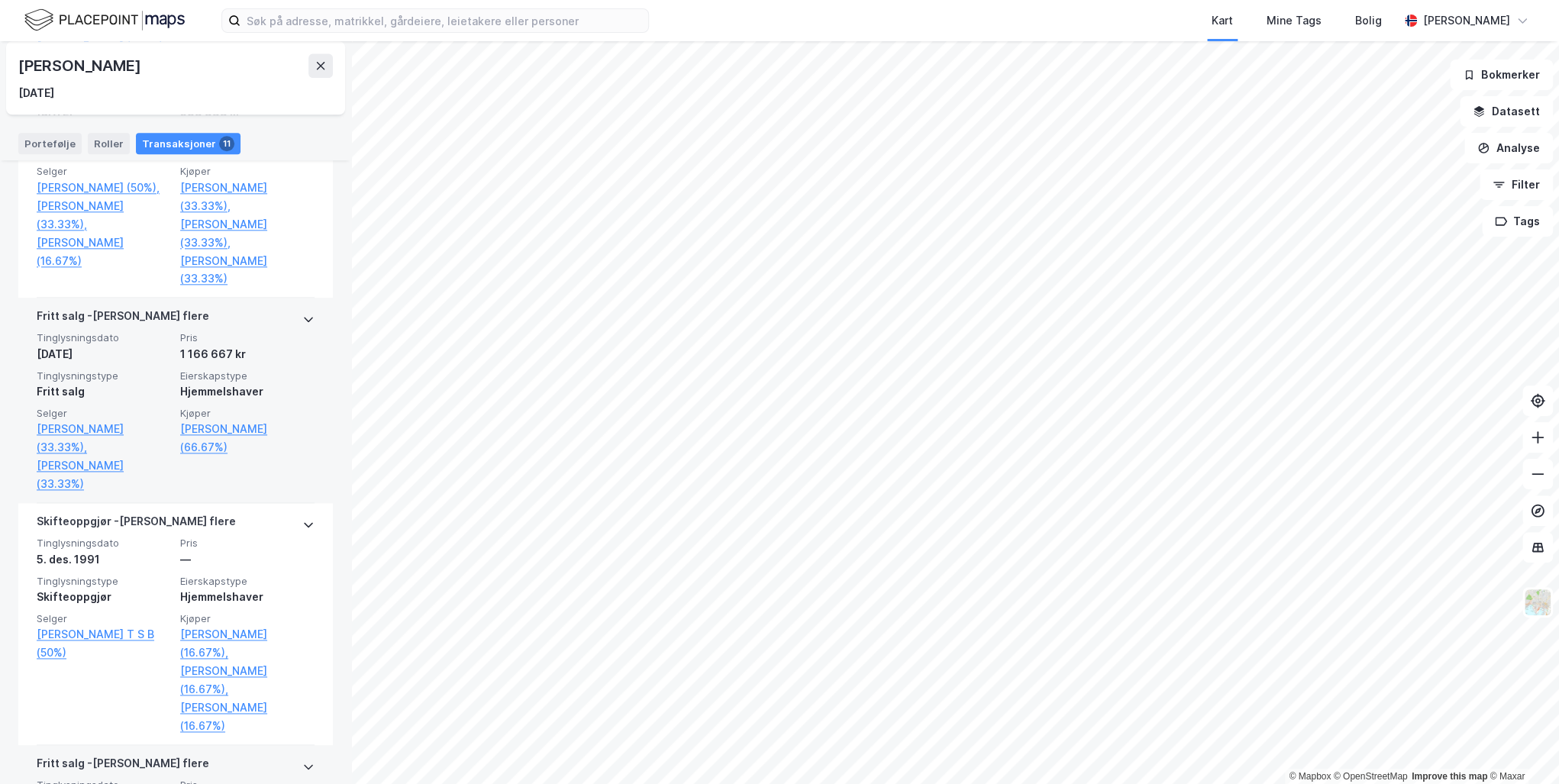
click at [302, 325] on icon at bounding box center [308, 318] width 13 height 13
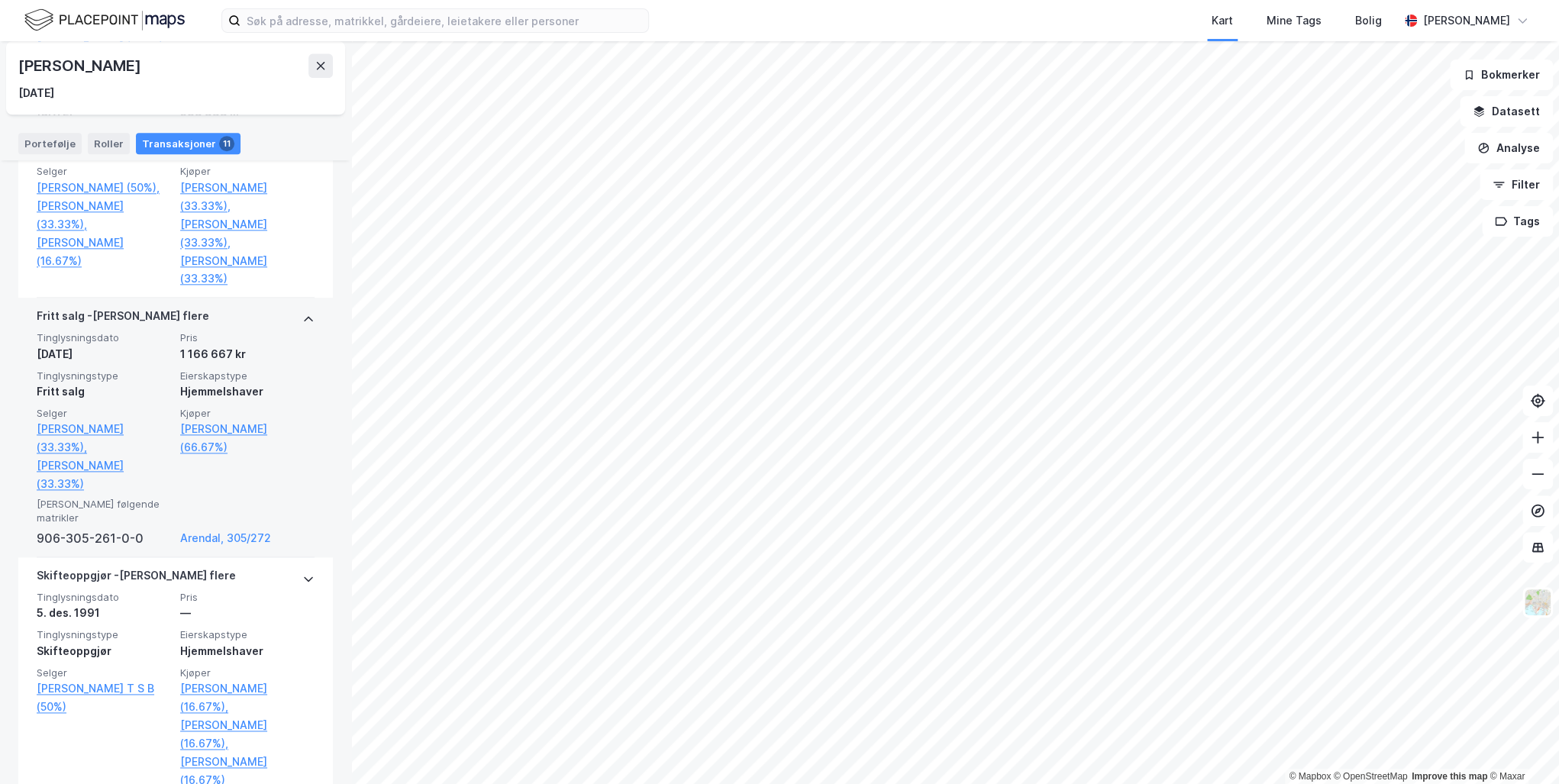
click at [302, 325] on icon at bounding box center [308, 318] width 13 height 13
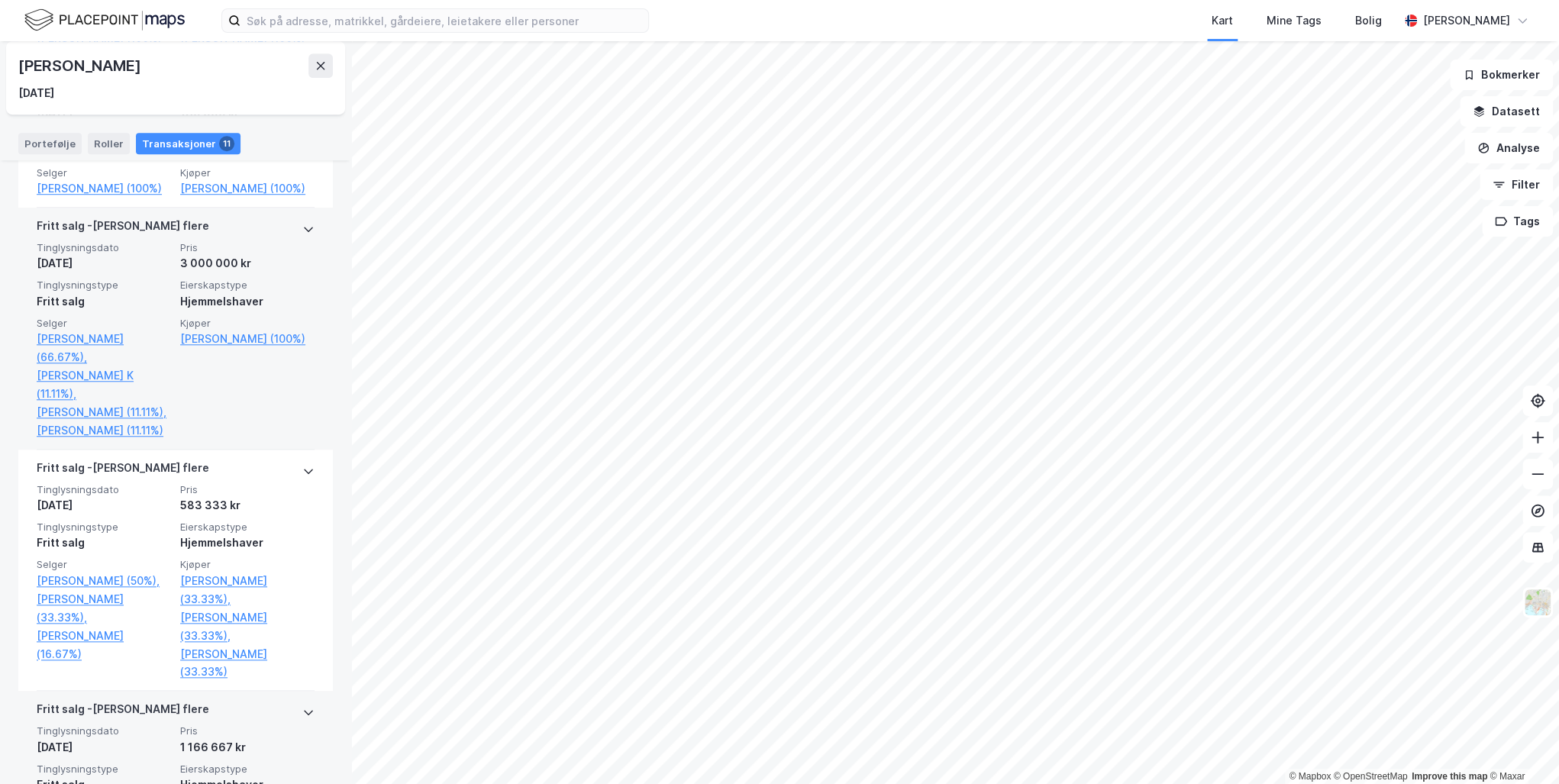
scroll to position [574, 0]
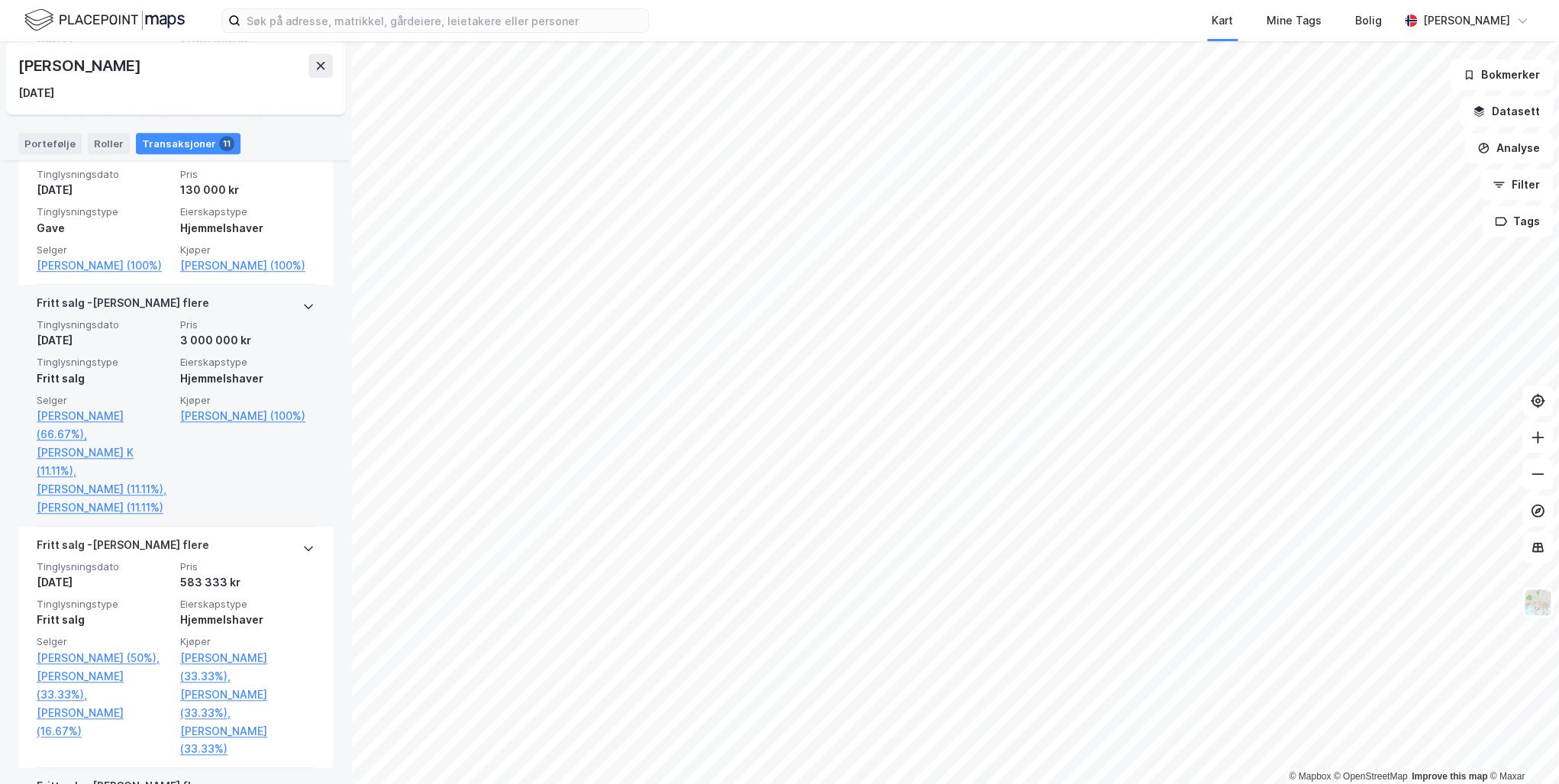
click at [302, 313] on icon at bounding box center [308, 306] width 13 height 13
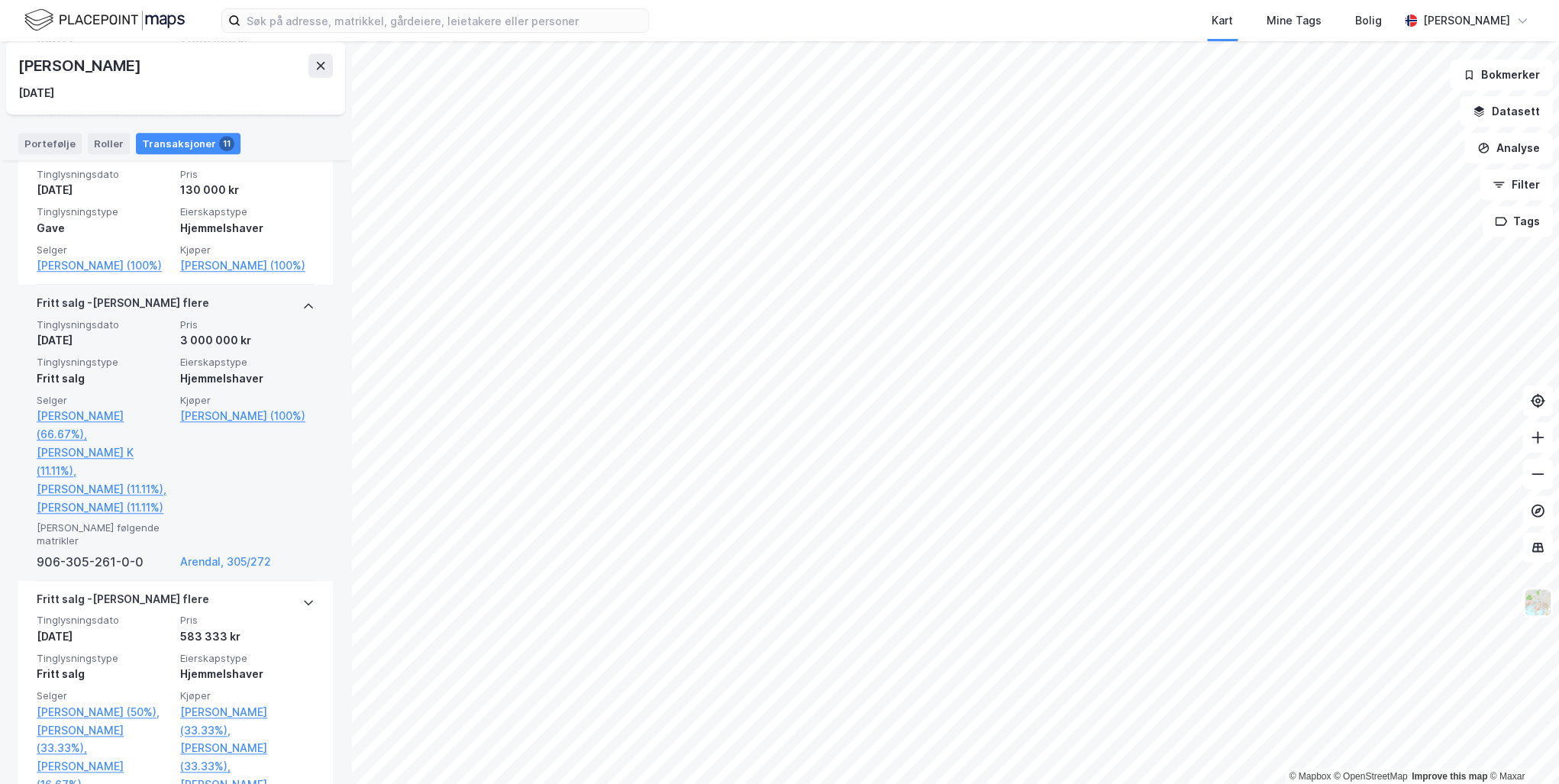
click at [302, 313] on icon at bounding box center [308, 306] width 13 height 13
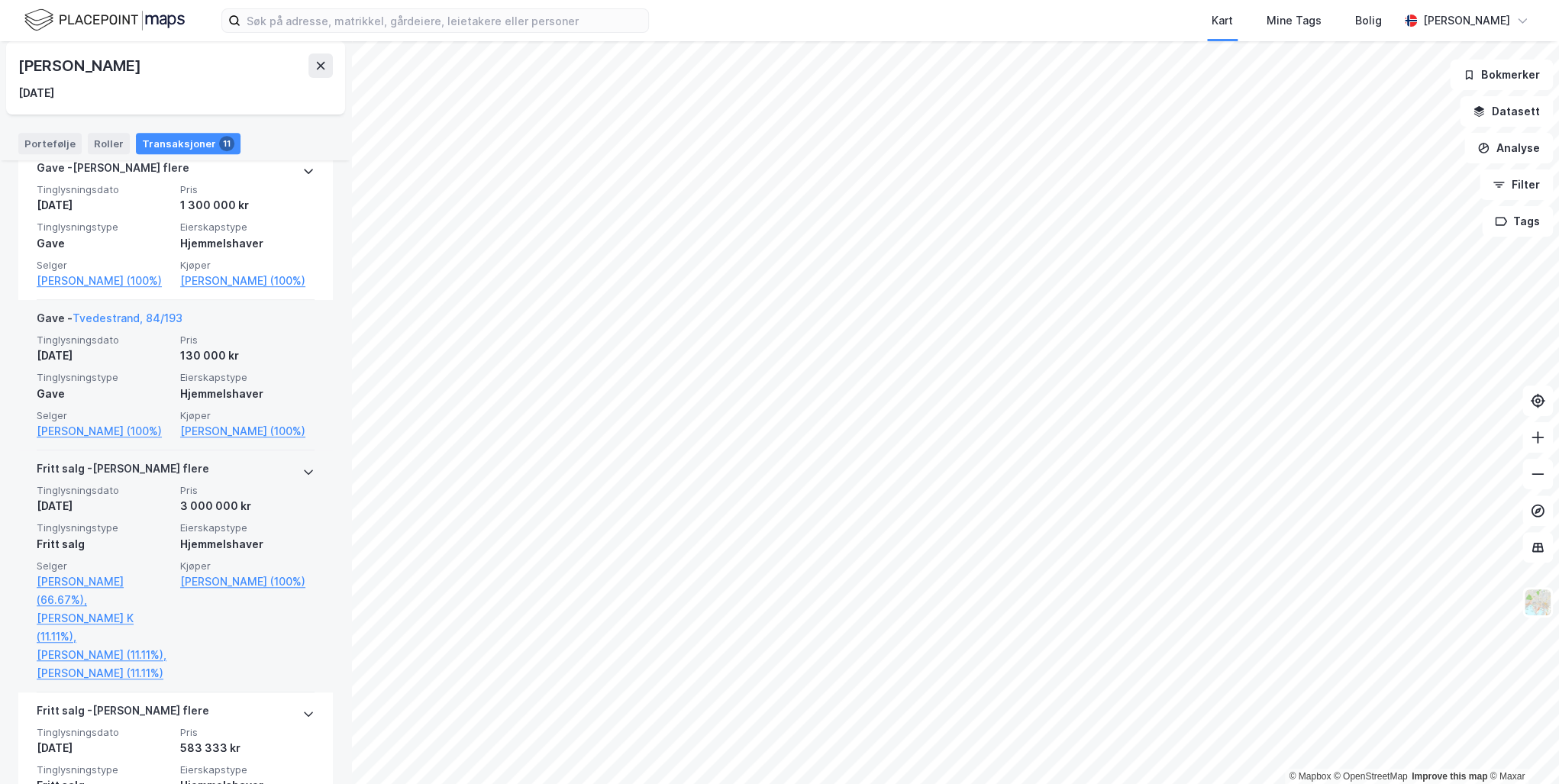
scroll to position [390, 0]
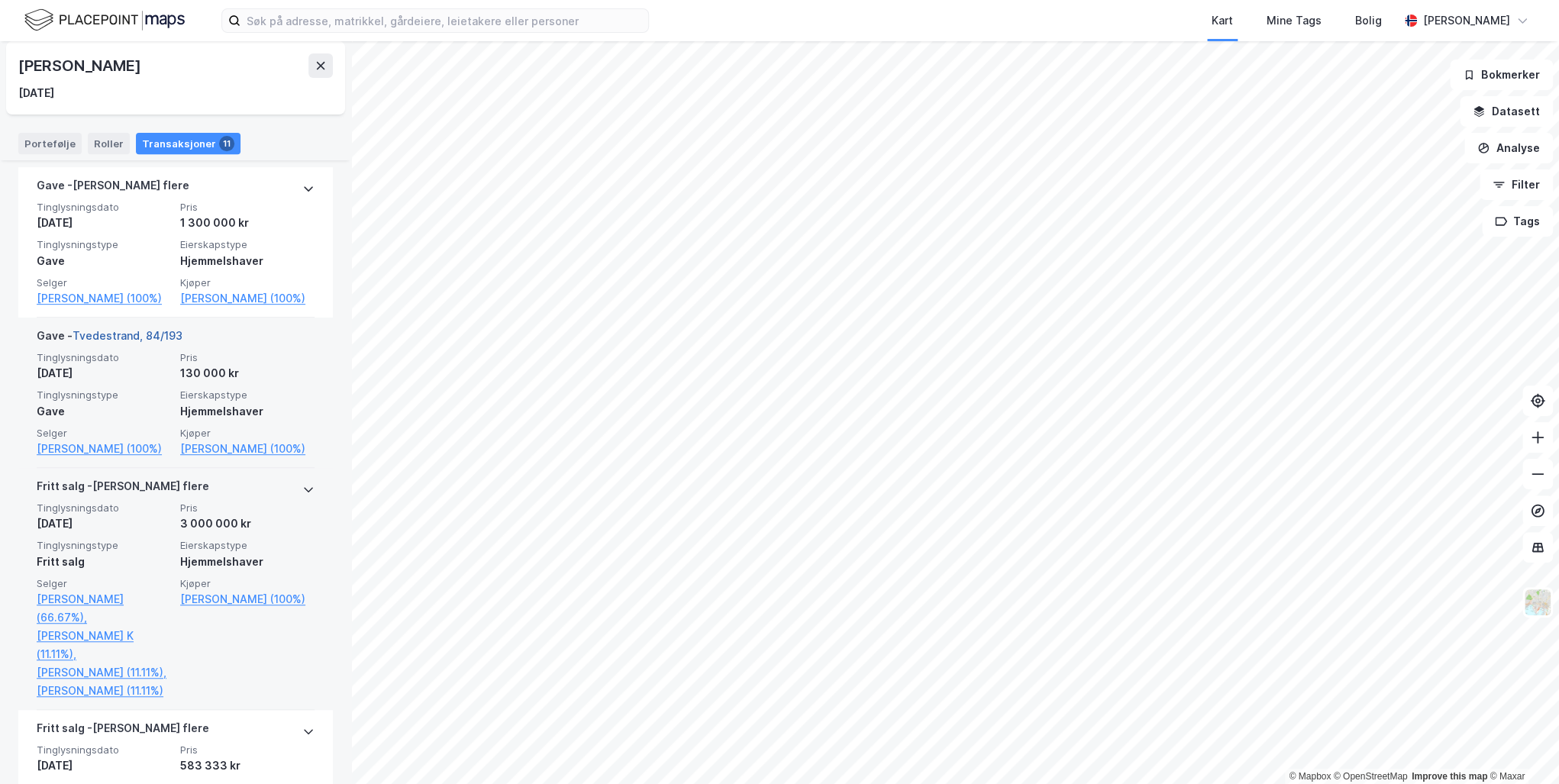
click at [130, 342] on link "Tvedestrand, 84/193" at bounding box center [127, 335] width 110 height 13
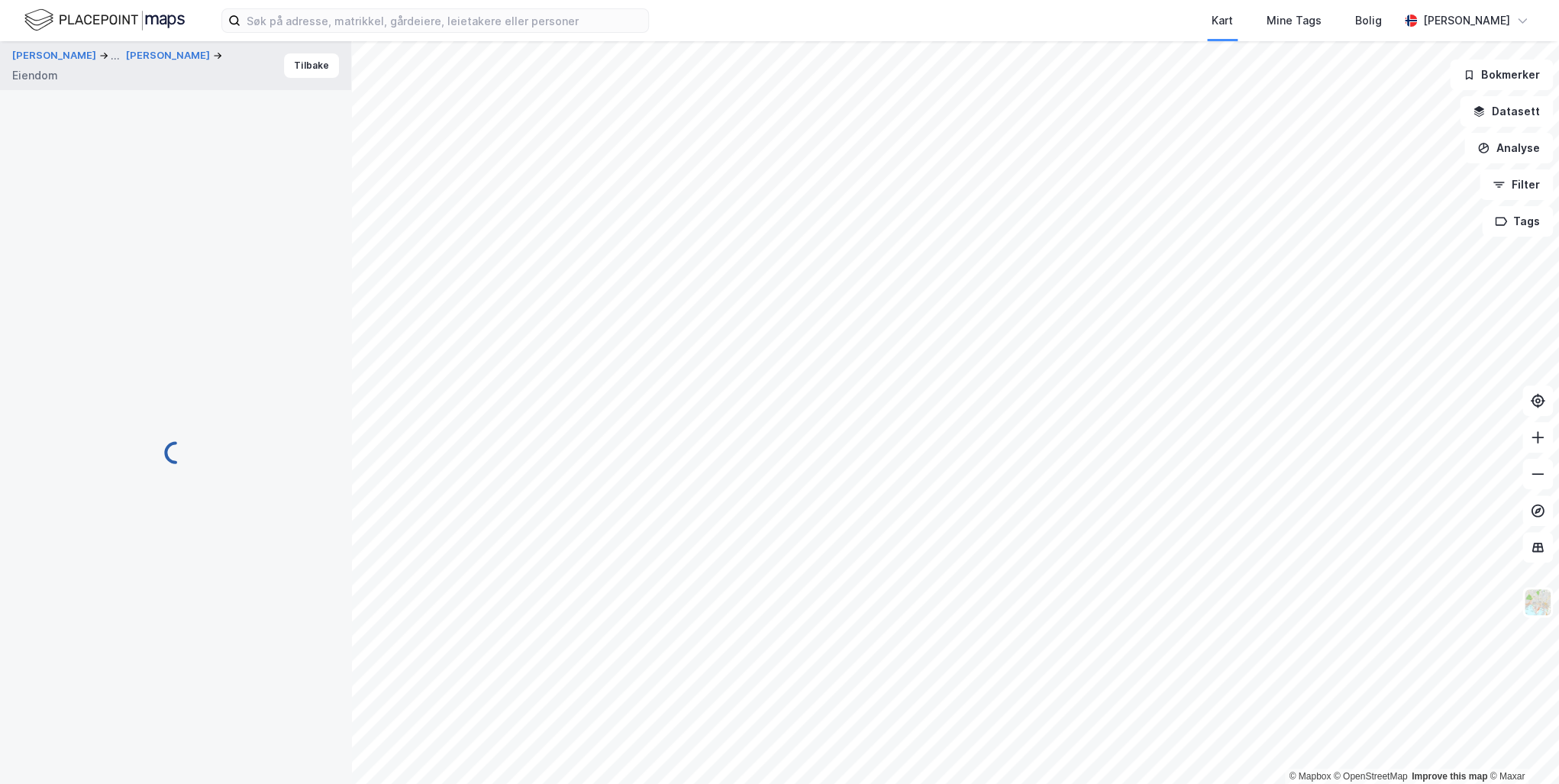
scroll to position [2, 0]
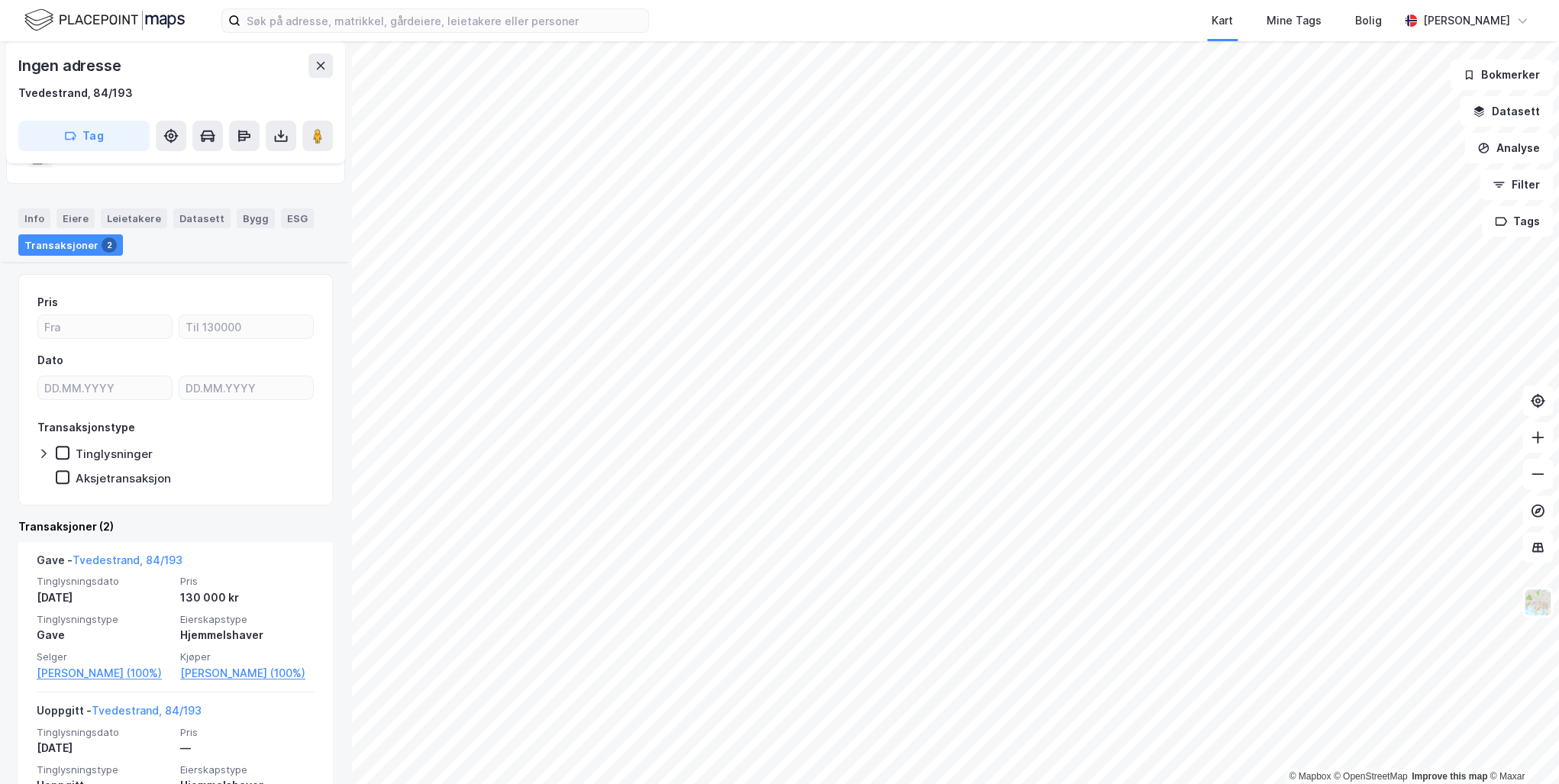
scroll to position [228, 0]
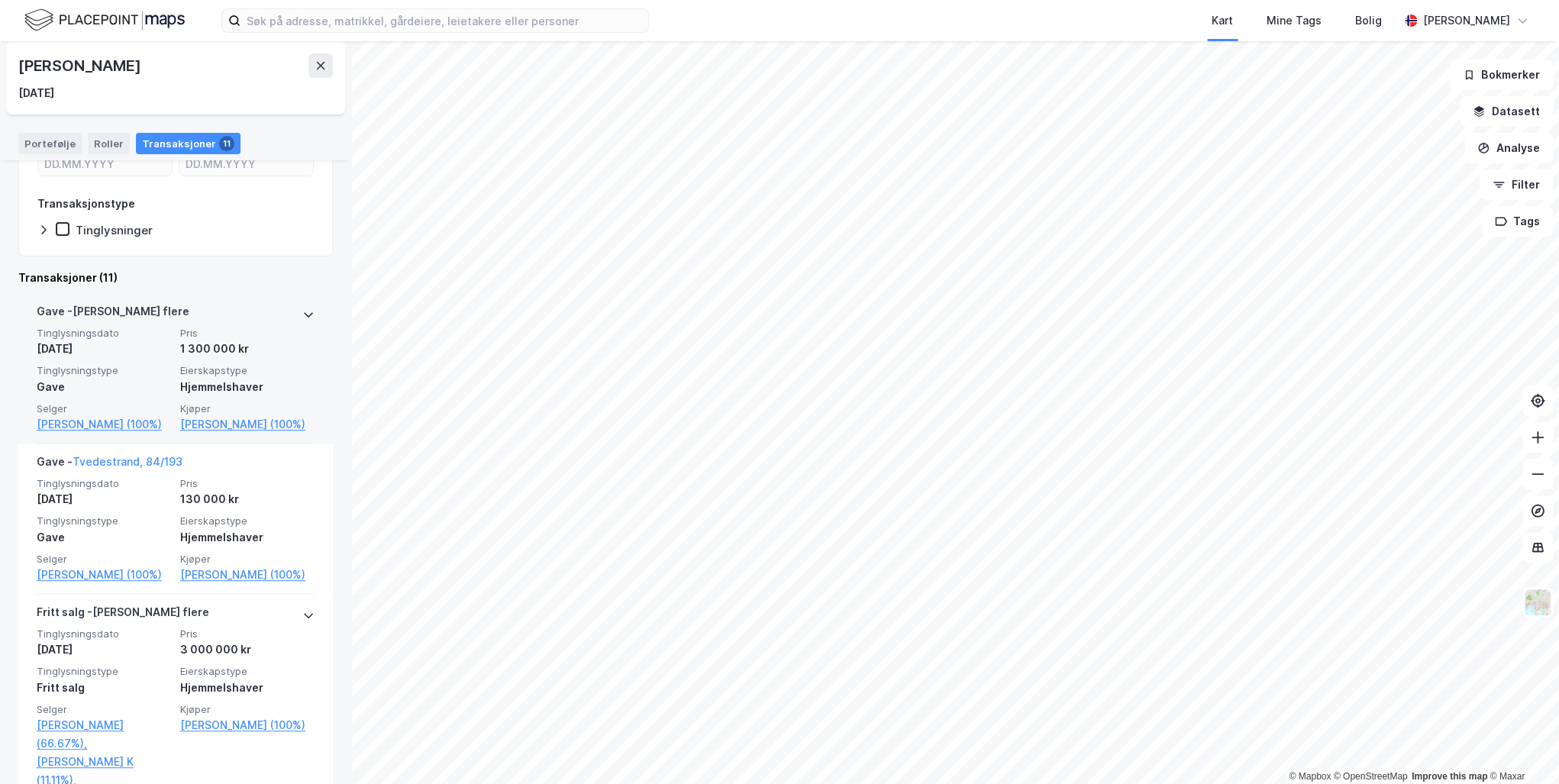
scroll to position [244, 0]
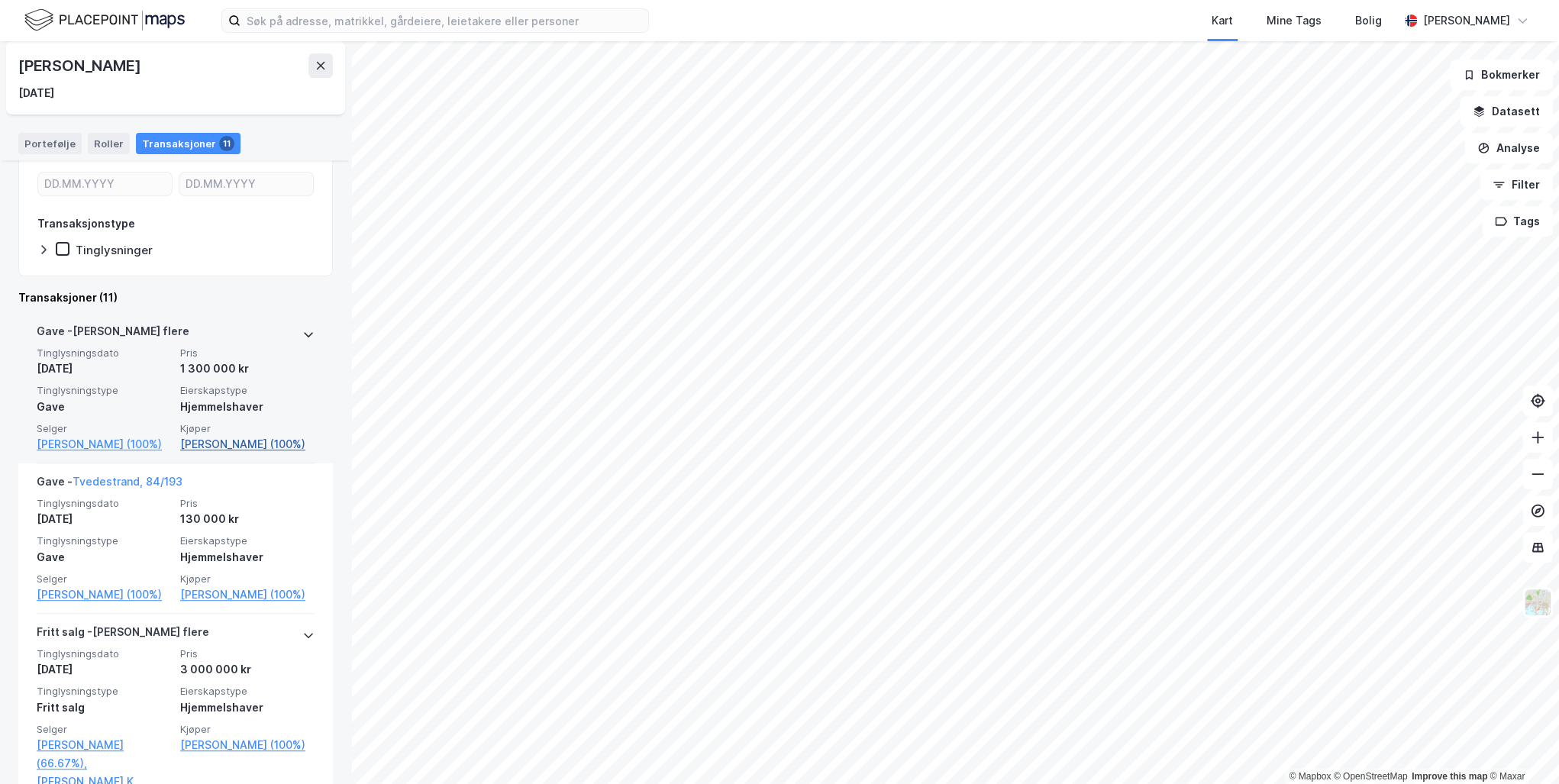
click at [231, 444] on link "Paus Didrik (100%)" at bounding box center [247, 444] width 134 height 19
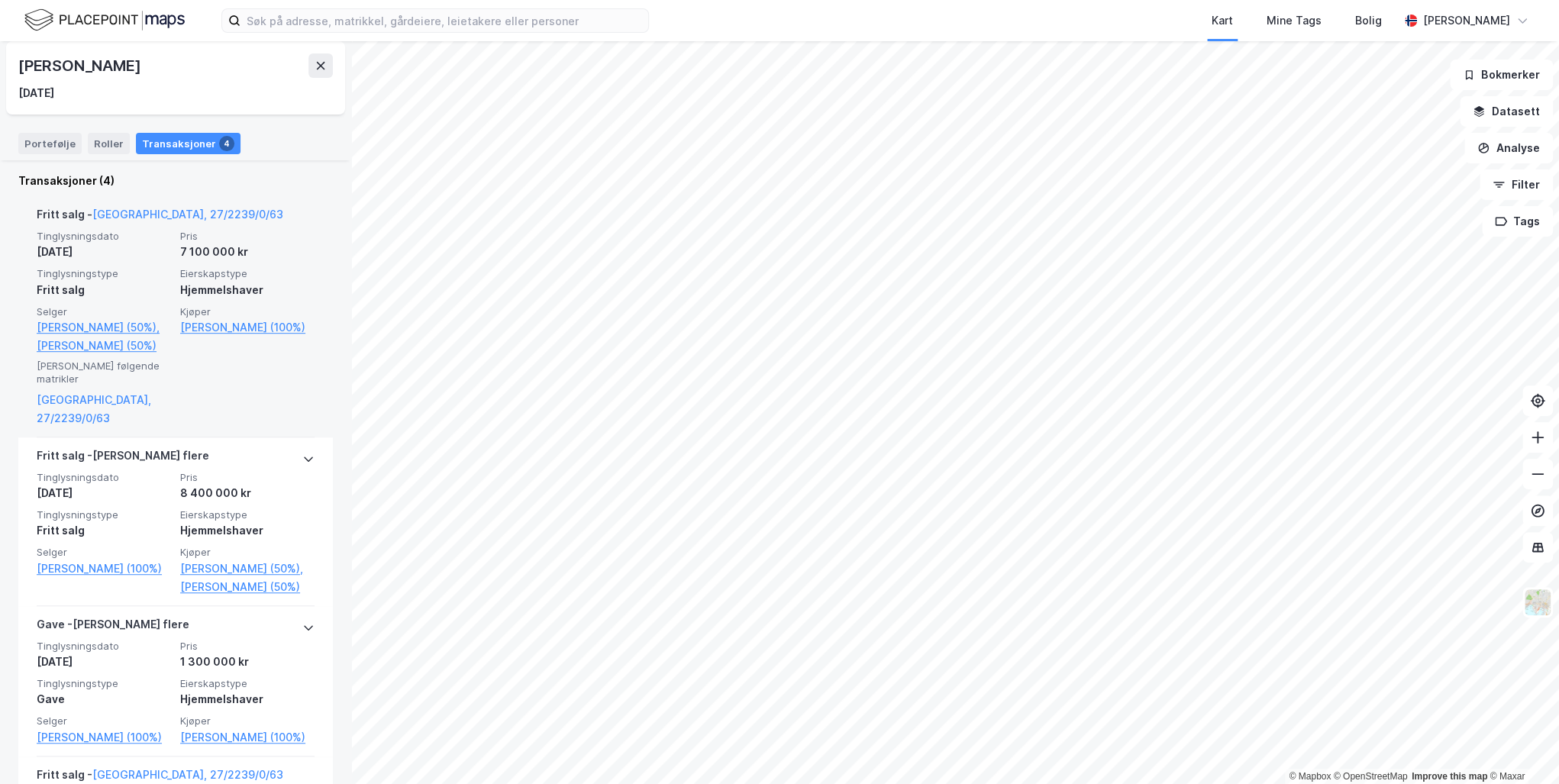
scroll to position [428, 0]
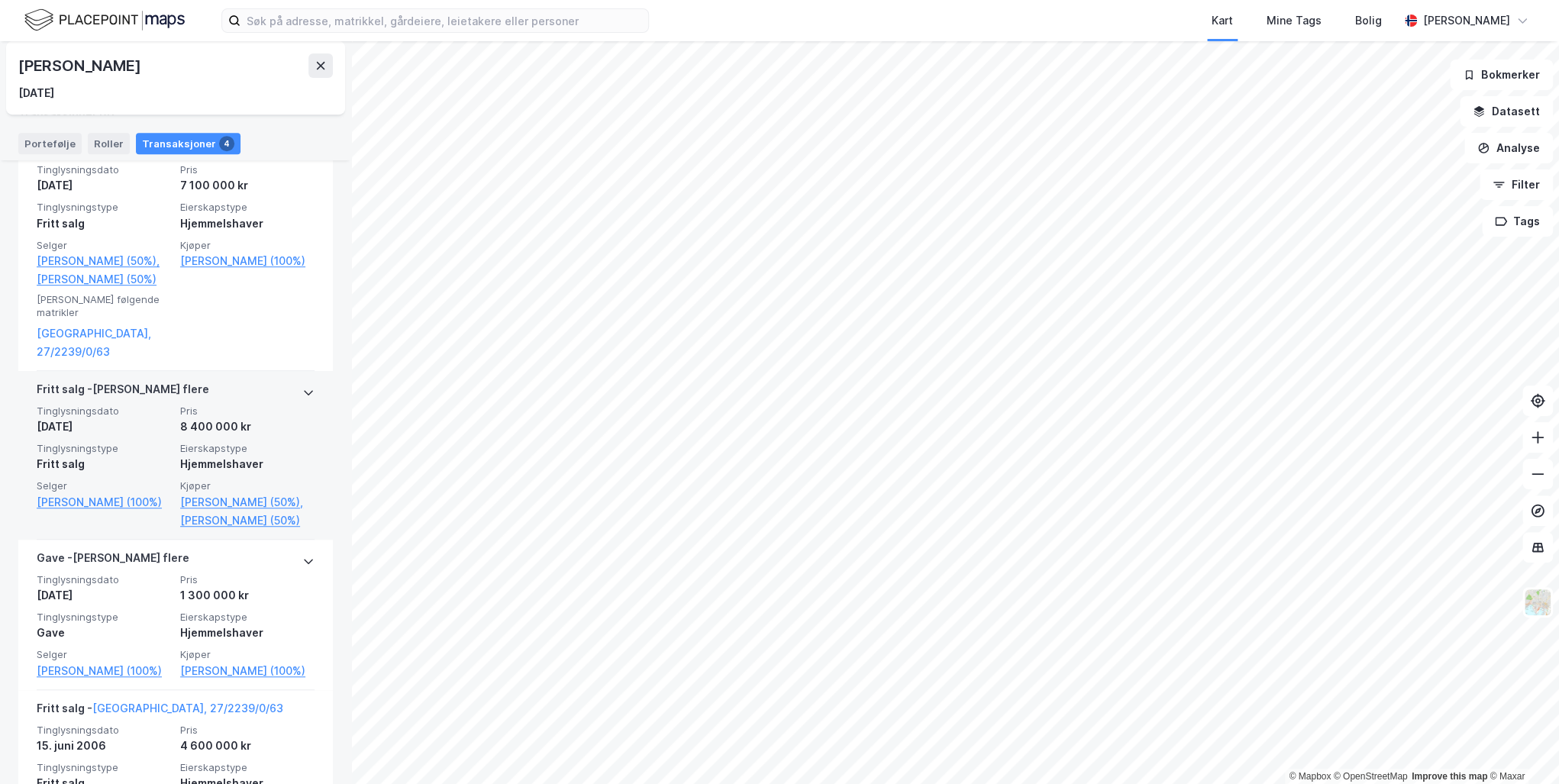
click at [302, 387] on icon at bounding box center [308, 392] width 13 height 13
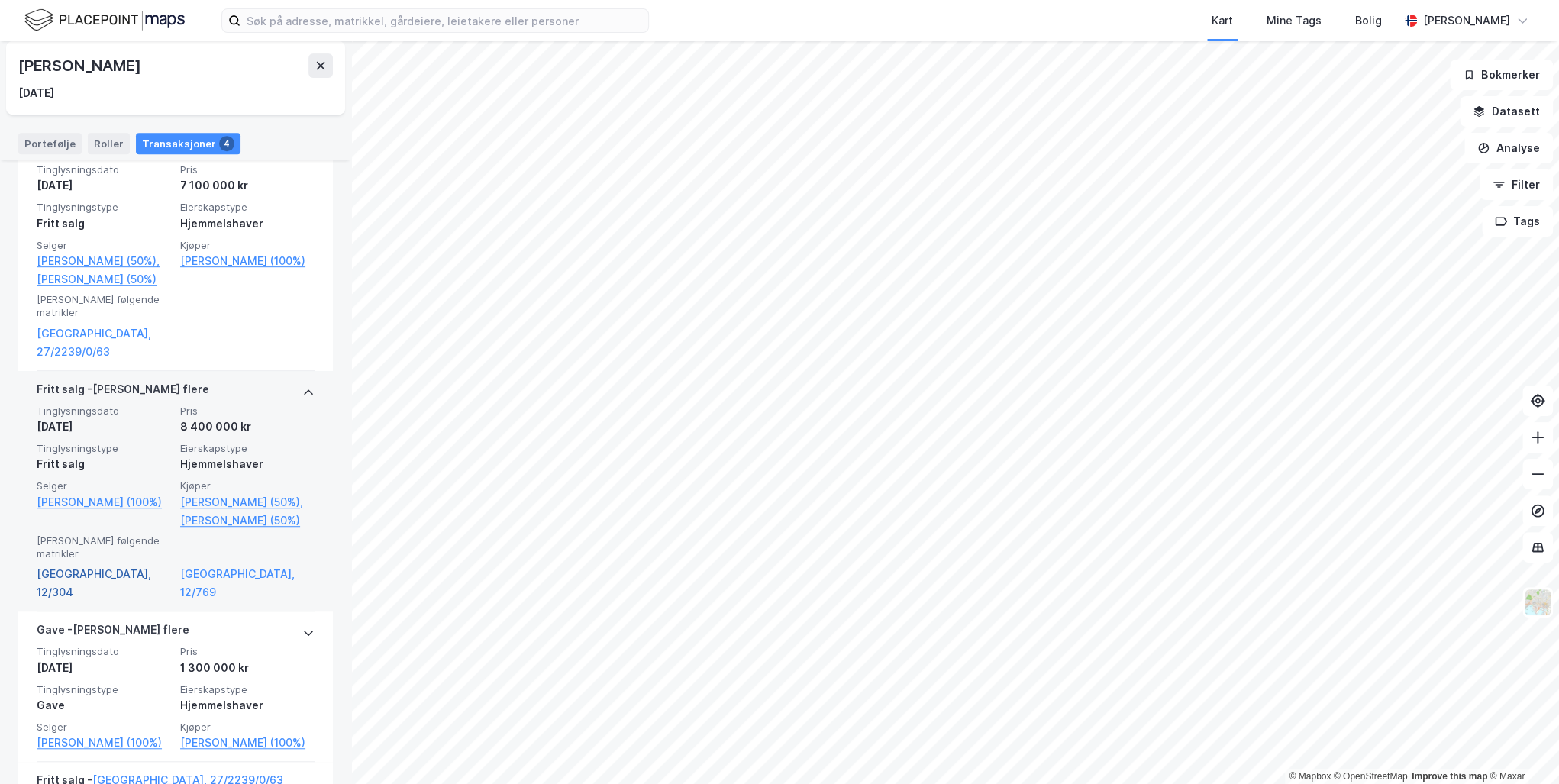
click at [80, 566] on link "Oslo, 12/304" at bounding box center [104, 583] width 134 height 37
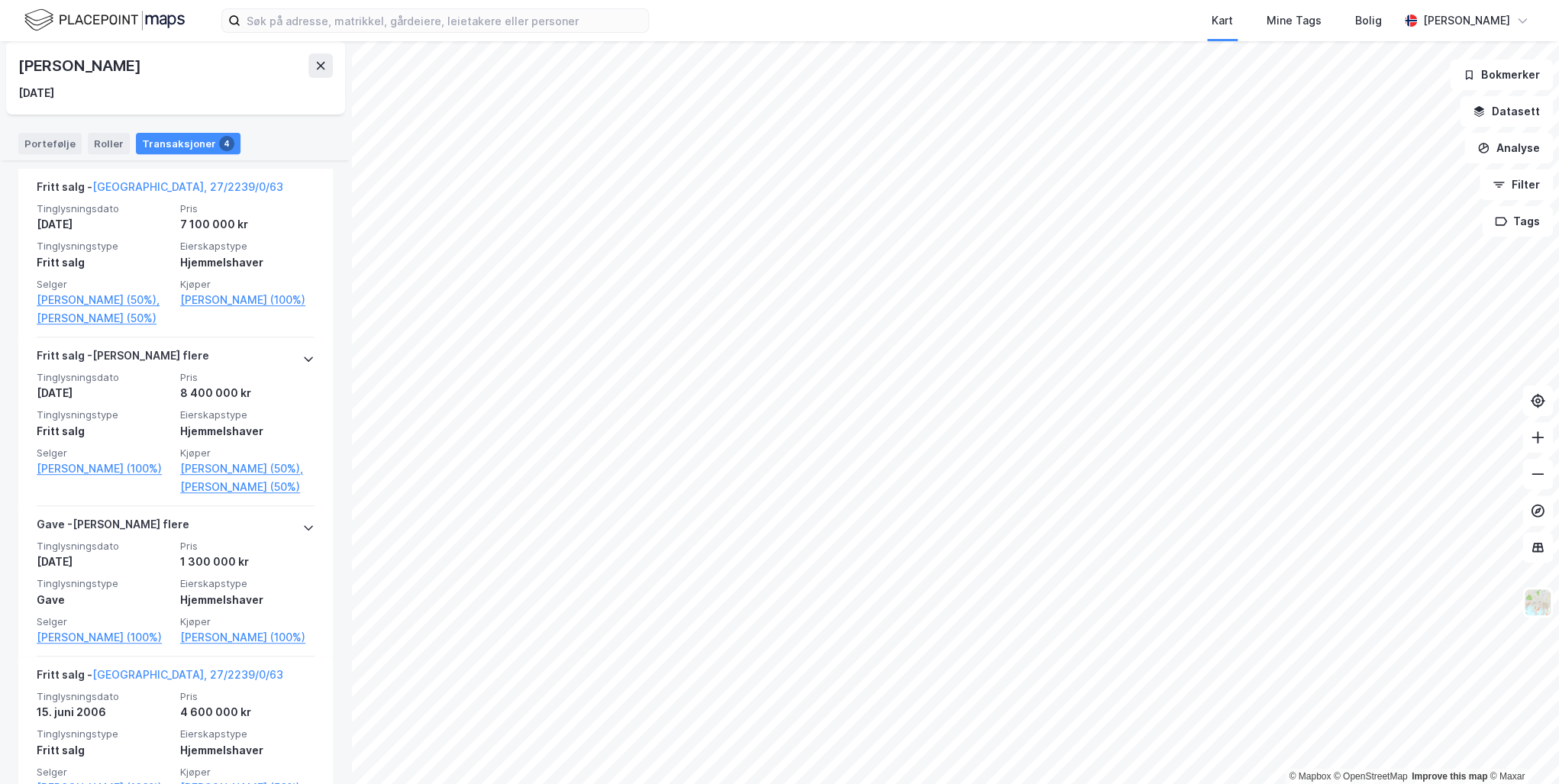
scroll to position [519, 0]
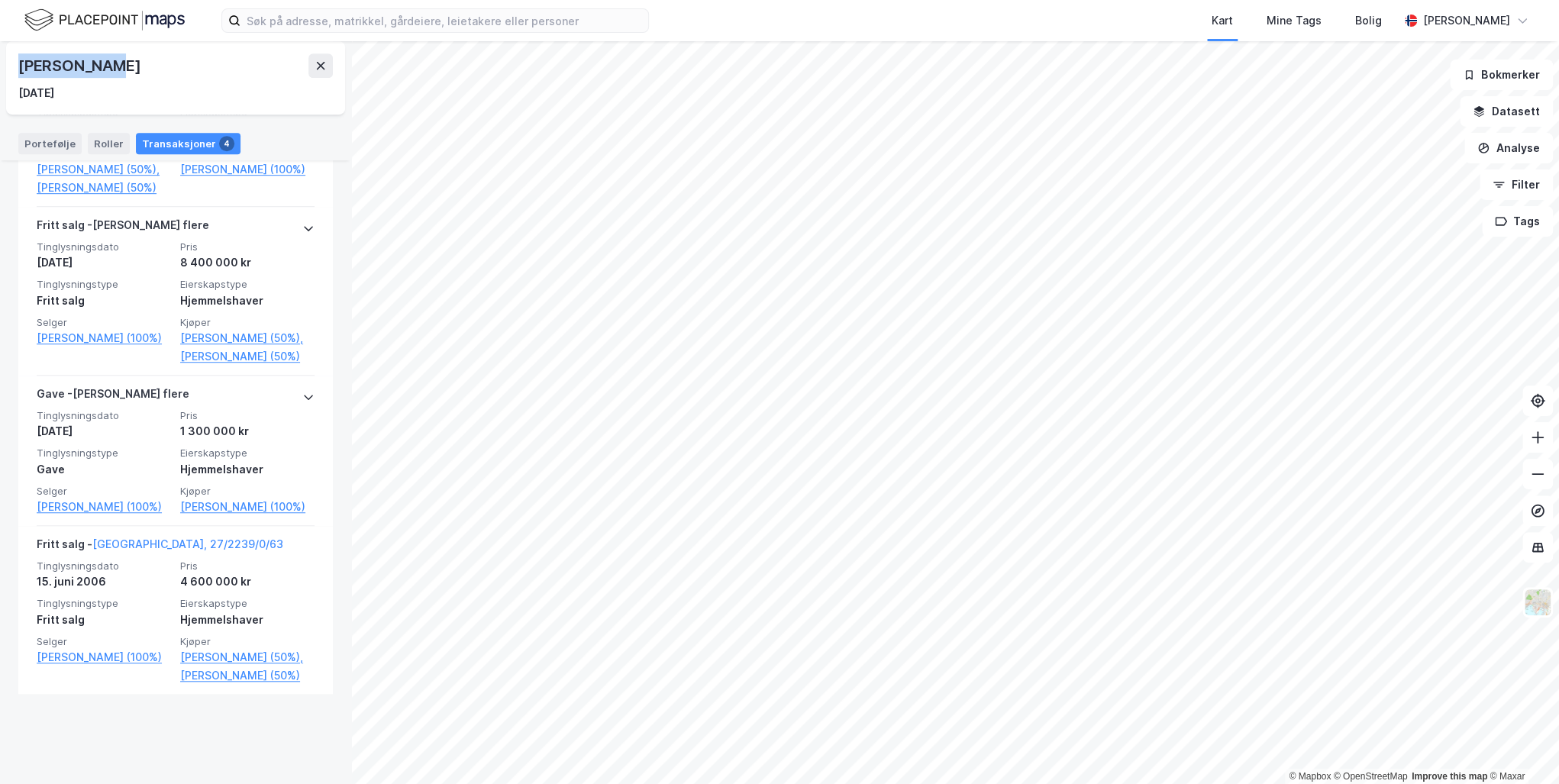
drag, startPoint x: 132, startPoint y: 64, endPoint x: 20, endPoint y: 70, distance: 112.2
click at [20, 70] on div "Didrik Paus" at bounding box center [175, 65] width 315 height 24
copy div "Didrik Paus"
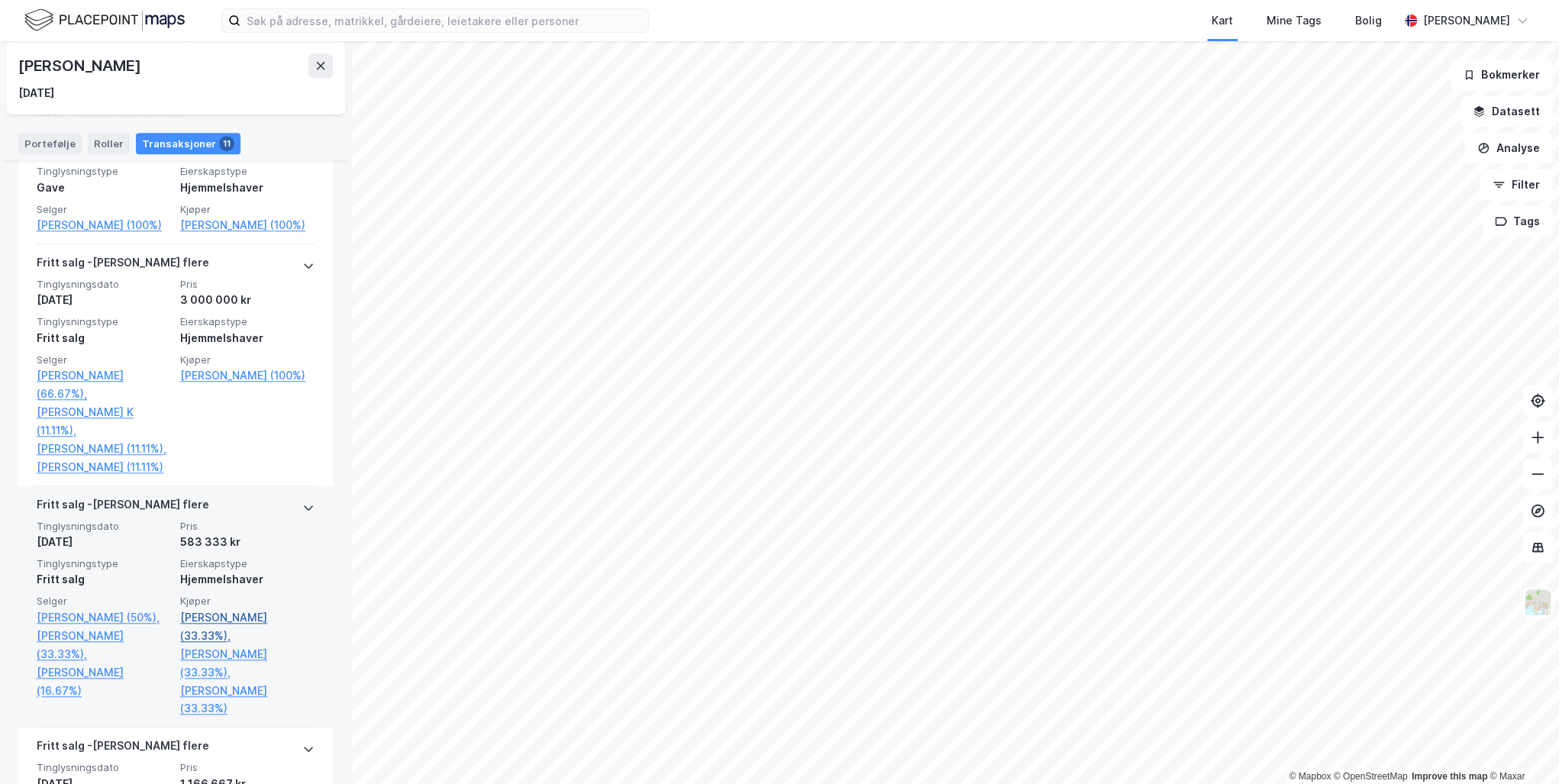
scroll to position [613, 0]
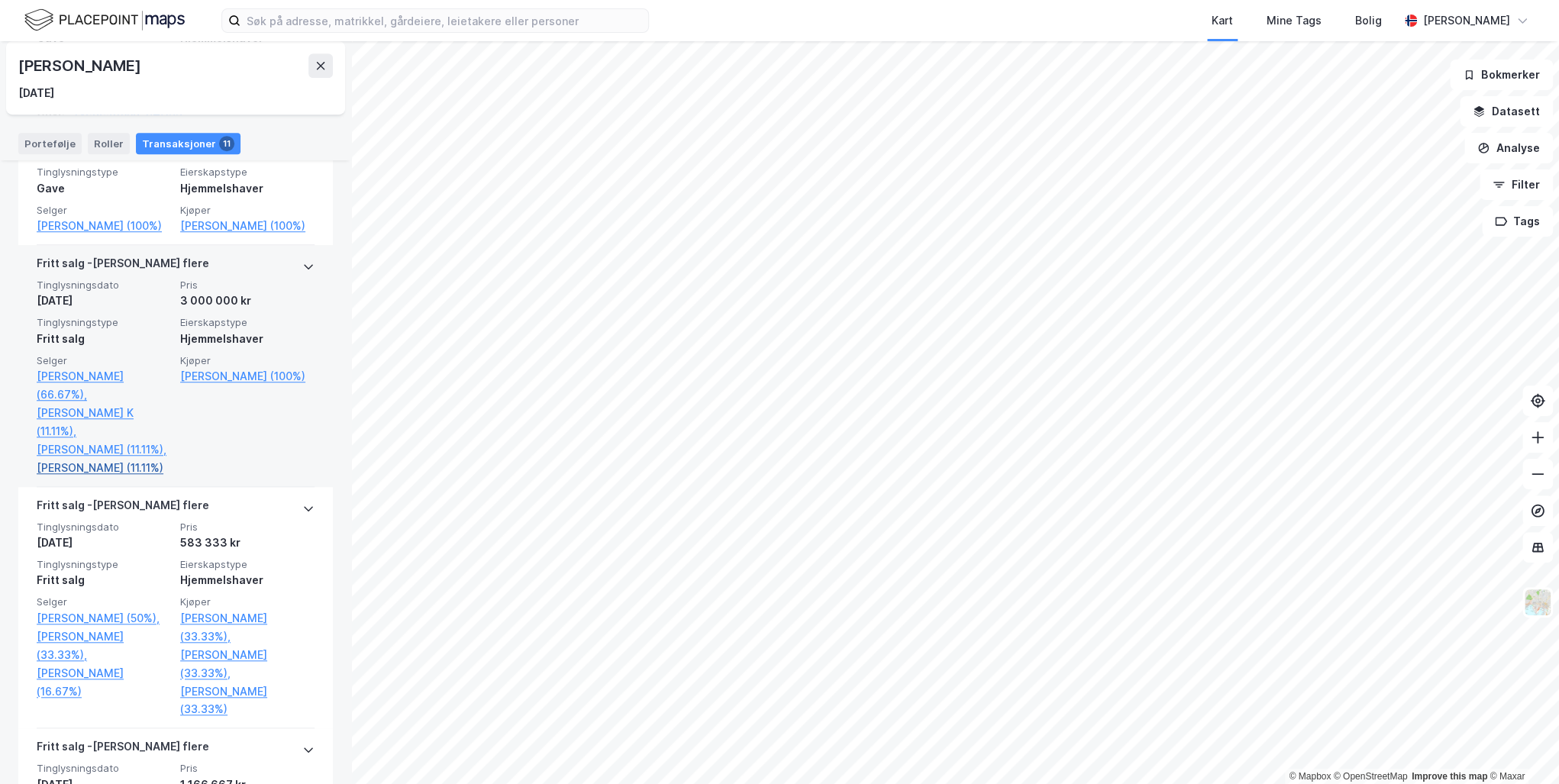
click at [95, 477] on link "Kielland Camilla (11.11%)" at bounding box center [104, 467] width 134 height 19
